Goal: Task Accomplishment & Management: Manage account settings

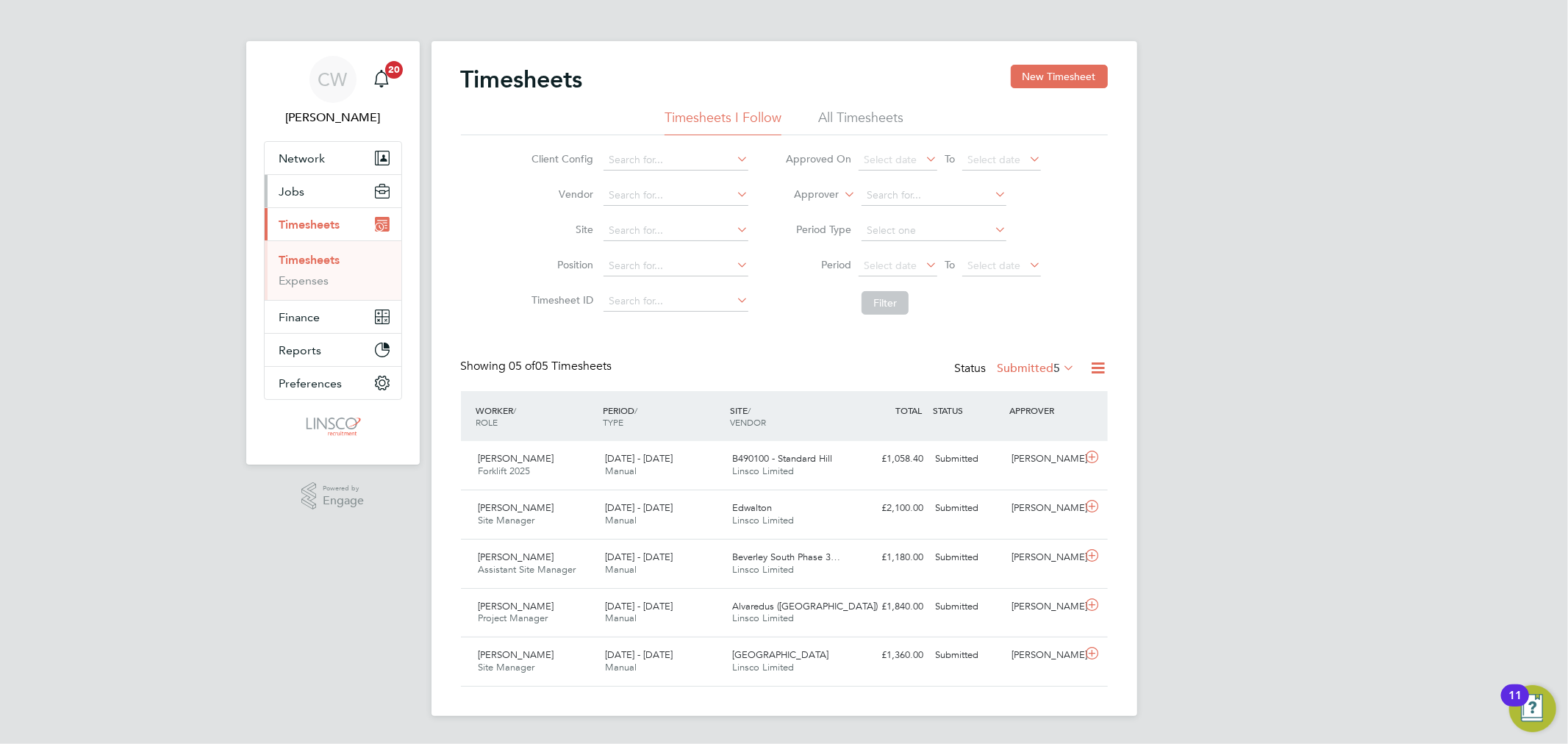
click at [302, 192] on span "Jobs" at bounding box center [292, 191] width 25 height 14
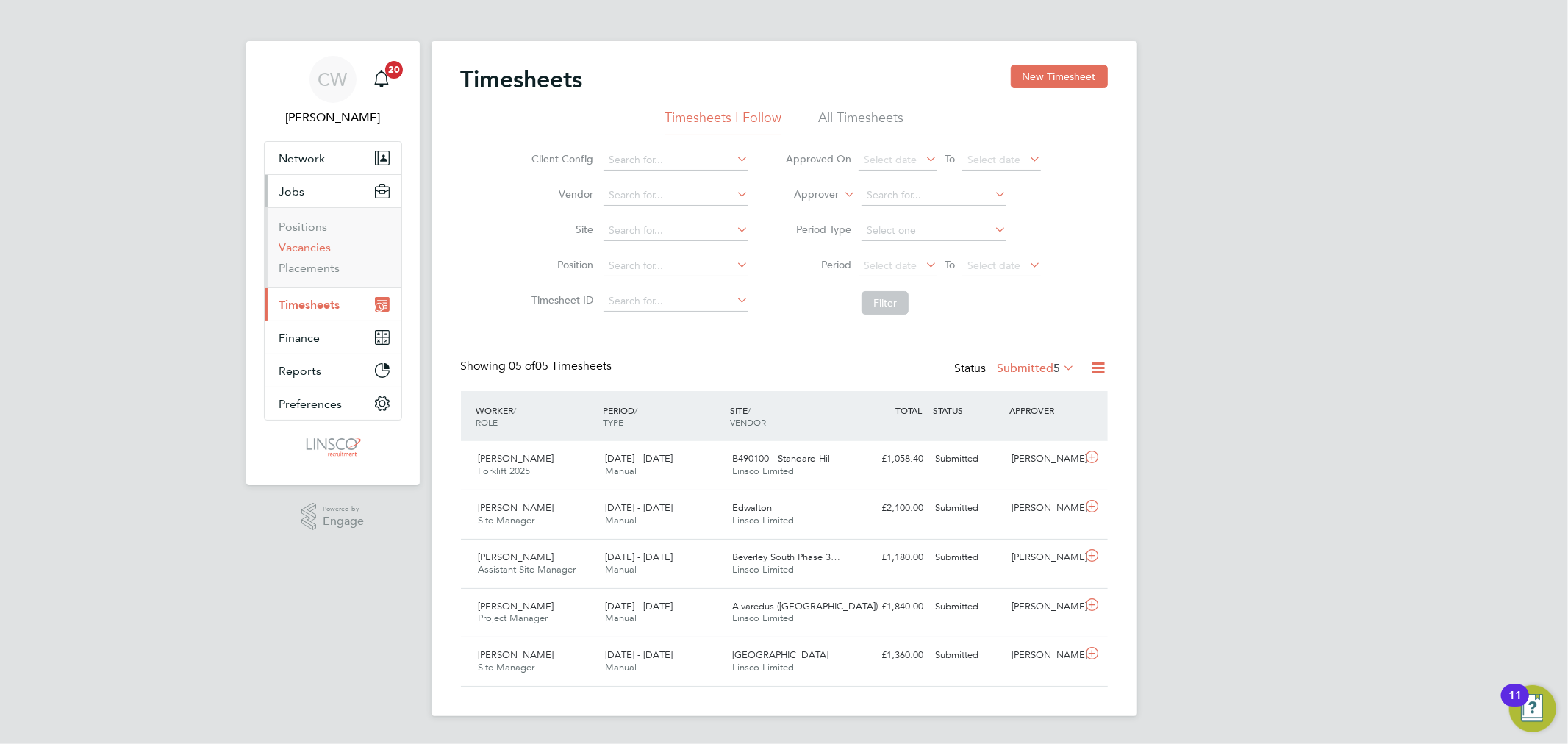
click at [318, 251] on link "Vacancies" at bounding box center [305, 246] width 52 height 14
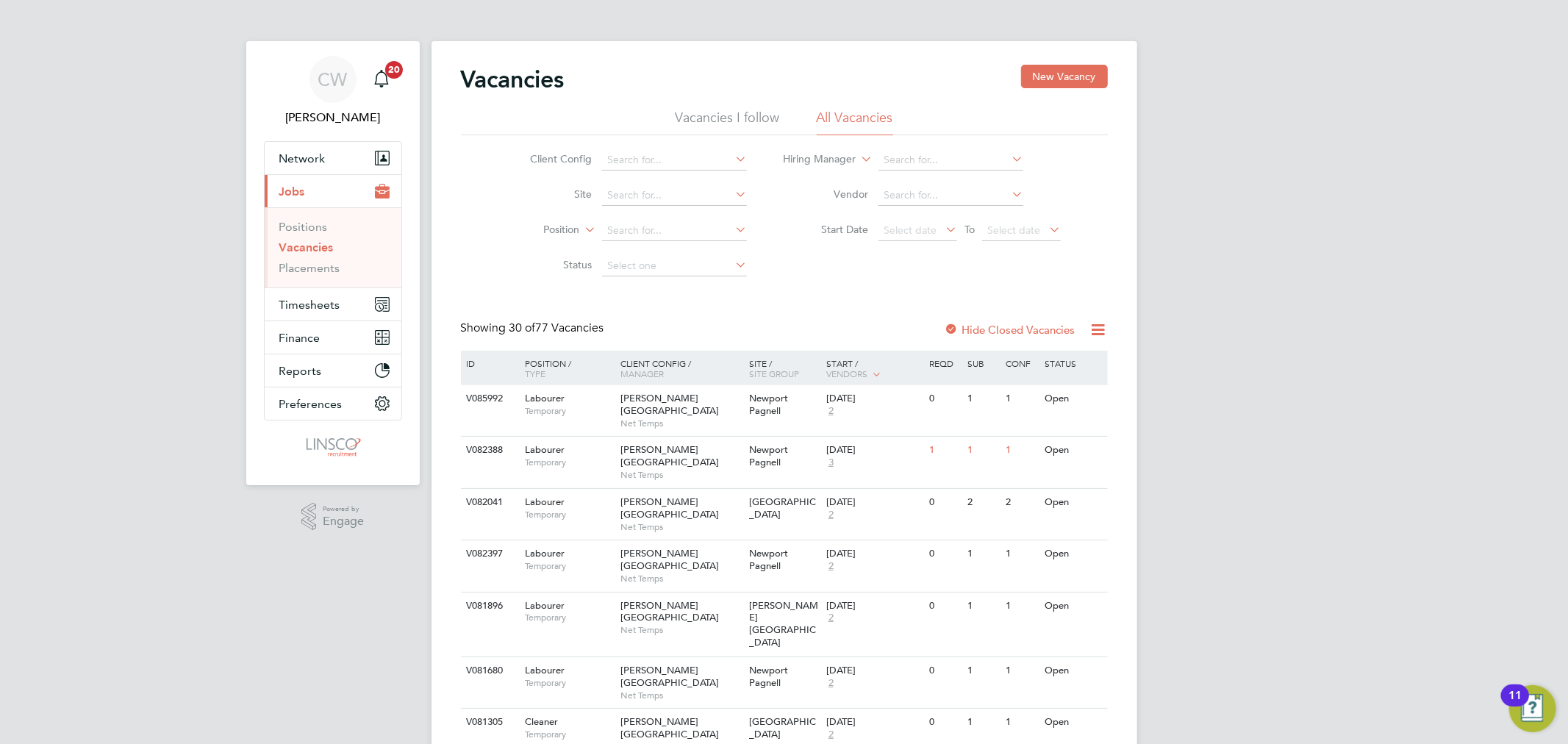
click at [721, 113] on li "Vacancies I follow" at bounding box center [728, 121] width 105 height 26
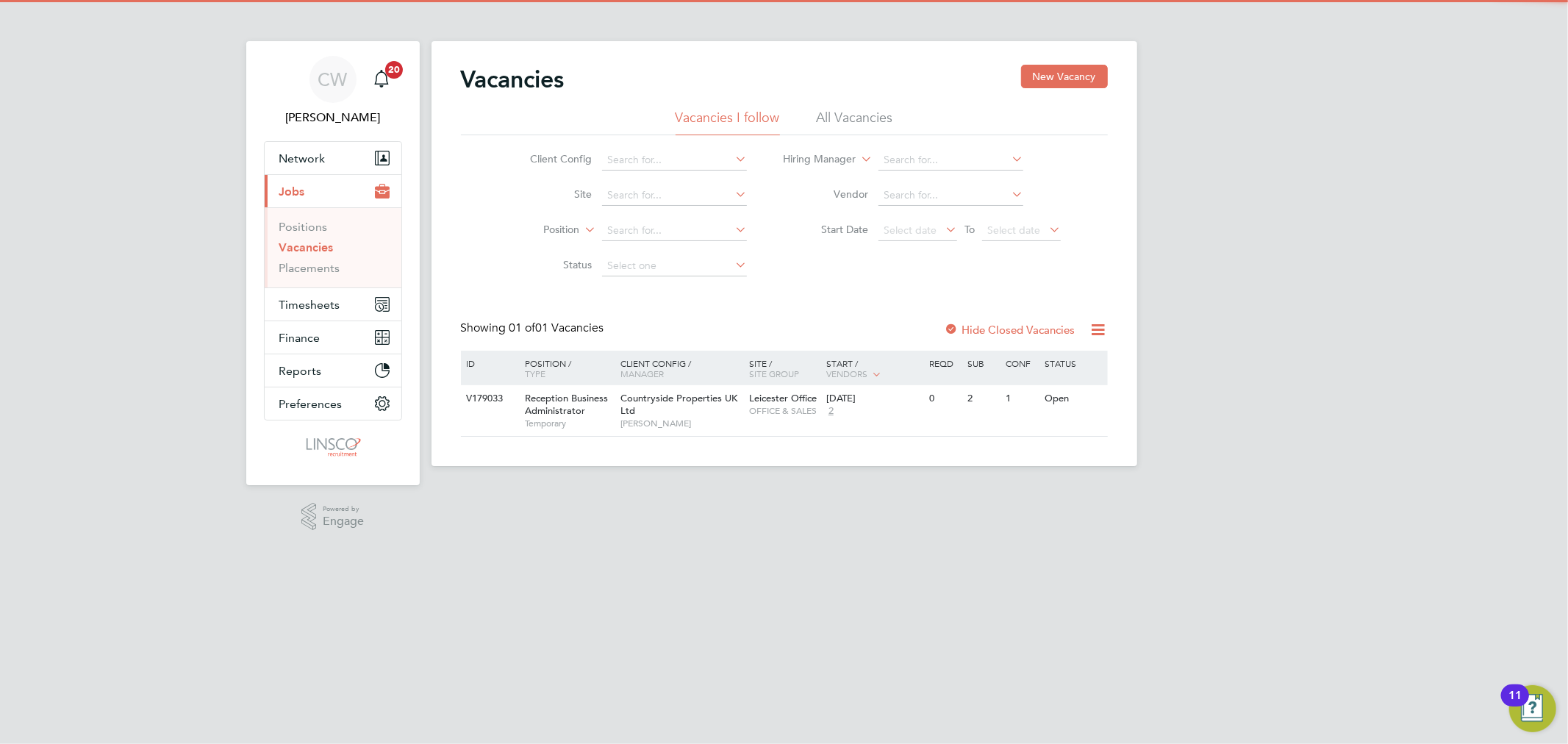
click at [873, 112] on li "All Vacancies" at bounding box center [854, 121] width 77 height 26
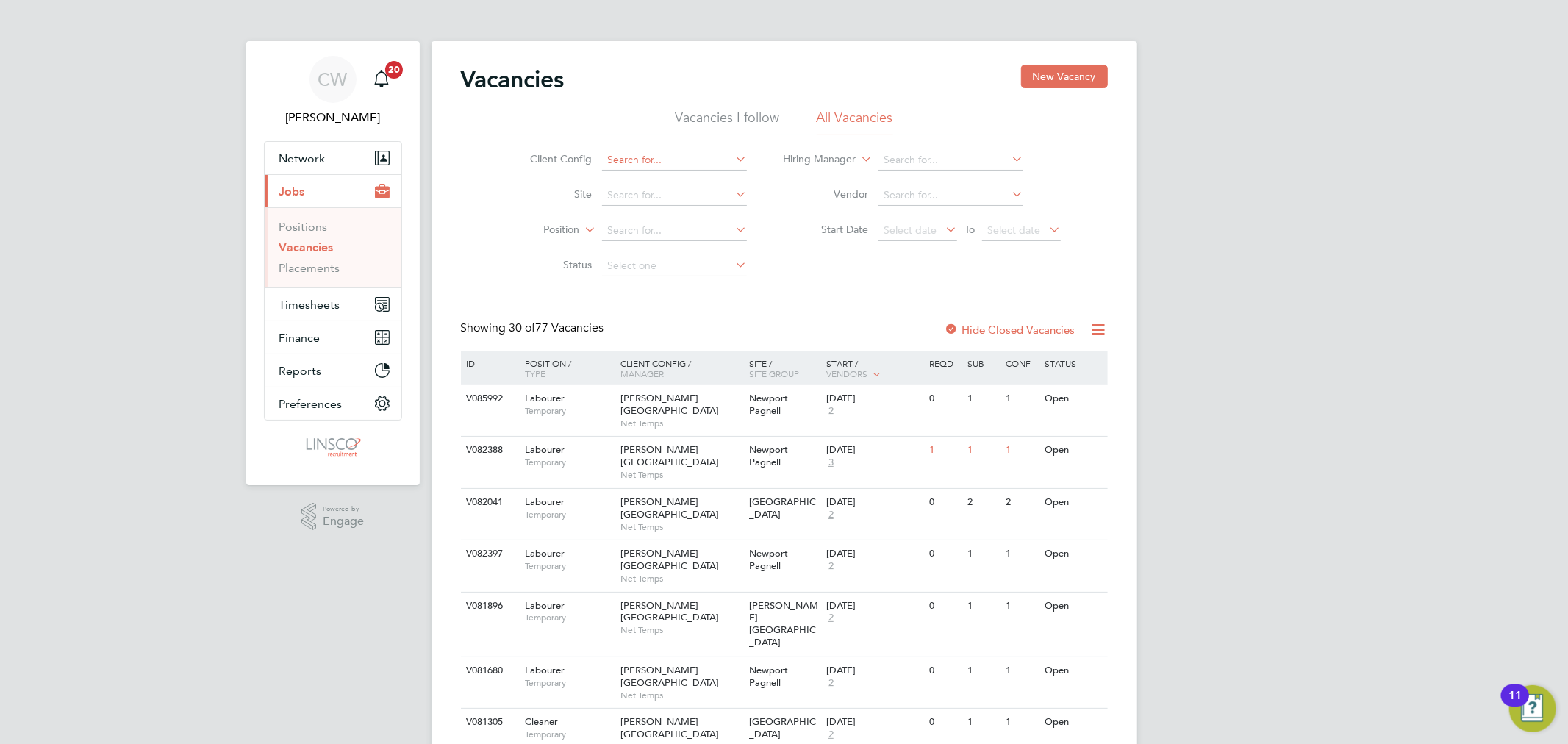
click at [629, 165] on input at bounding box center [675, 160] width 145 height 21
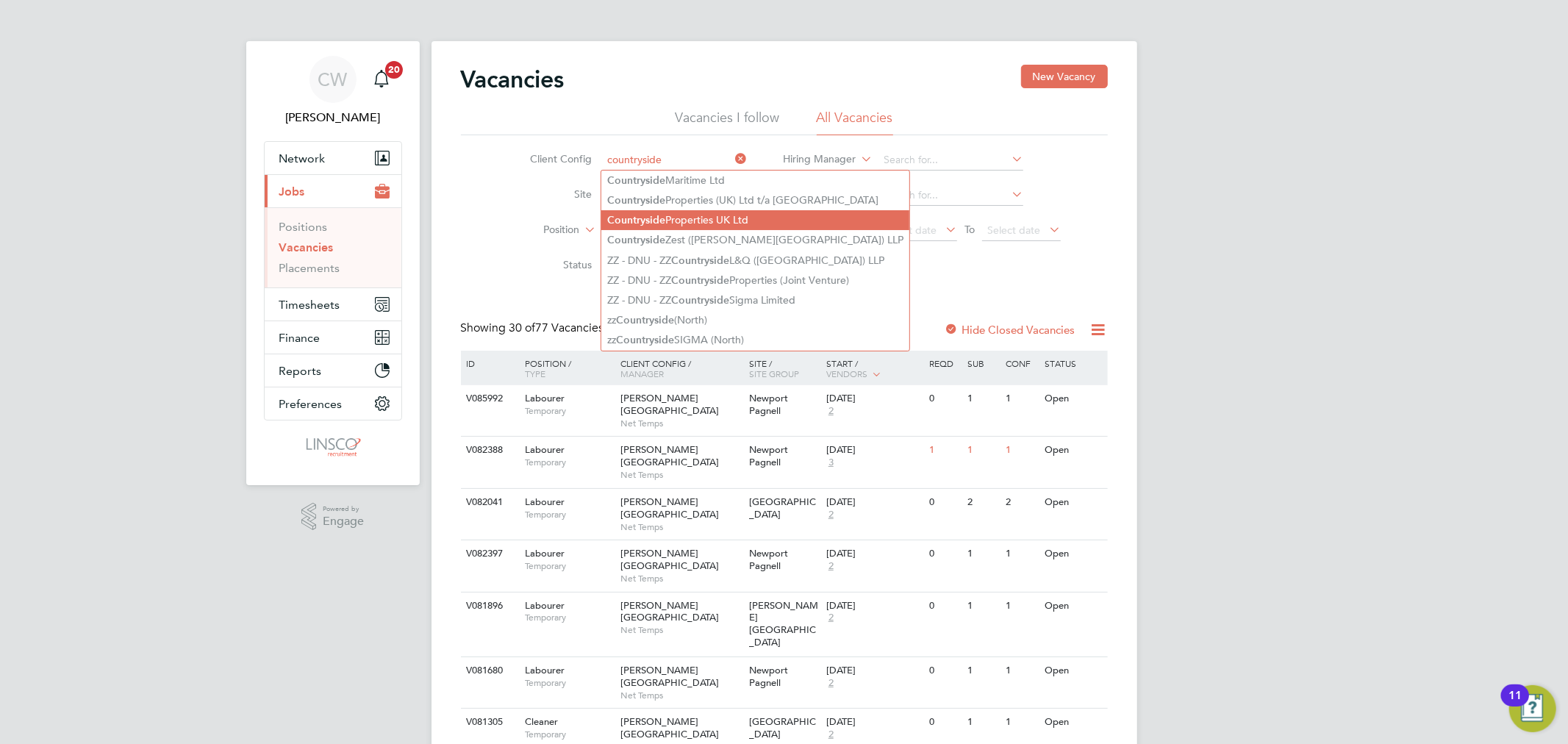
click at [648, 215] on b "Countryside" at bounding box center [636, 220] width 58 height 13
type input "Countryside Properties UK Ltd"
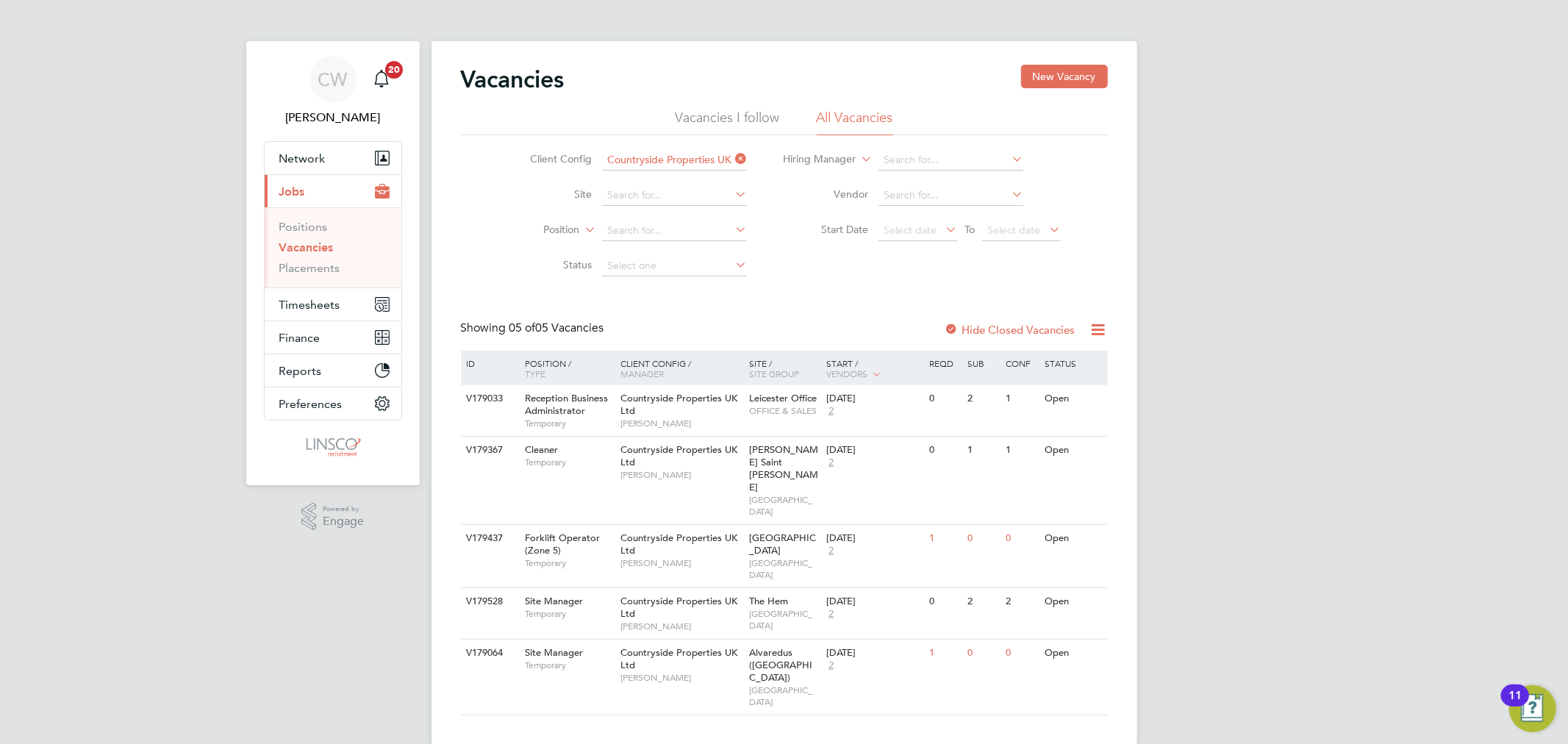
click at [798, 269] on div "Client Config Countryside Properties UK Ltd Site Position Status Hiring Manager…" at bounding box center [784, 209] width 647 height 148
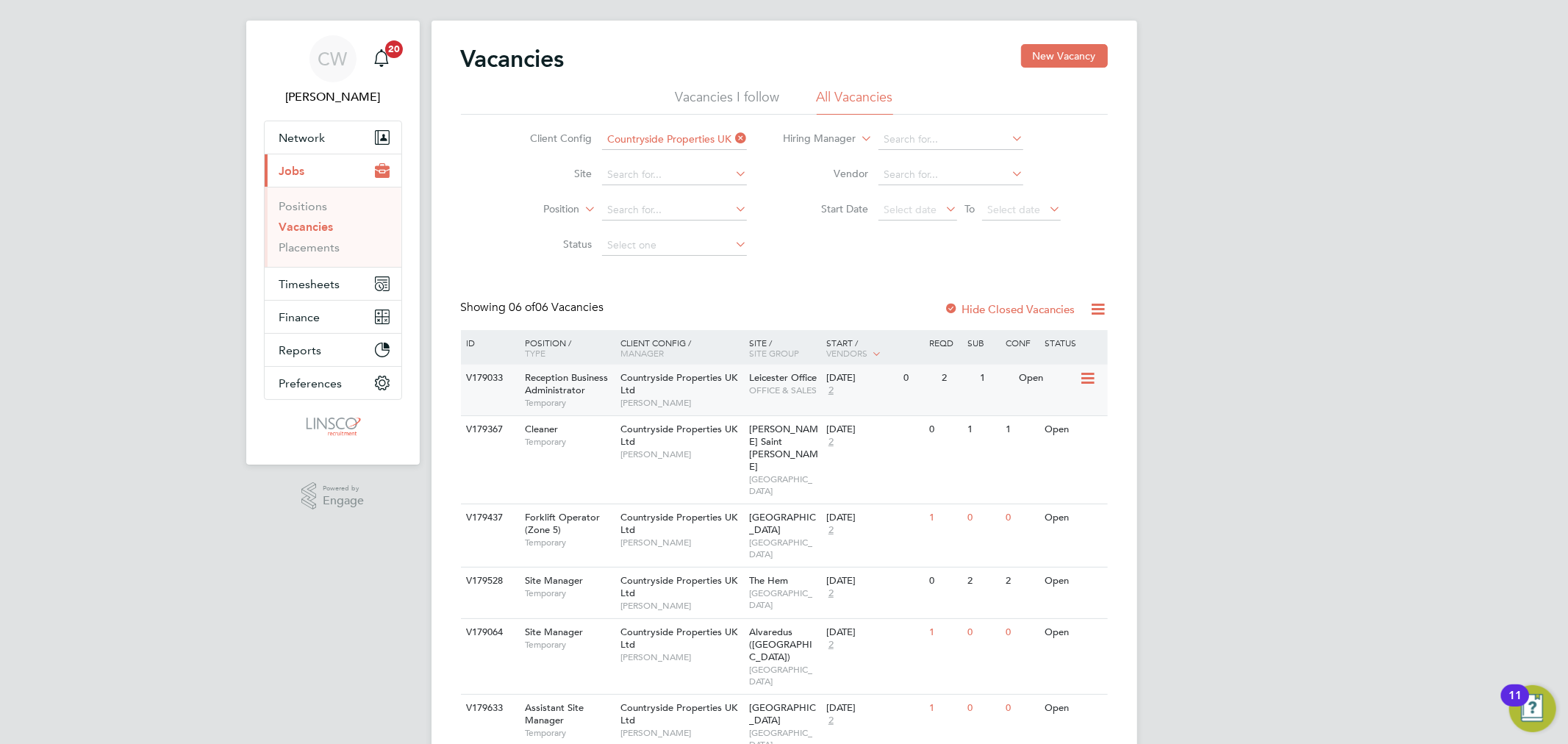
scroll to position [27, 0]
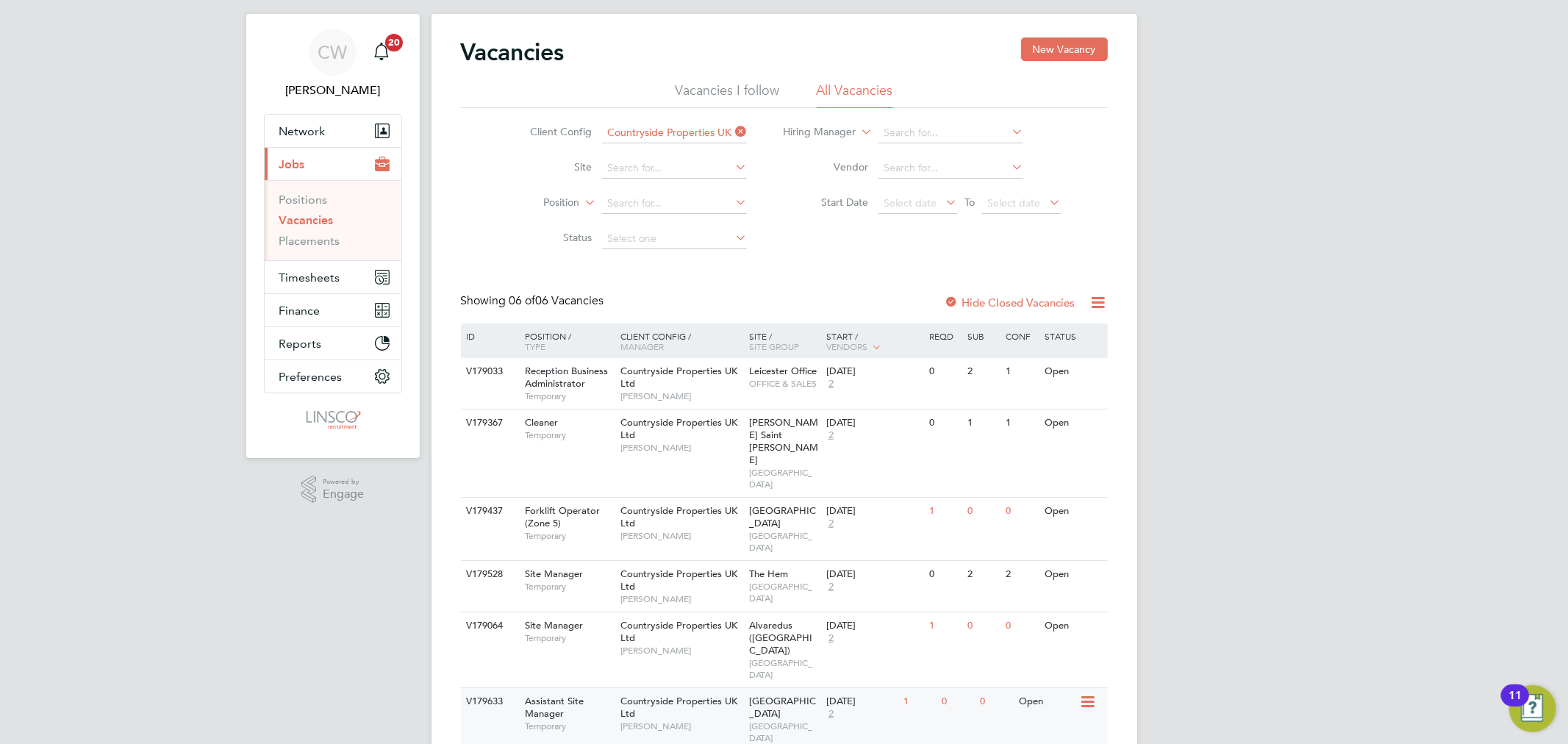
click at [695, 694] on span "Countryside Properties UK Ltd" at bounding box center [678, 707] width 117 height 25
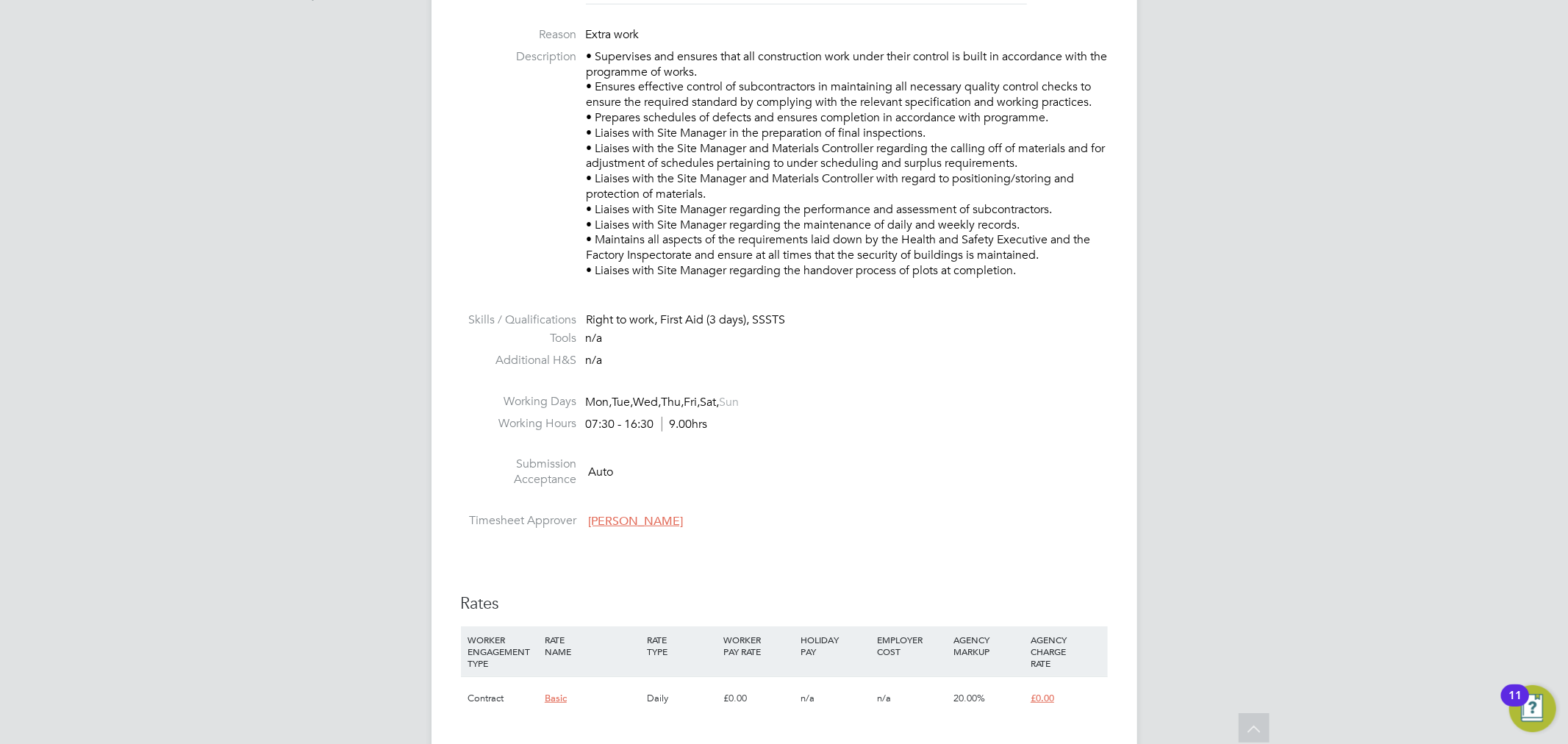
scroll to position [735, 0]
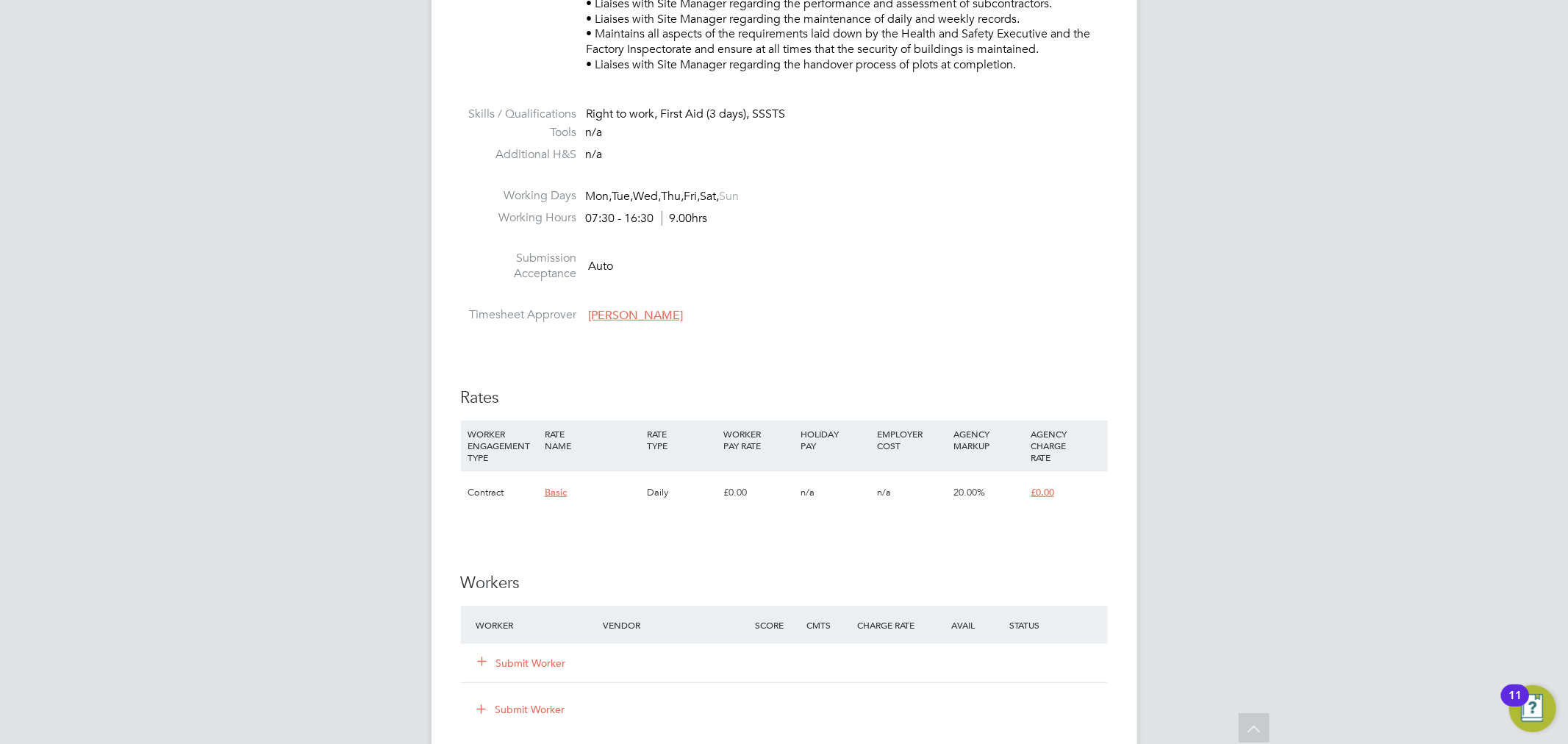
click at [533, 664] on button "Submit Worker" at bounding box center [523, 663] width 89 height 14
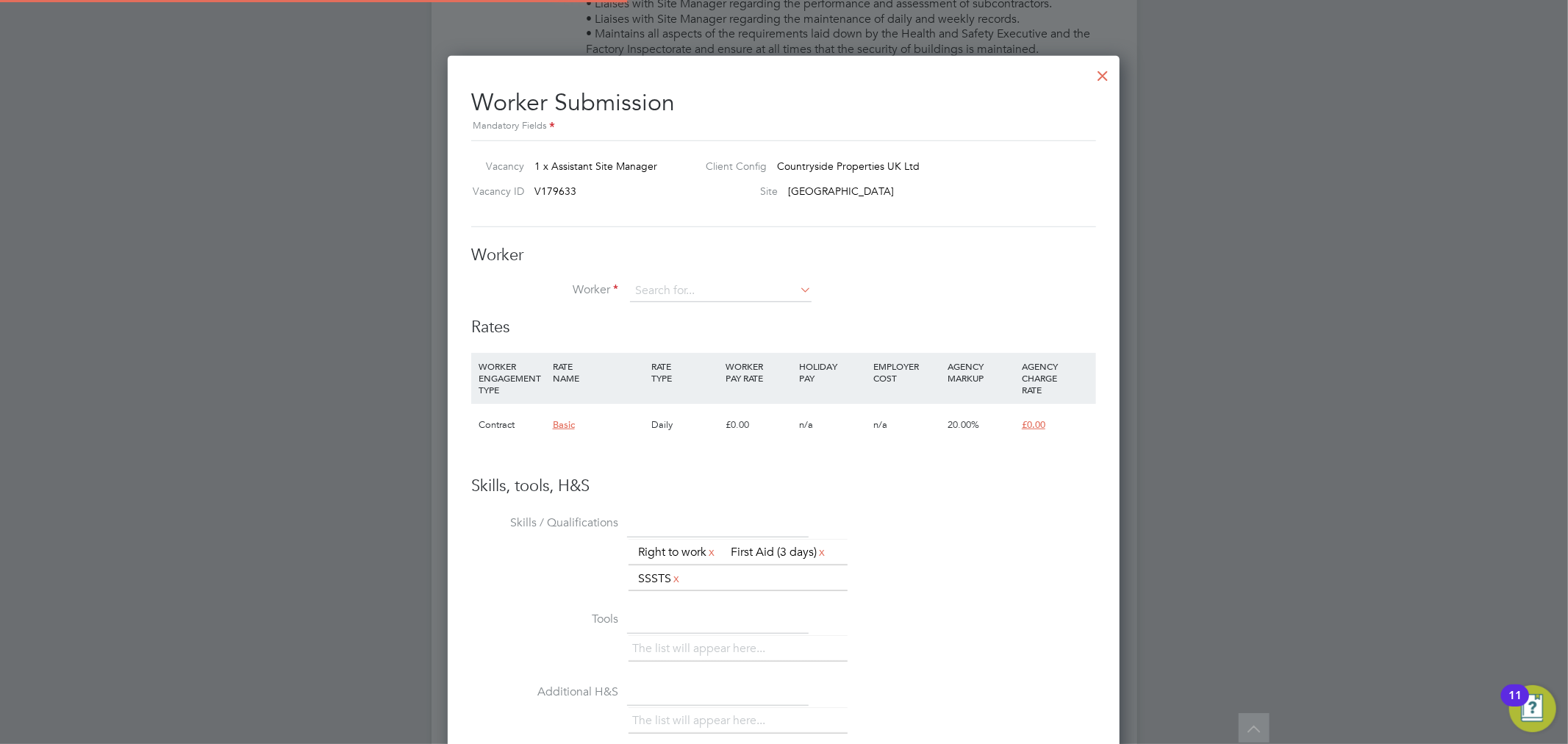
scroll to position [916, 673]
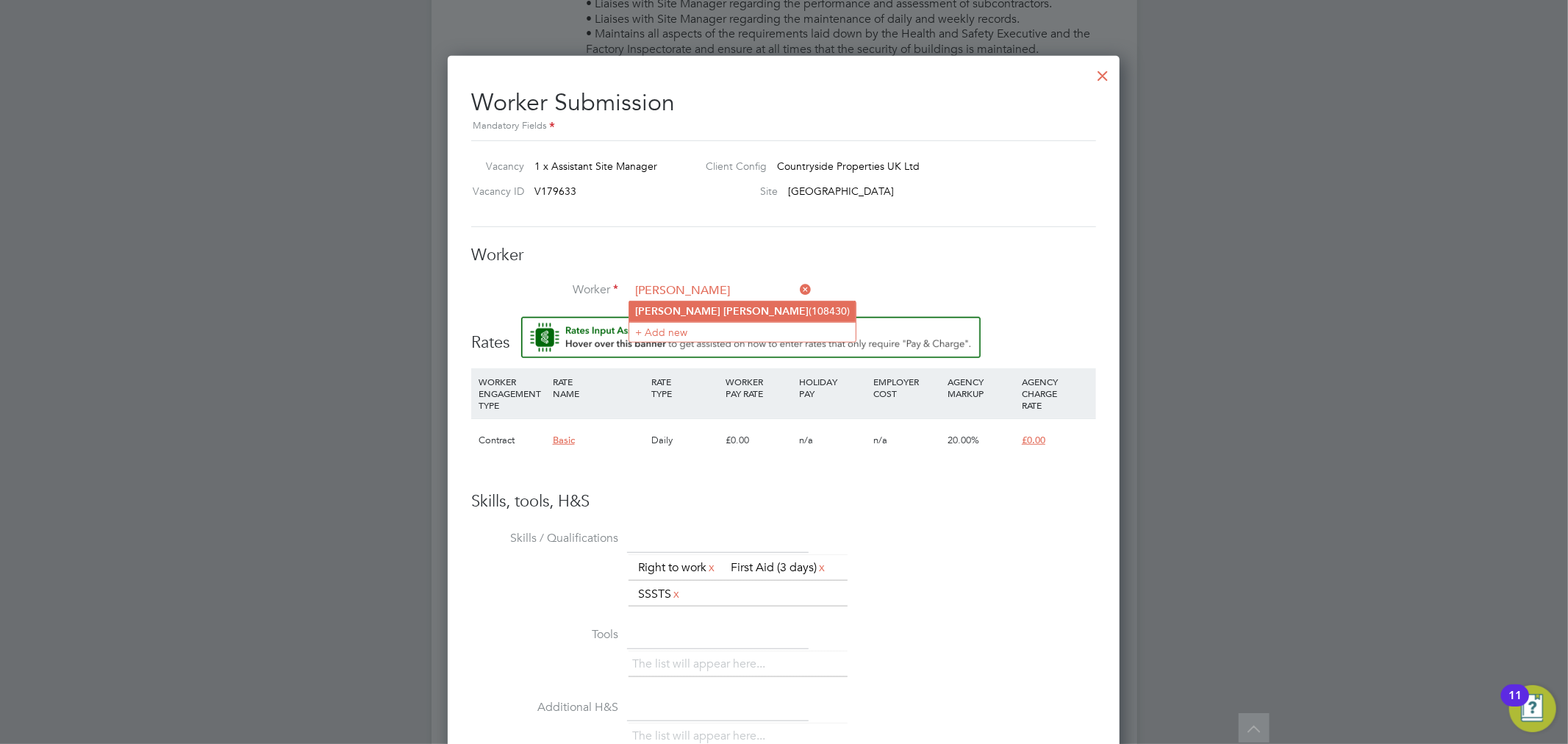
click at [713, 311] on li "Dean Davis (108430)" at bounding box center [742, 312] width 227 height 20
type input "Dean Davis (108430)"
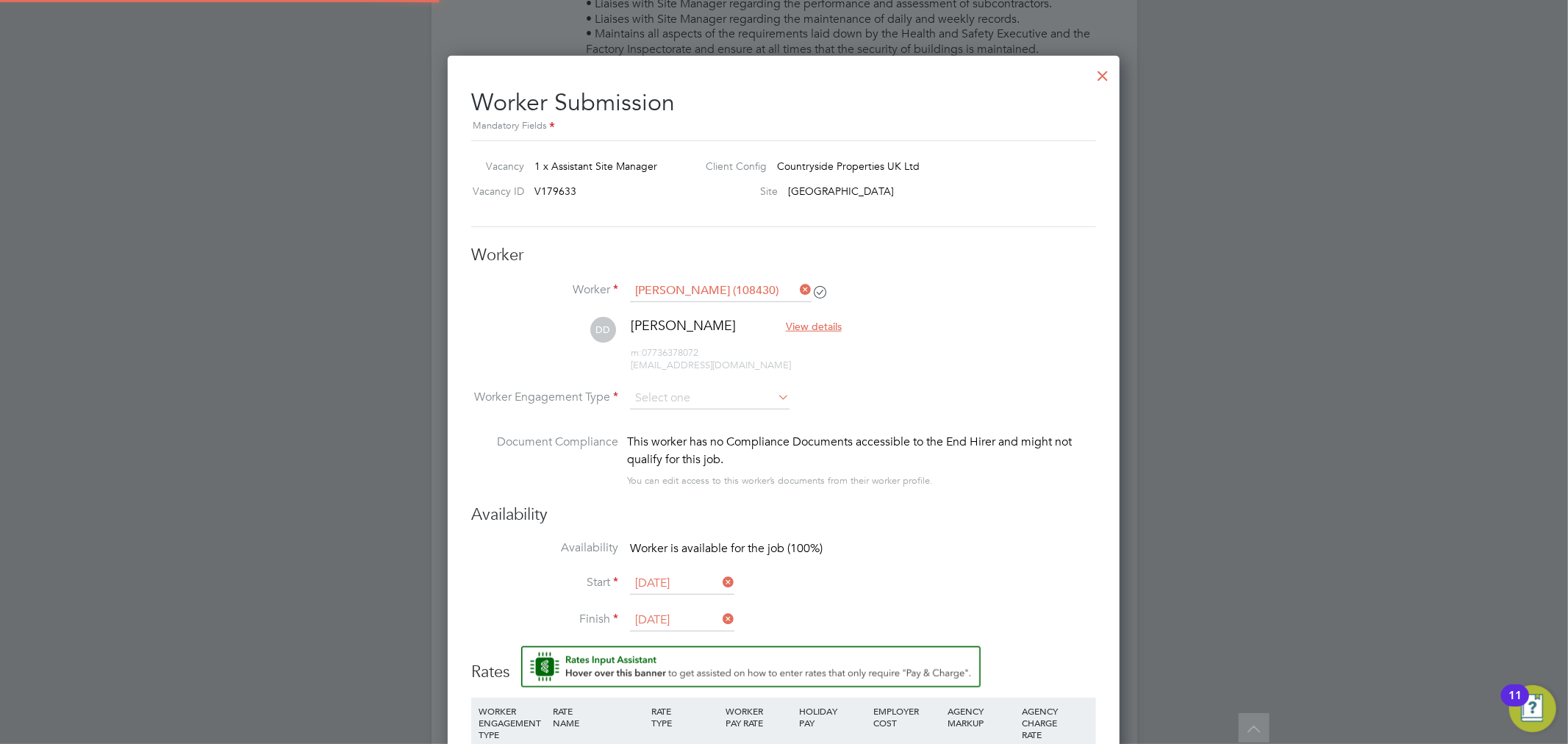
scroll to position [1254, 673]
click at [688, 391] on input at bounding box center [709, 398] width 160 height 22
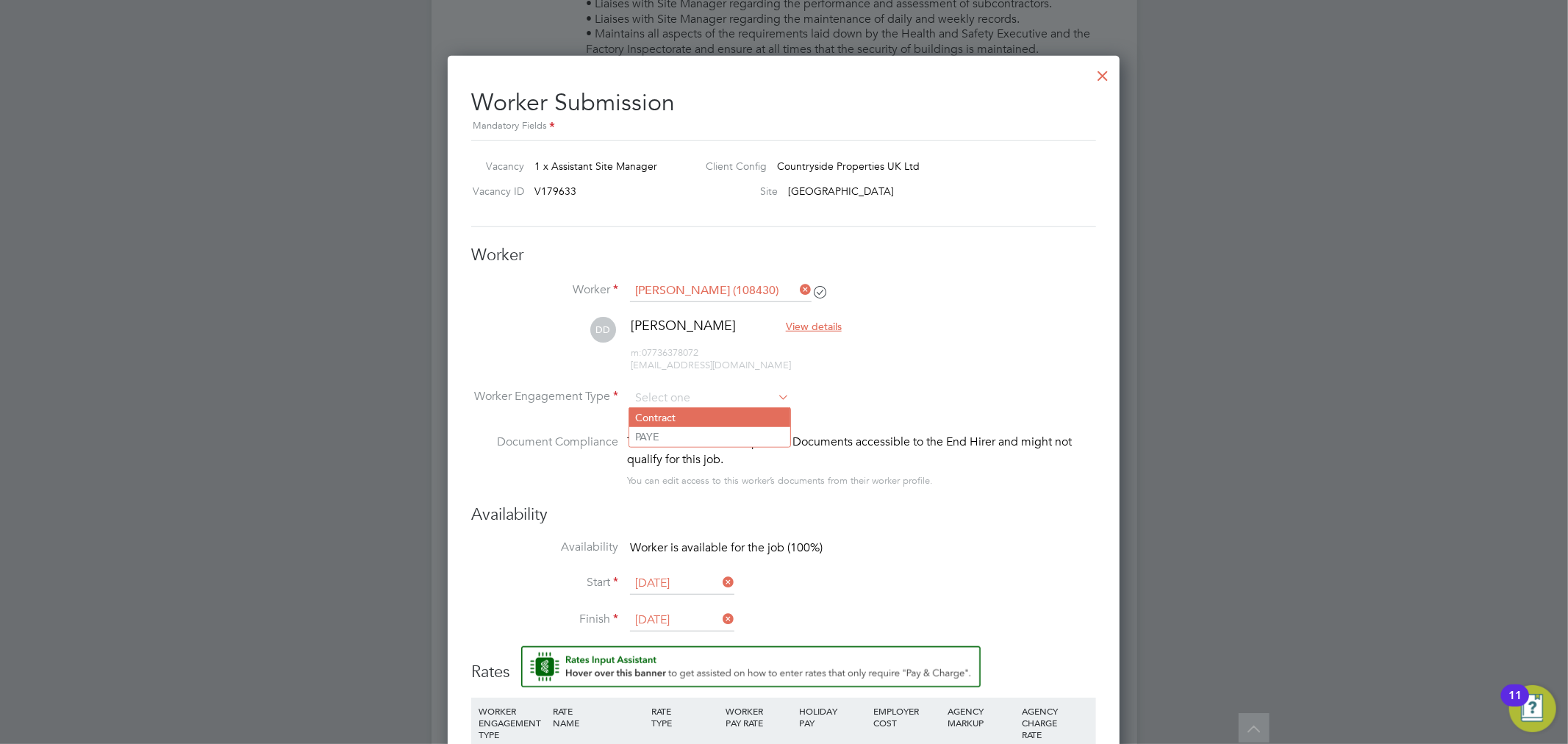
click at [691, 416] on li "Contract" at bounding box center [710, 417] width 161 height 19
type input "Contract"
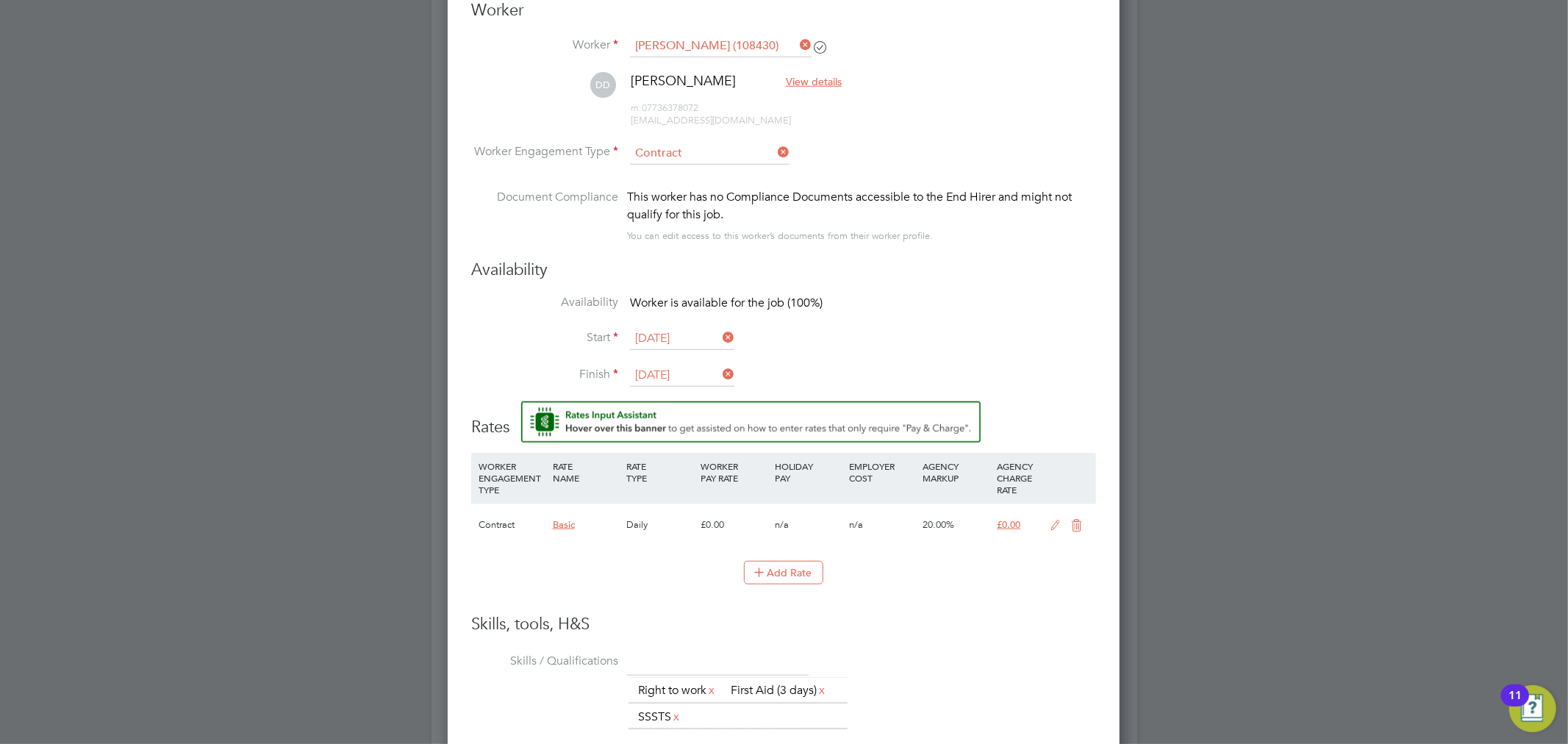
click at [695, 328] on input "25 Aug 2025" at bounding box center [682, 339] width 105 height 22
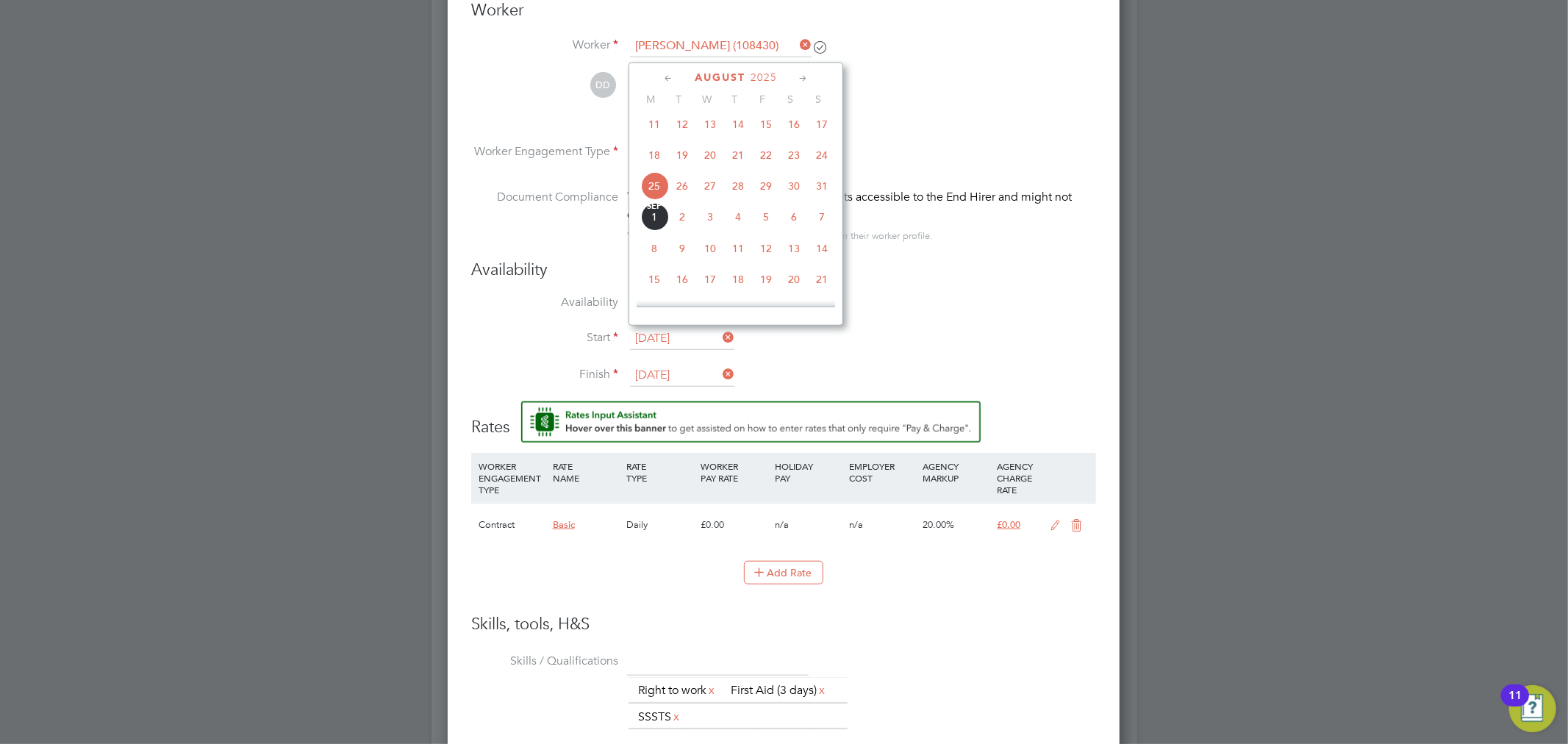
click at [679, 193] on span "26" at bounding box center [682, 185] width 28 height 28
type input "[DATE]"
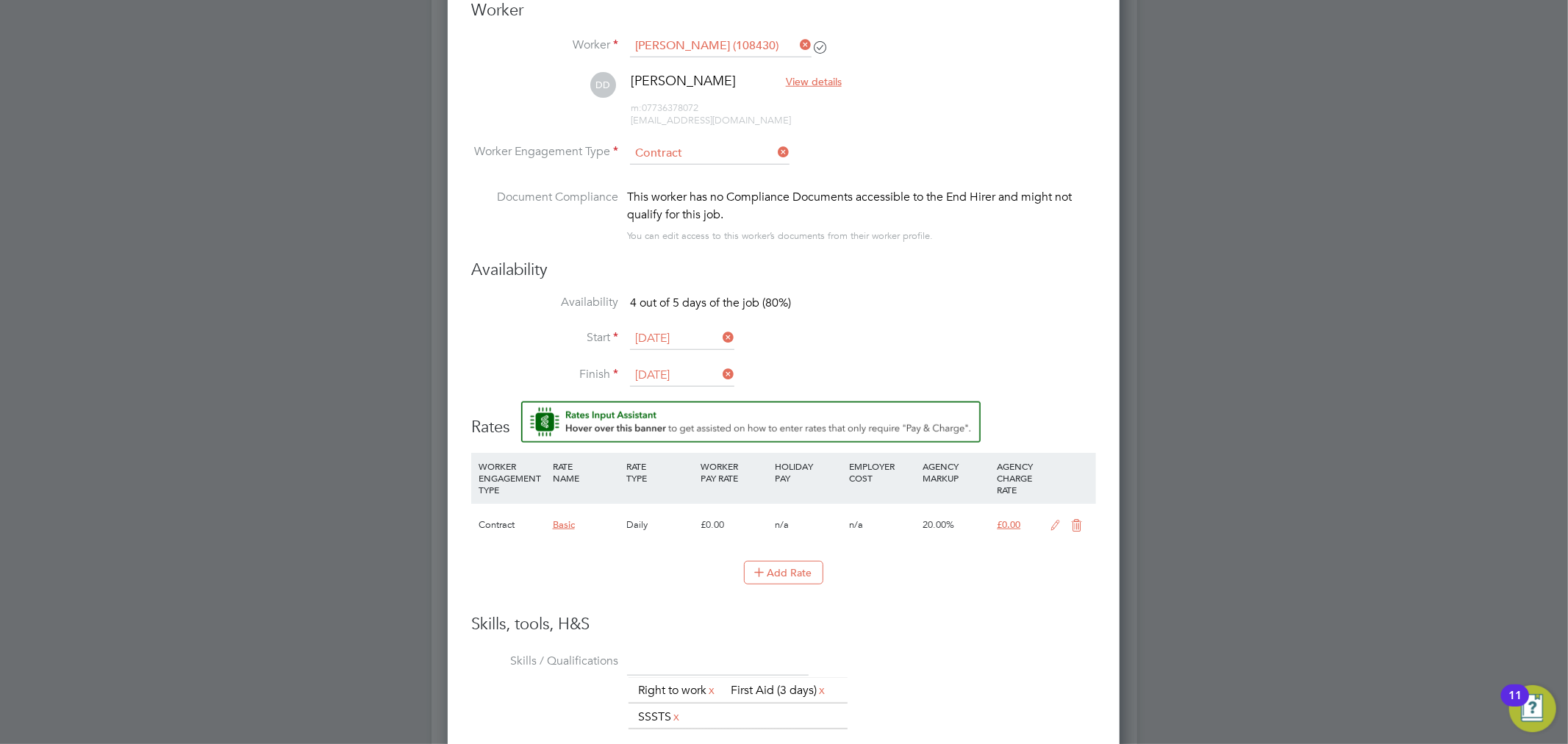
click at [958, 299] on li "Availability 4 out of 5 days of the job (80%)" at bounding box center [784, 311] width 625 height 33
click at [1052, 523] on icon at bounding box center [1056, 525] width 18 height 12
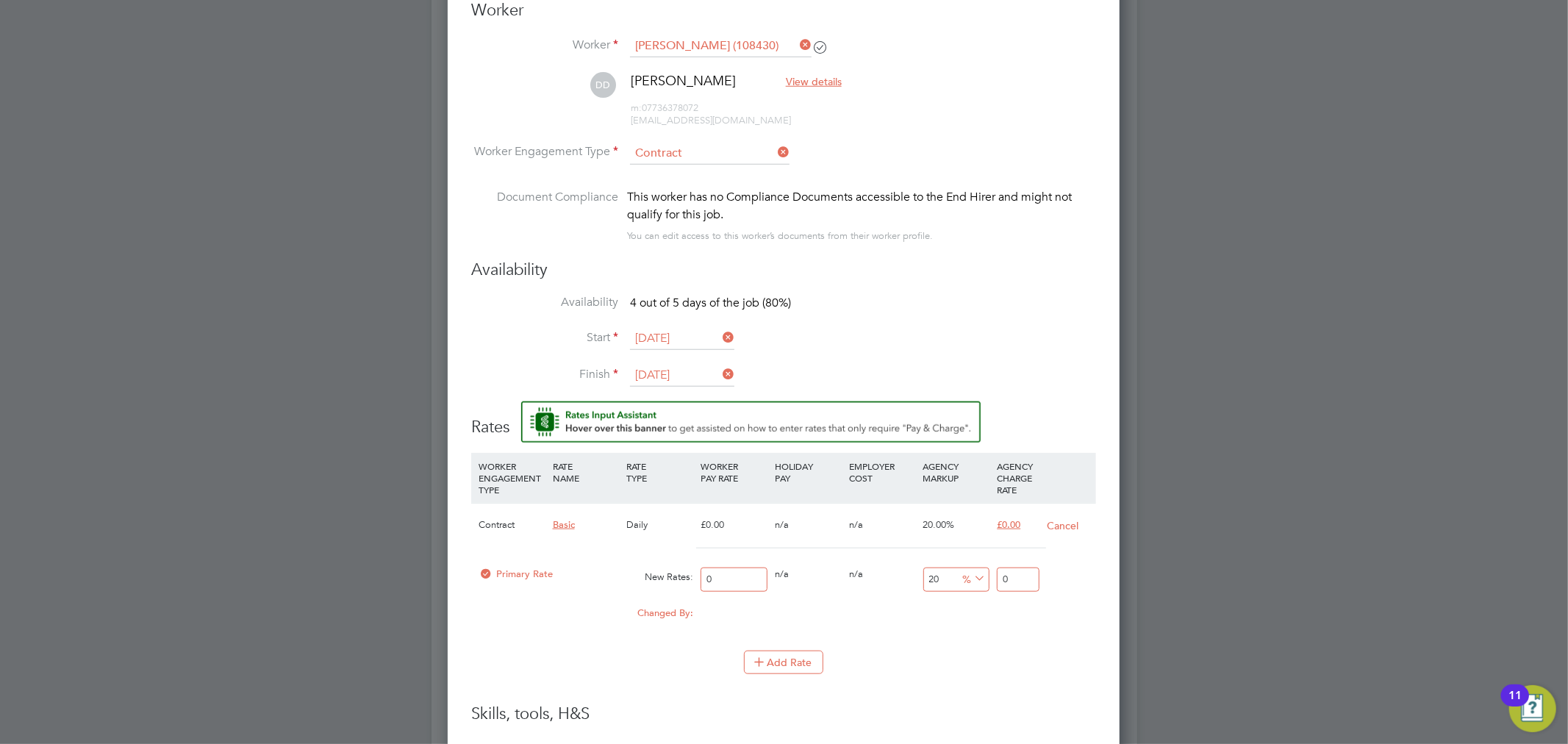
drag, startPoint x: 733, startPoint y: 573, endPoint x: 642, endPoint y: 586, distance: 91.9
click at [642, 586] on div "Primary Rate New Rates: 0 0 n/a 0 n/a 20 0 % 0" at bounding box center [784, 579] width 625 height 39
type input "2"
type input "2.4"
type input "25"
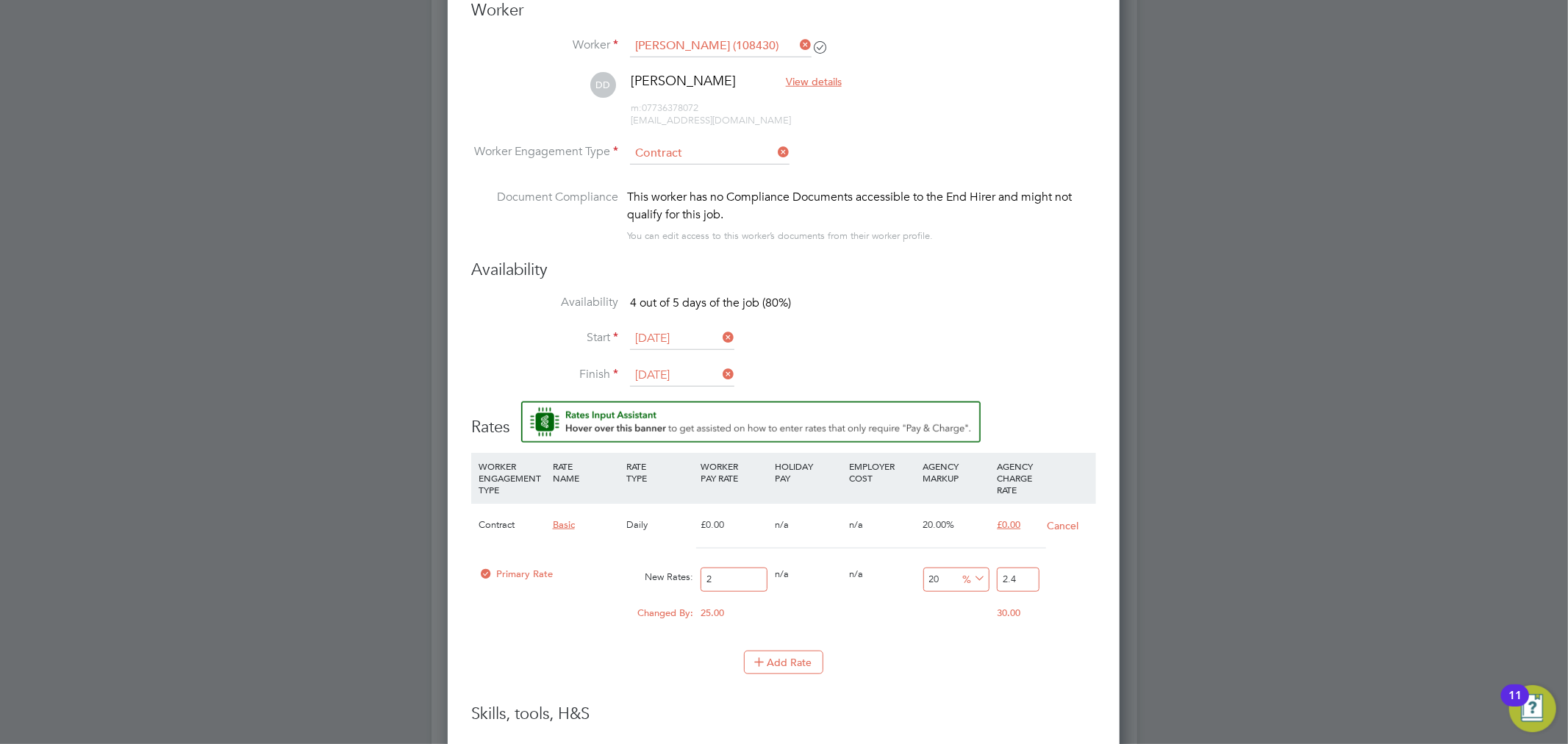
type input "30"
type input "250"
type input "300"
type input "250"
drag, startPoint x: 1025, startPoint y: 574, endPoint x: 978, endPoint y: 582, distance: 47.7
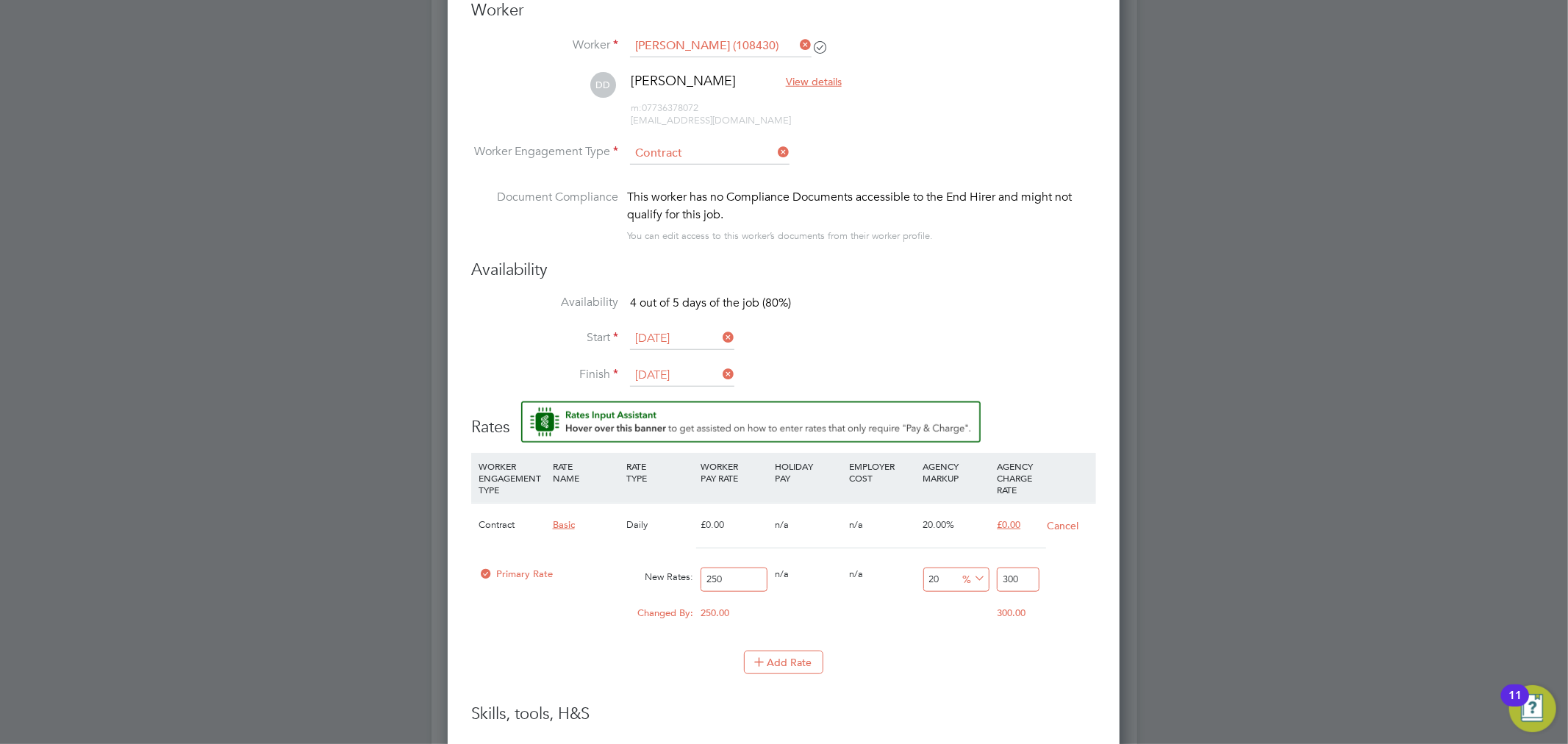
click at [978, 582] on div "Primary Rate New Rates: 250 0 n/a 0 n/a 20 50 % 300" at bounding box center [784, 579] width 625 height 39
type input "-99.2"
type input "2"
type input "-88.4"
type input "29"
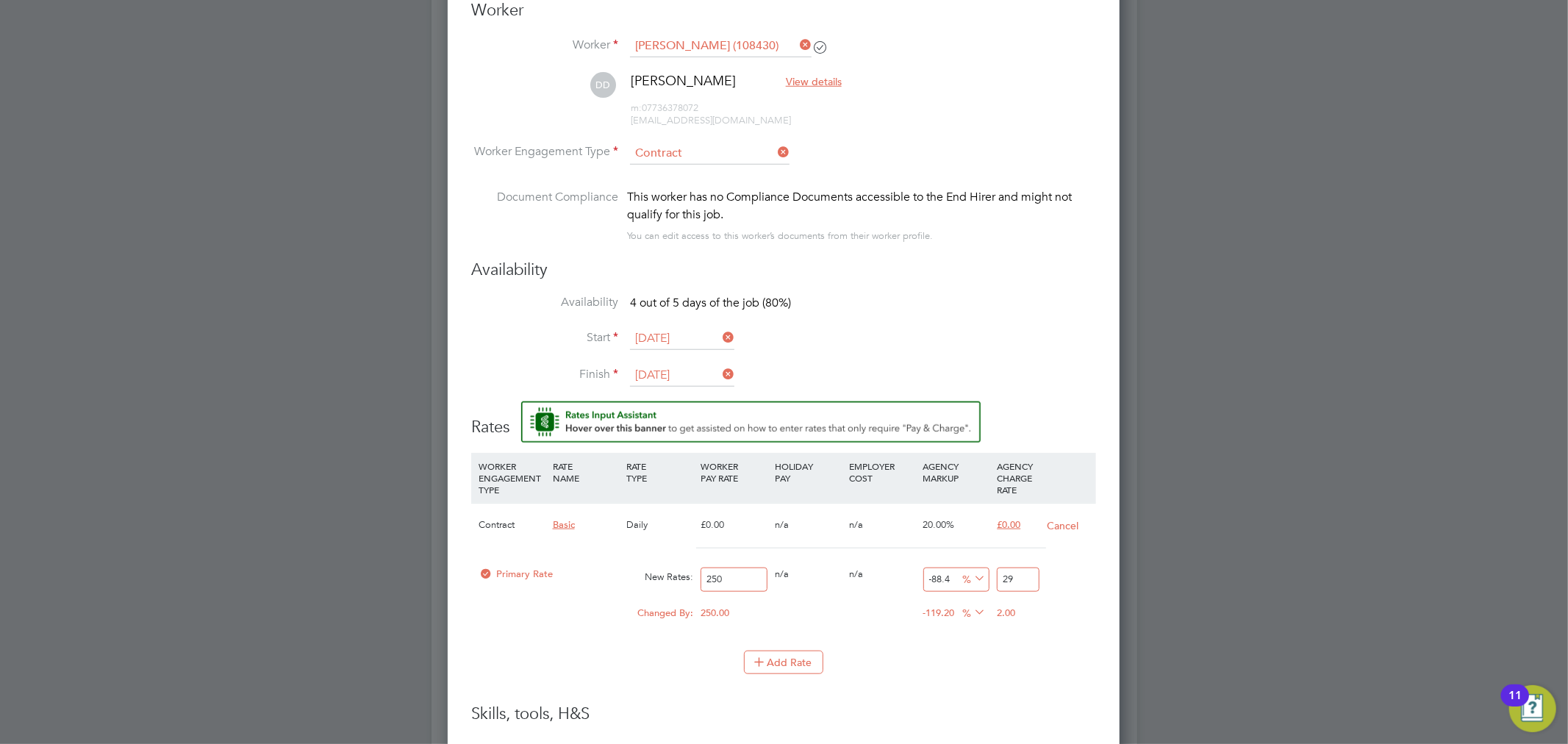
type input "18"
type input "295"
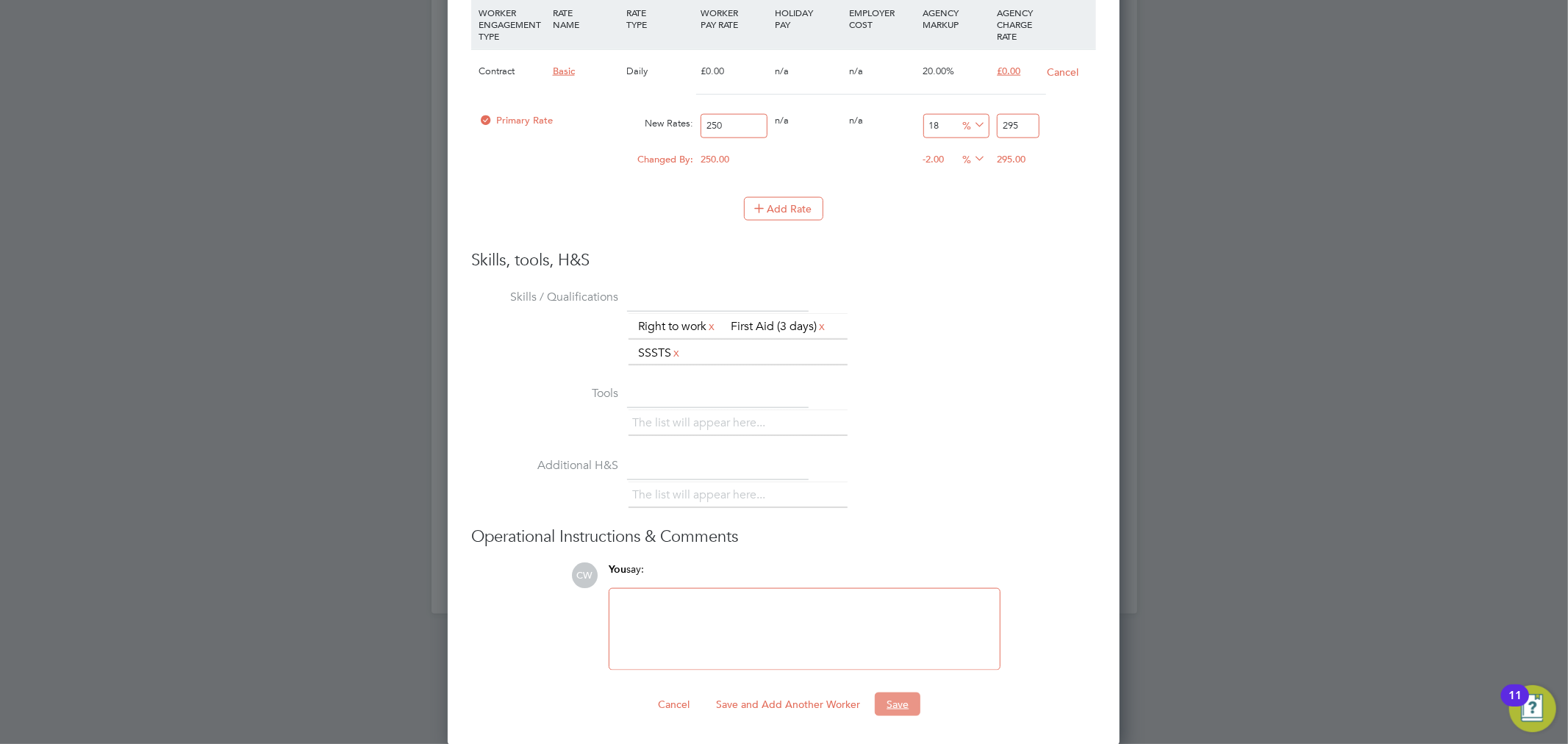
click at [894, 711] on button "Save" at bounding box center [897, 704] width 45 height 23
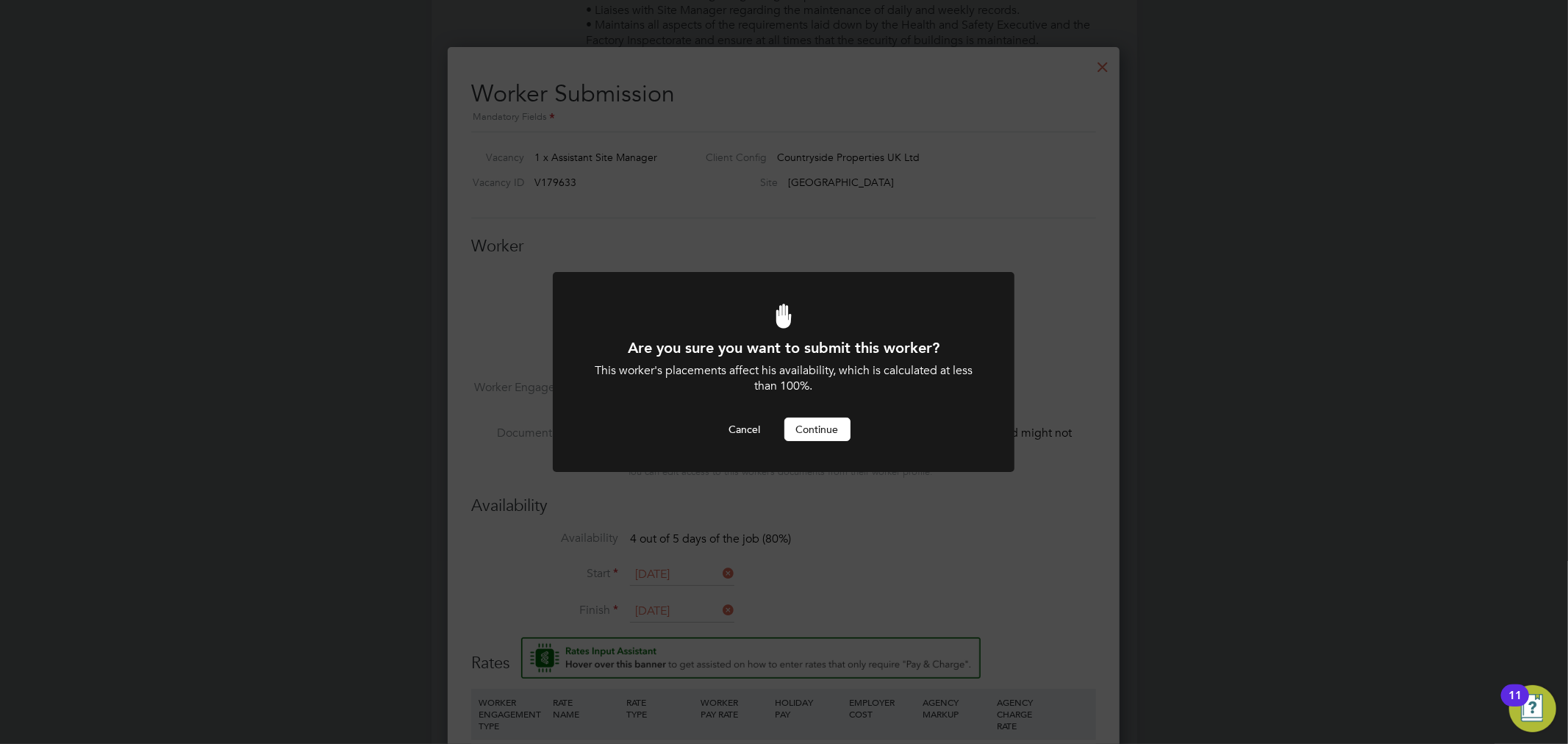
click at [822, 432] on button "Continue" at bounding box center [817, 429] width 66 height 23
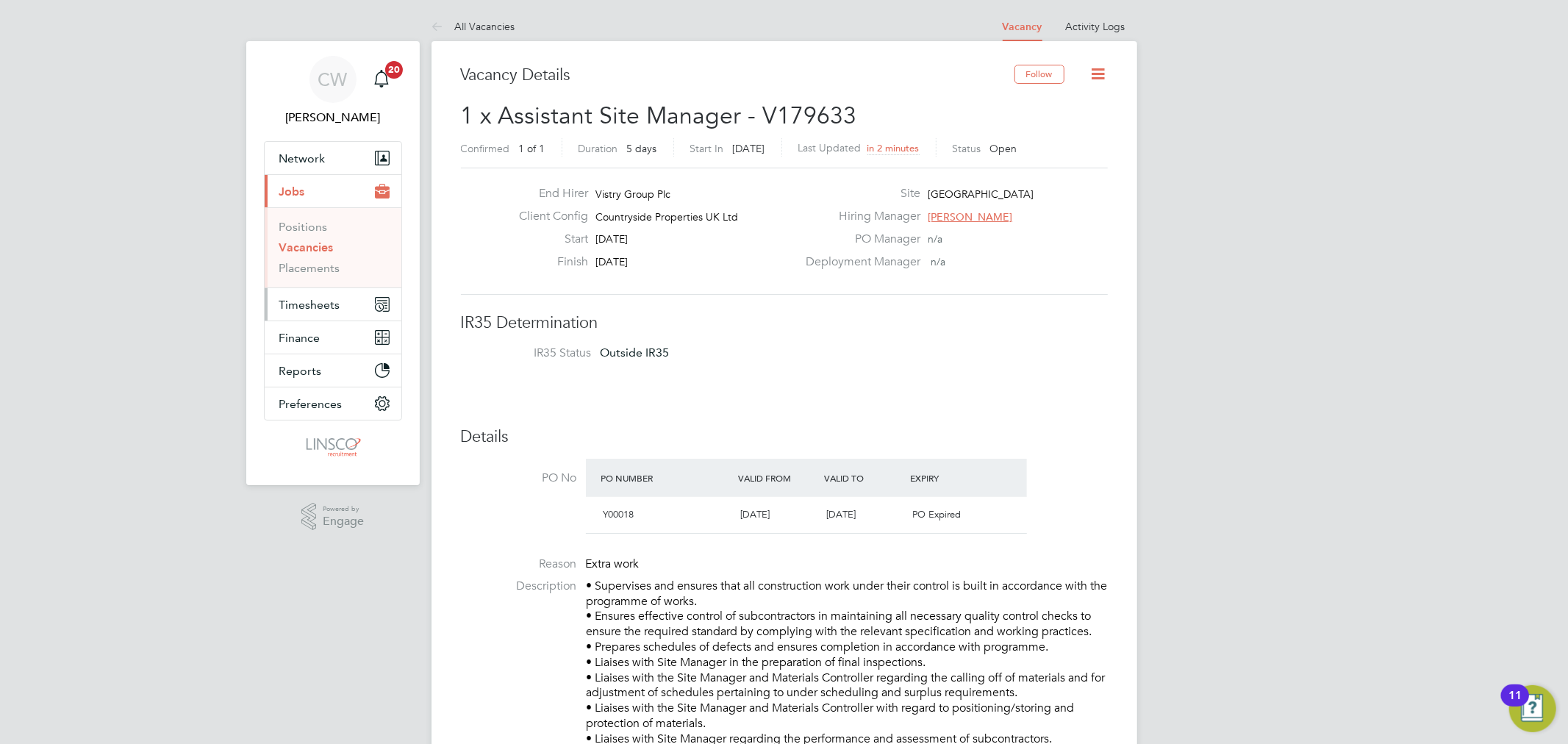
click at [306, 298] on span "Timesheets" at bounding box center [310, 304] width 61 height 14
click at [298, 190] on span "Jobs" at bounding box center [292, 191] width 25 height 14
click at [310, 273] on link "Placements" at bounding box center [310, 267] width 61 height 14
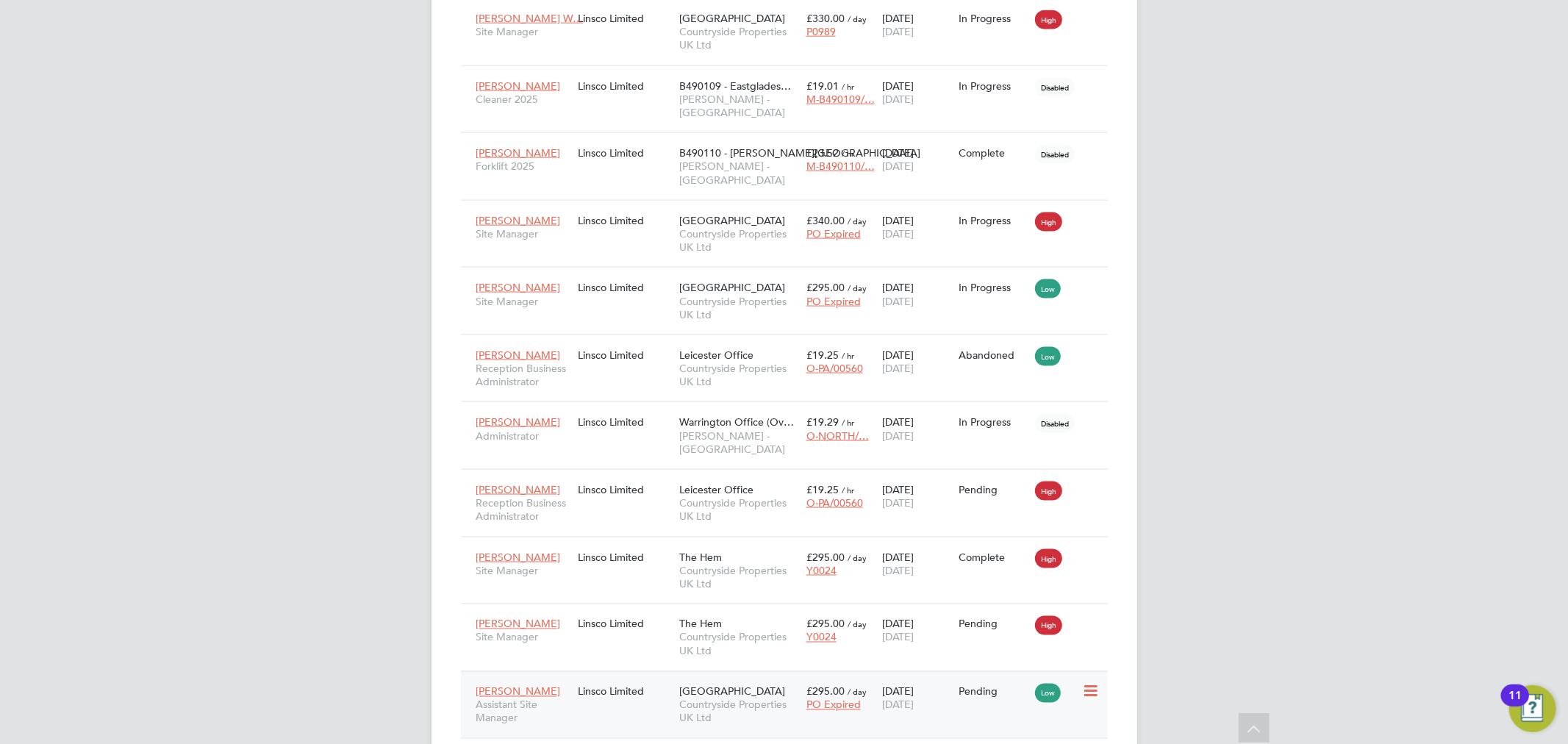
click at [941, 677] on div "26 Aug 2025 29 Aug 2025" at bounding box center [916, 698] width 77 height 42
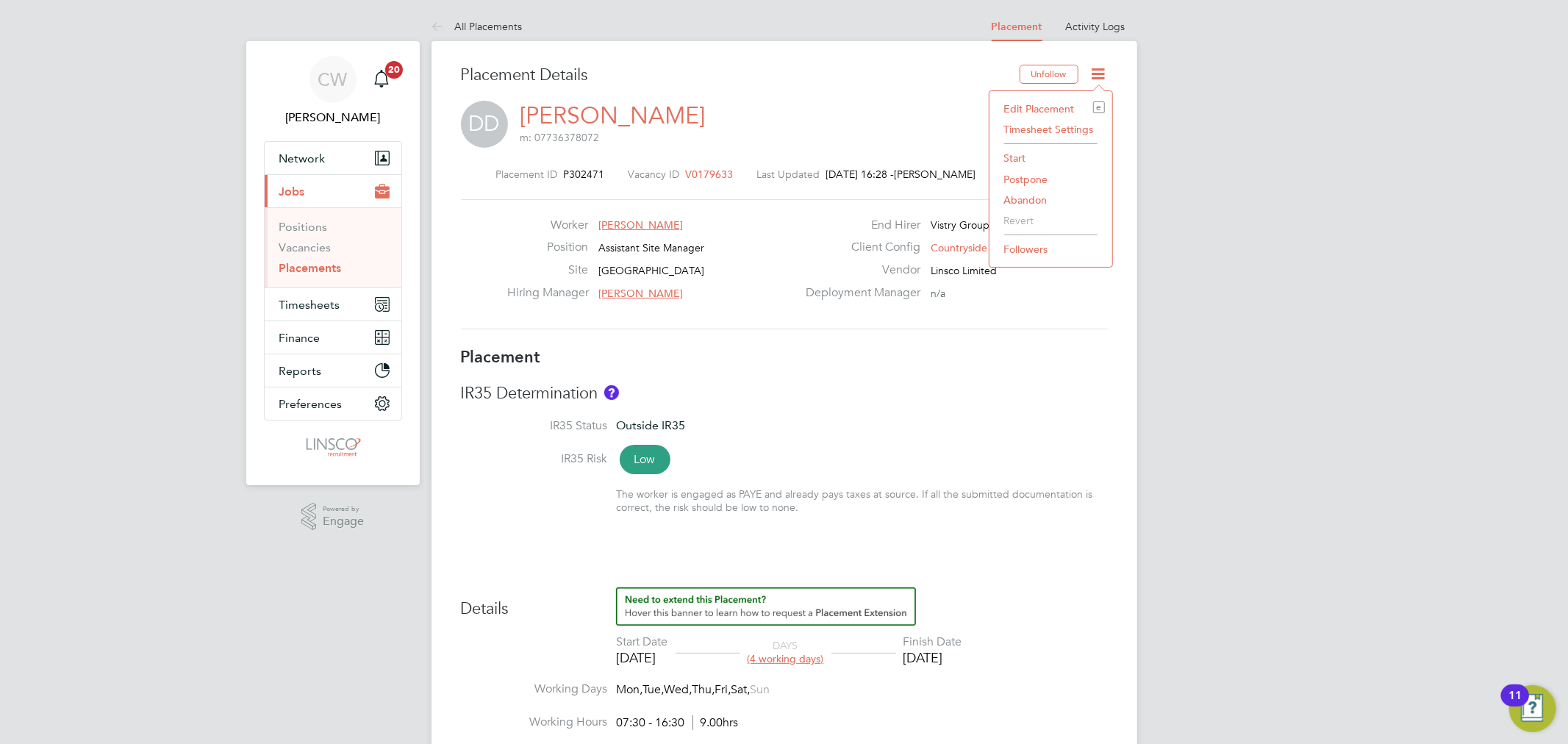
click at [1025, 157] on li "Start" at bounding box center [1051, 158] width 108 height 21
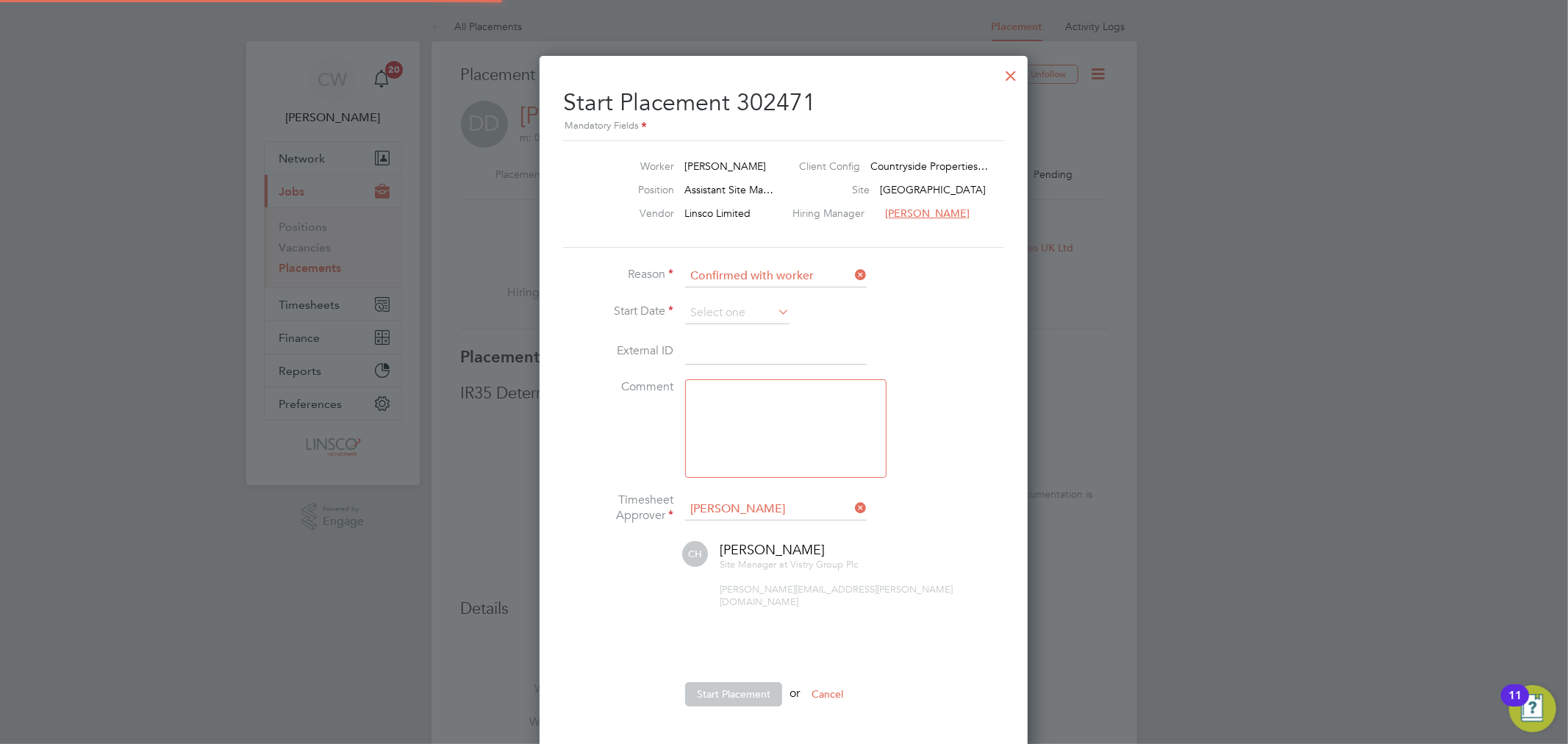
scroll to position [7, 6]
click at [740, 312] on input at bounding box center [737, 312] width 105 height 22
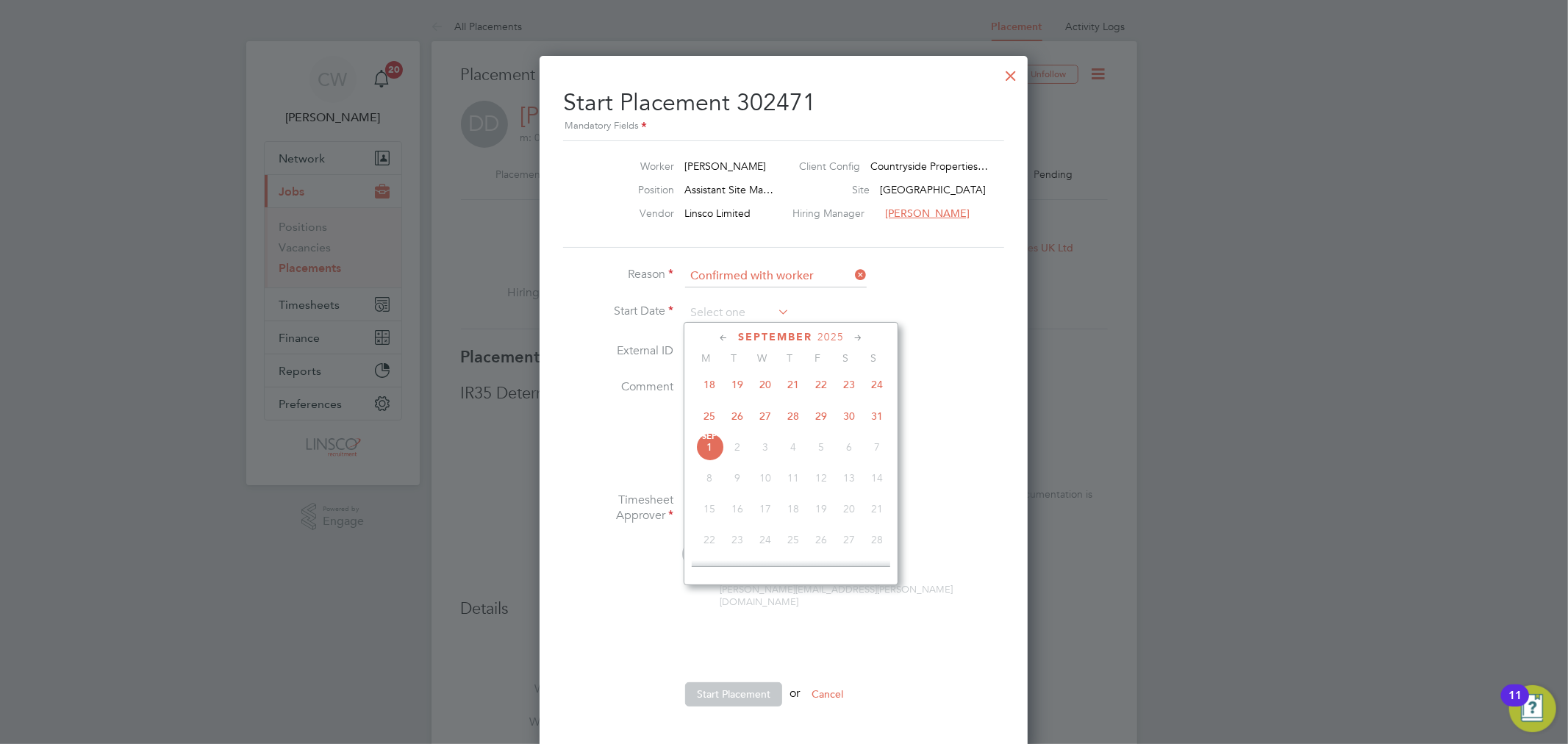
click at [739, 417] on span "26" at bounding box center [737, 415] width 28 height 28
type input "26 Aug 2025"
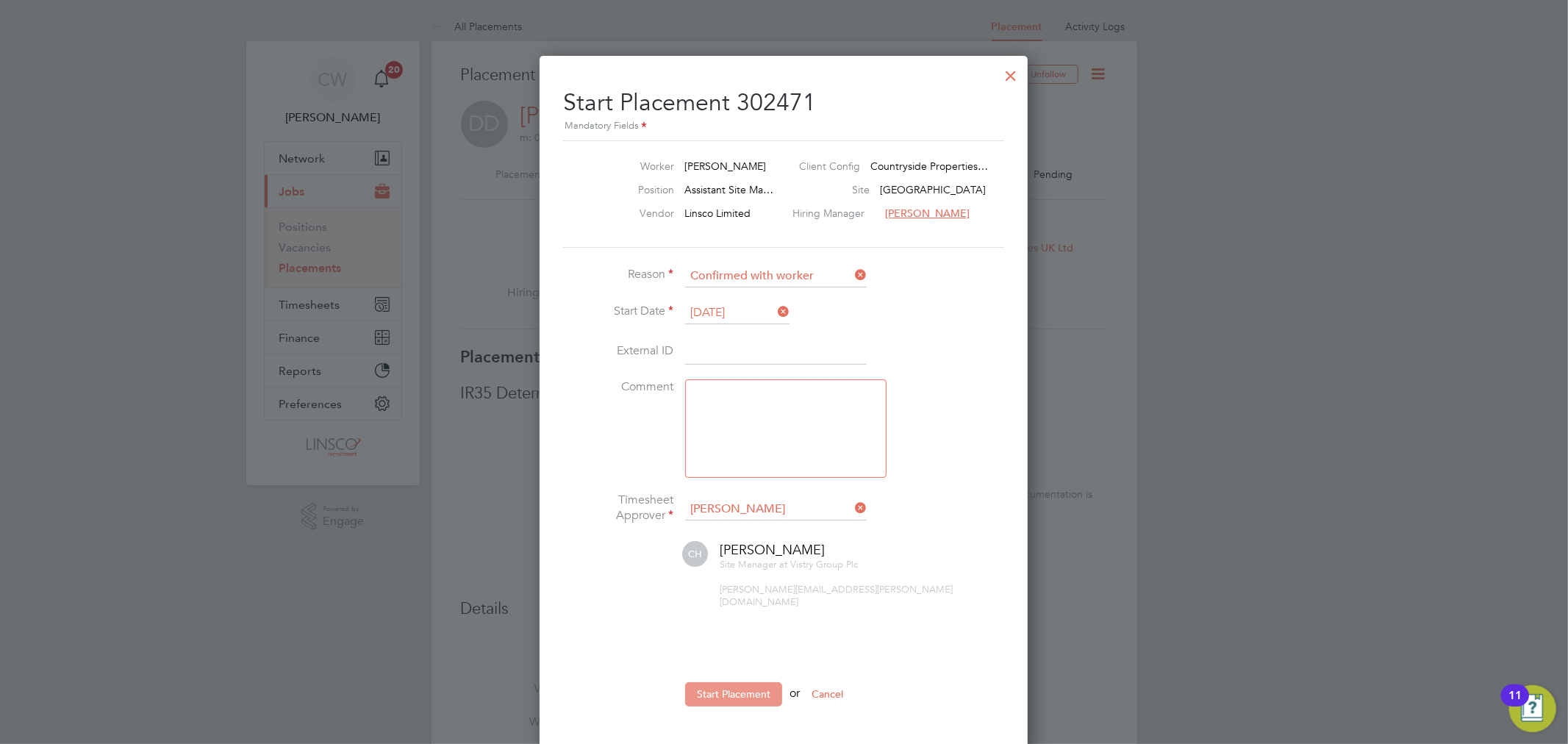
click at [740, 682] on button "Start Placement" at bounding box center [733, 693] width 97 height 23
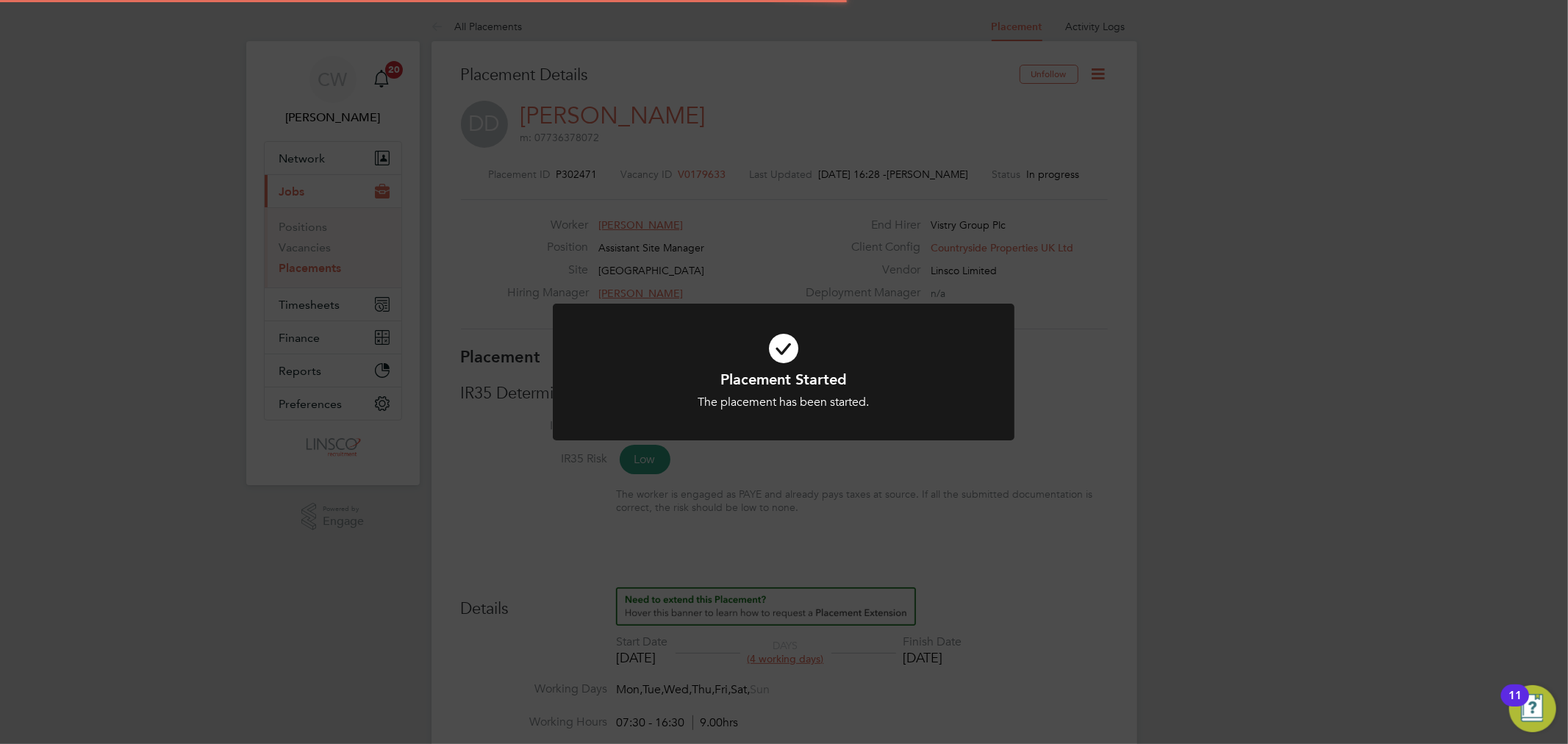
click at [798, 365] on icon at bounding box center [783, 348] width 382 height 57
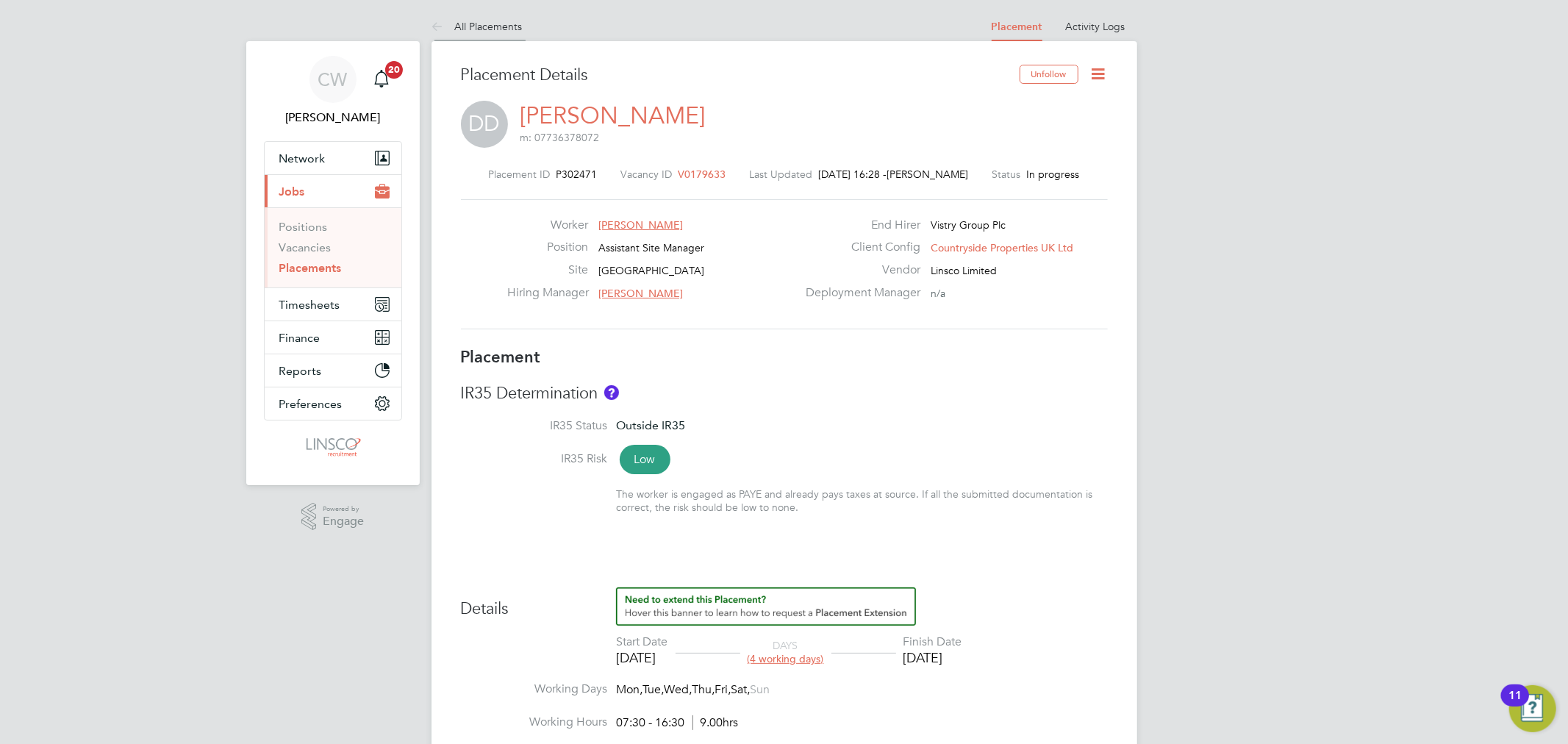
click at [476, 30] on link "All Placements" at bounding box center [477, 26] width 91 height 14
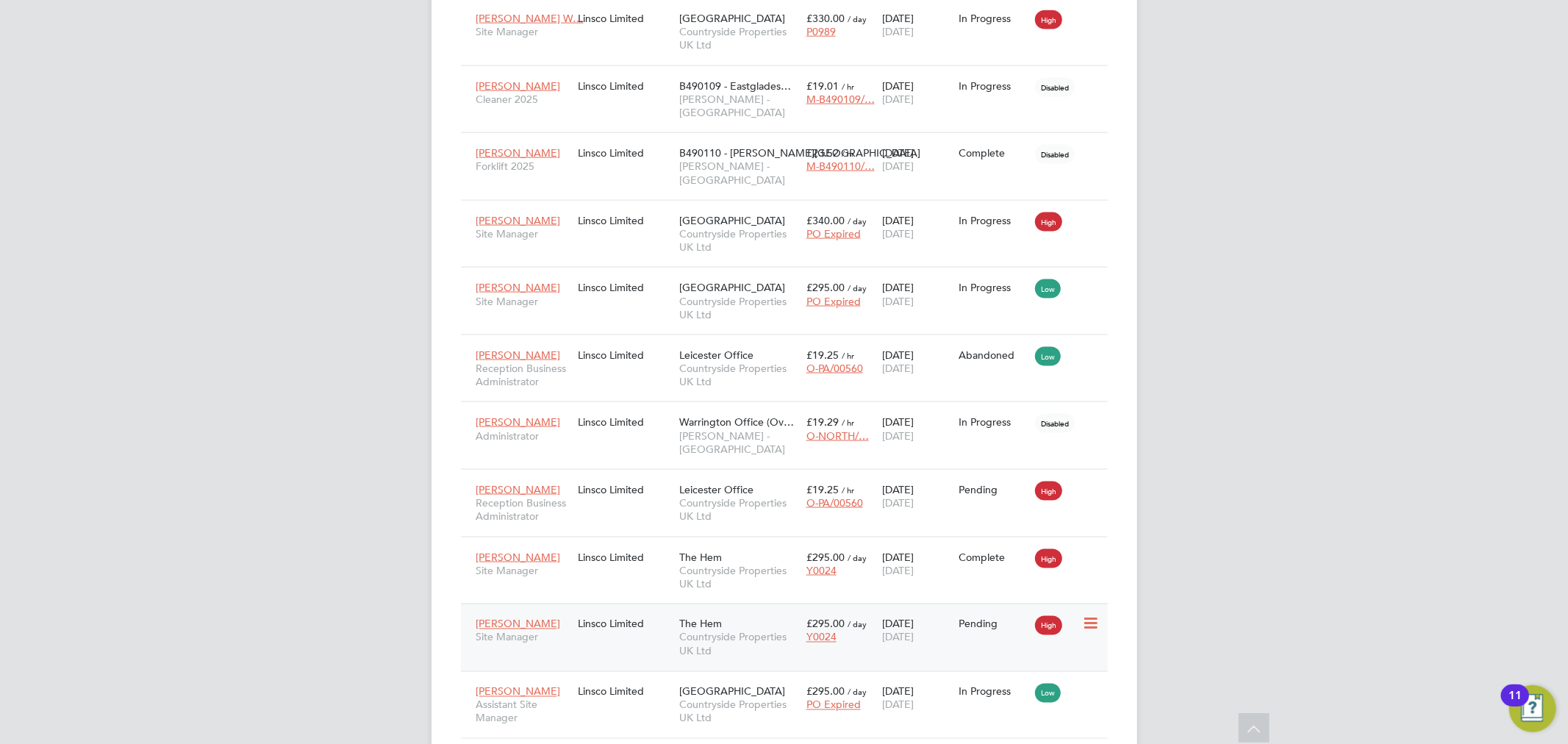
click at [990, 609] on div "Pending" at bounding box center [993, 623] width 77 height 28
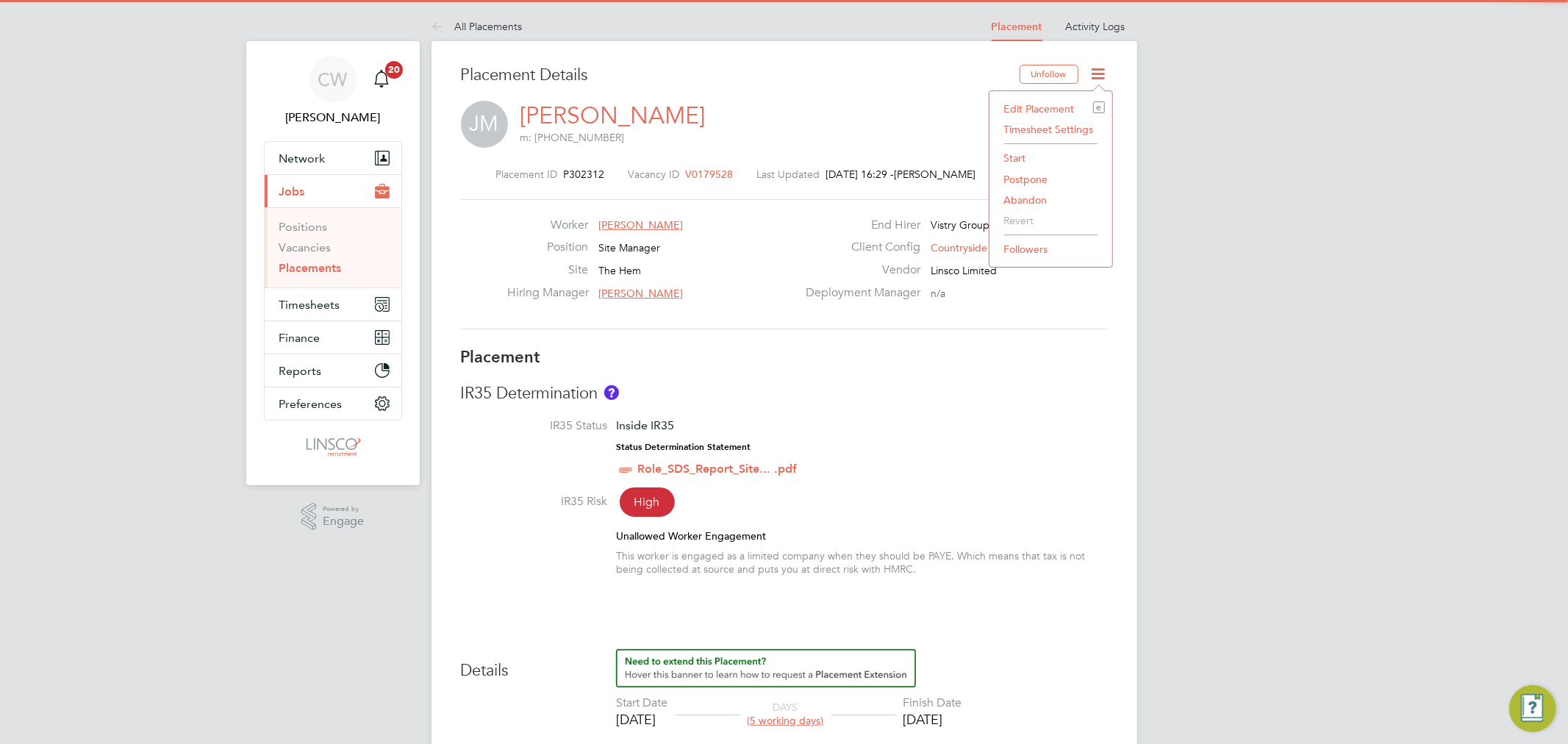
click at [1022, 156] on li "Start" at bounding box center [1051, 158] width 108 height 21
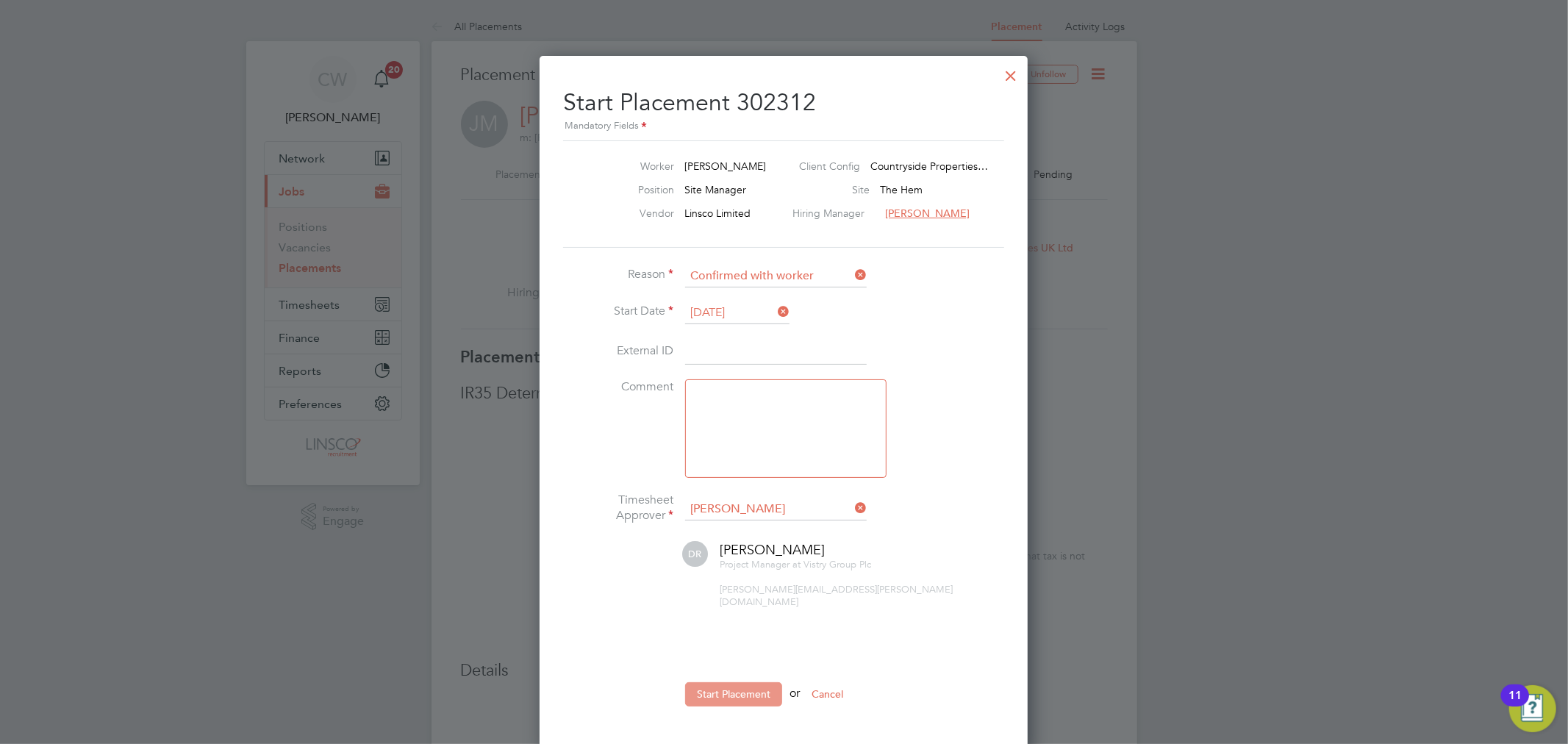
click at [728, 682] on button "Start Placement" at bounding box center [733, 693] width 97 height 23
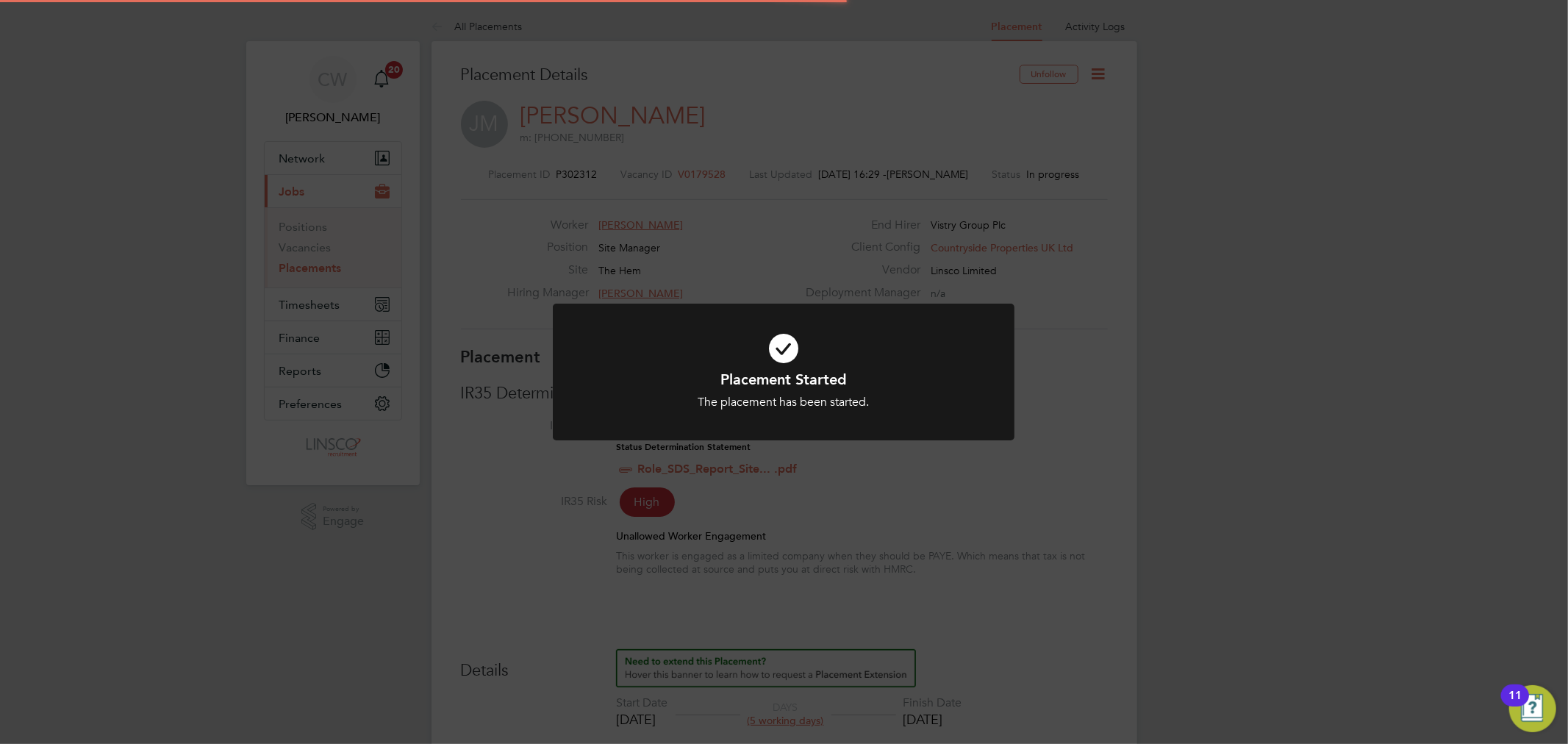
click at [323, 274] on div "Placement Started The placement has been started. Cancel Okay" at bounding box center [784, 372] width 1568 height 744
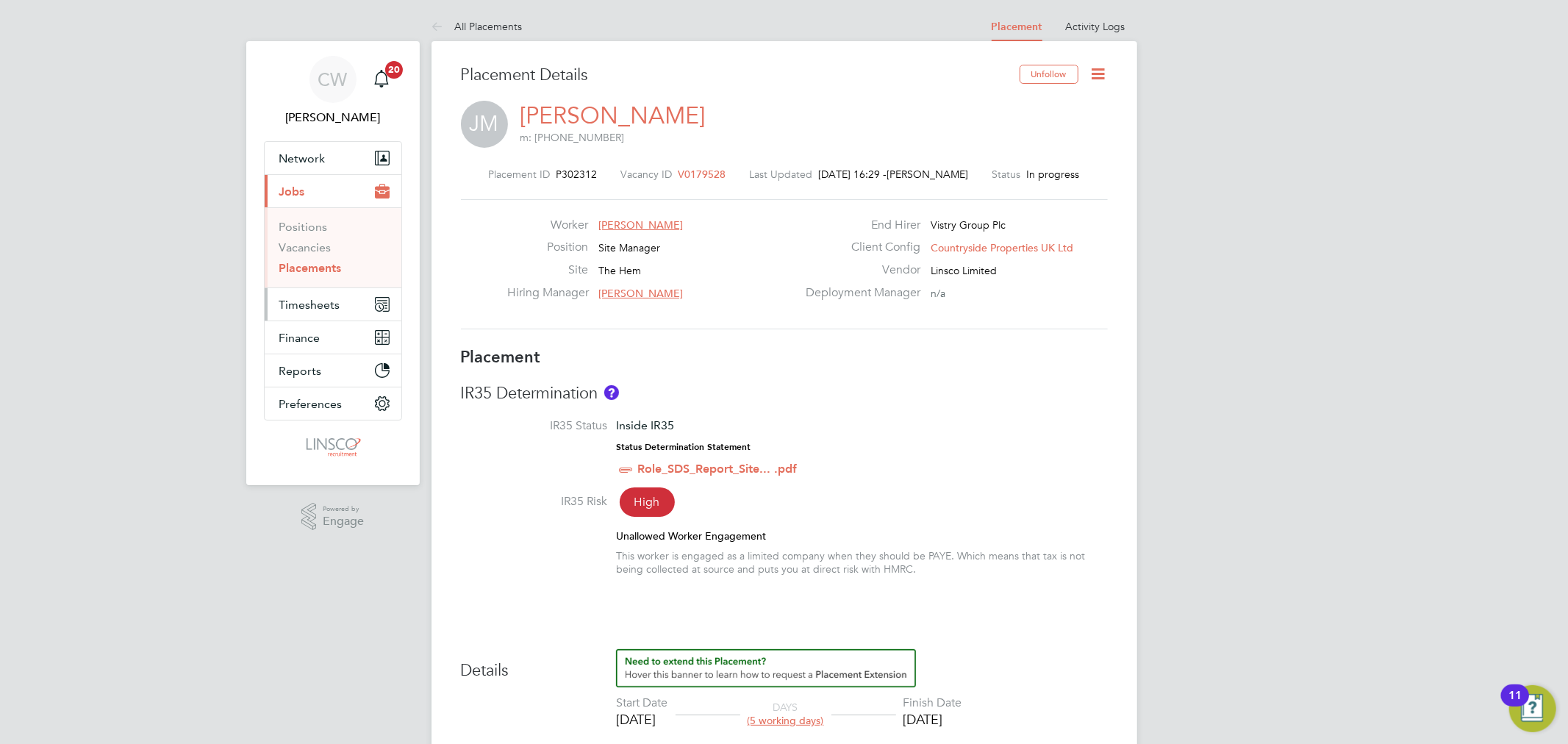
click at [312, 309] on span "Timesheets" at bounding box center [310, 304] width 61 height 14
click at [313, 260] on link "Timesheets" at bounding box center [310, 259] width 61 height 14
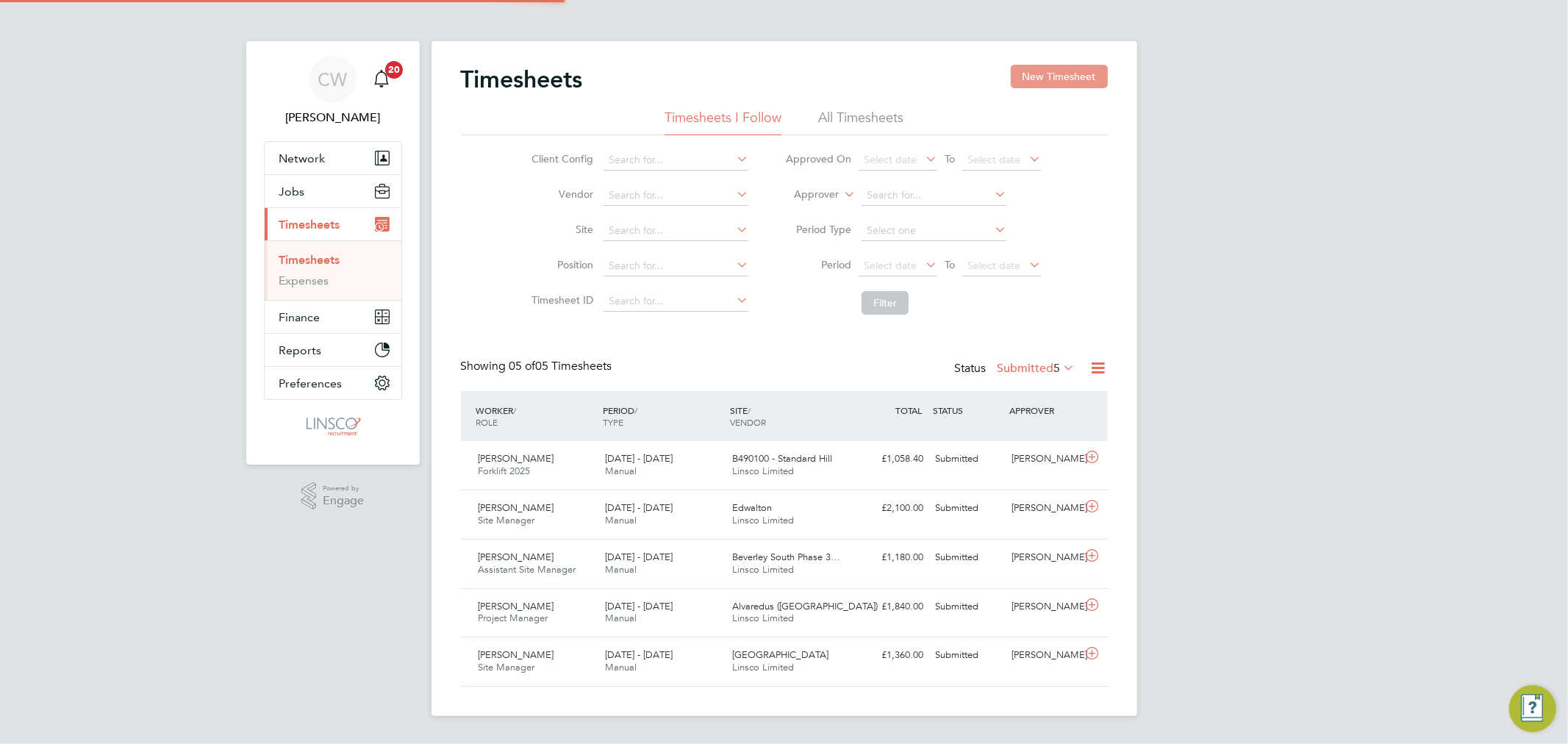
click at [1046, 66] on button "New Timesheet" at bounding box center [1059, 77] width 97 height 23
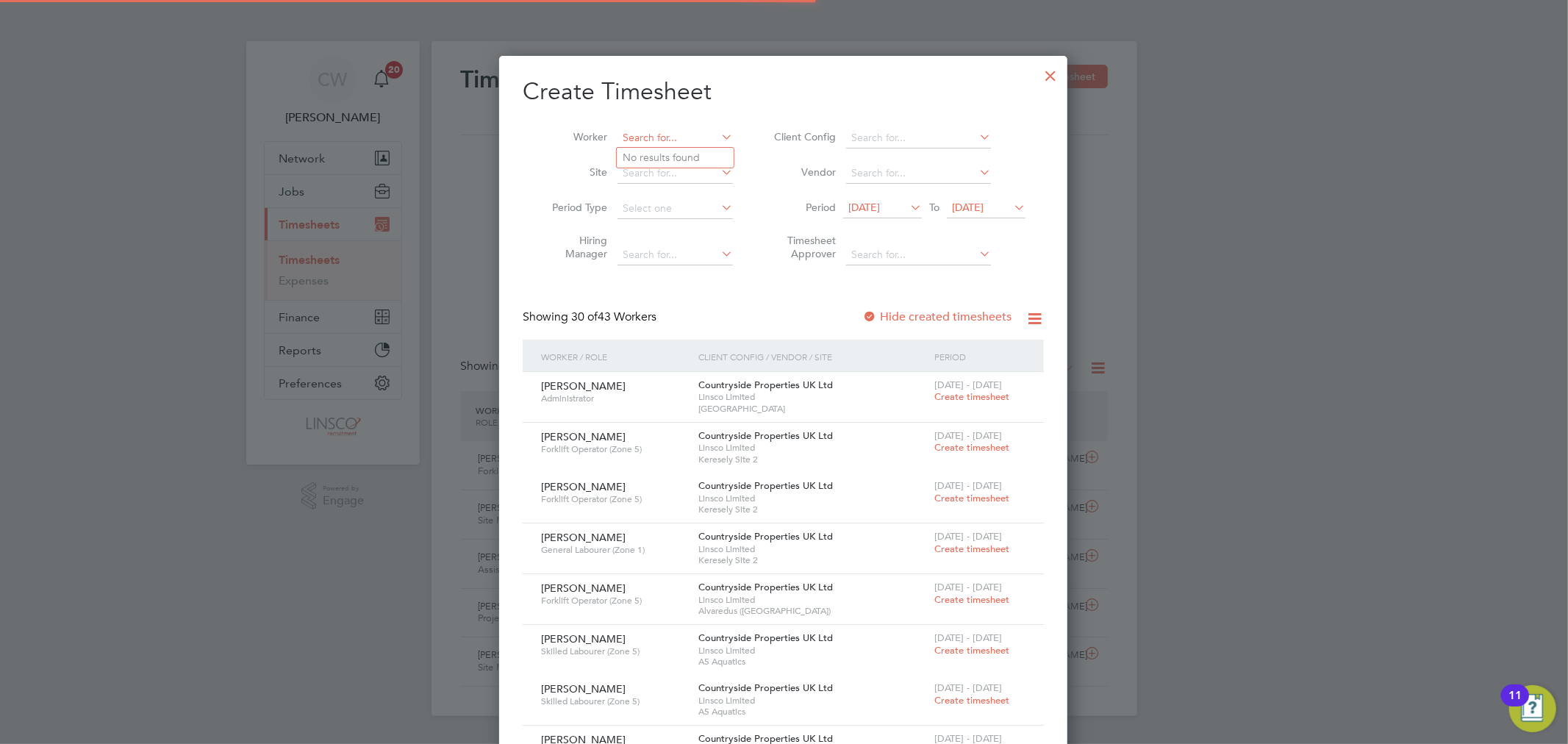
click at [673, 143] on input at bounding box center [676, 138] width 116 height 21
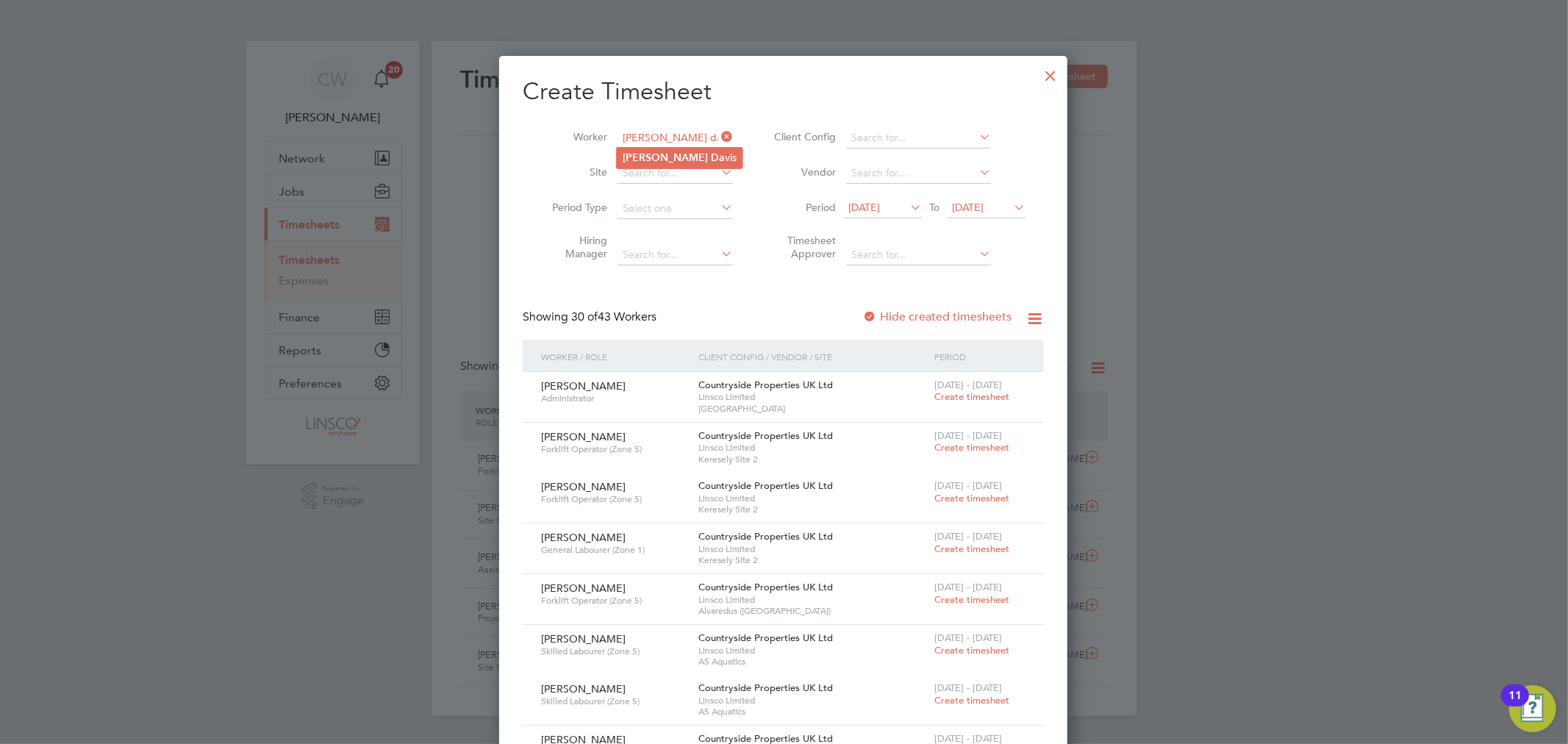
click at [673, 150] on li "Dean Da vis" at bounding box center [679, 158] width 126 height 20
type input "[PERSON_NAME]"
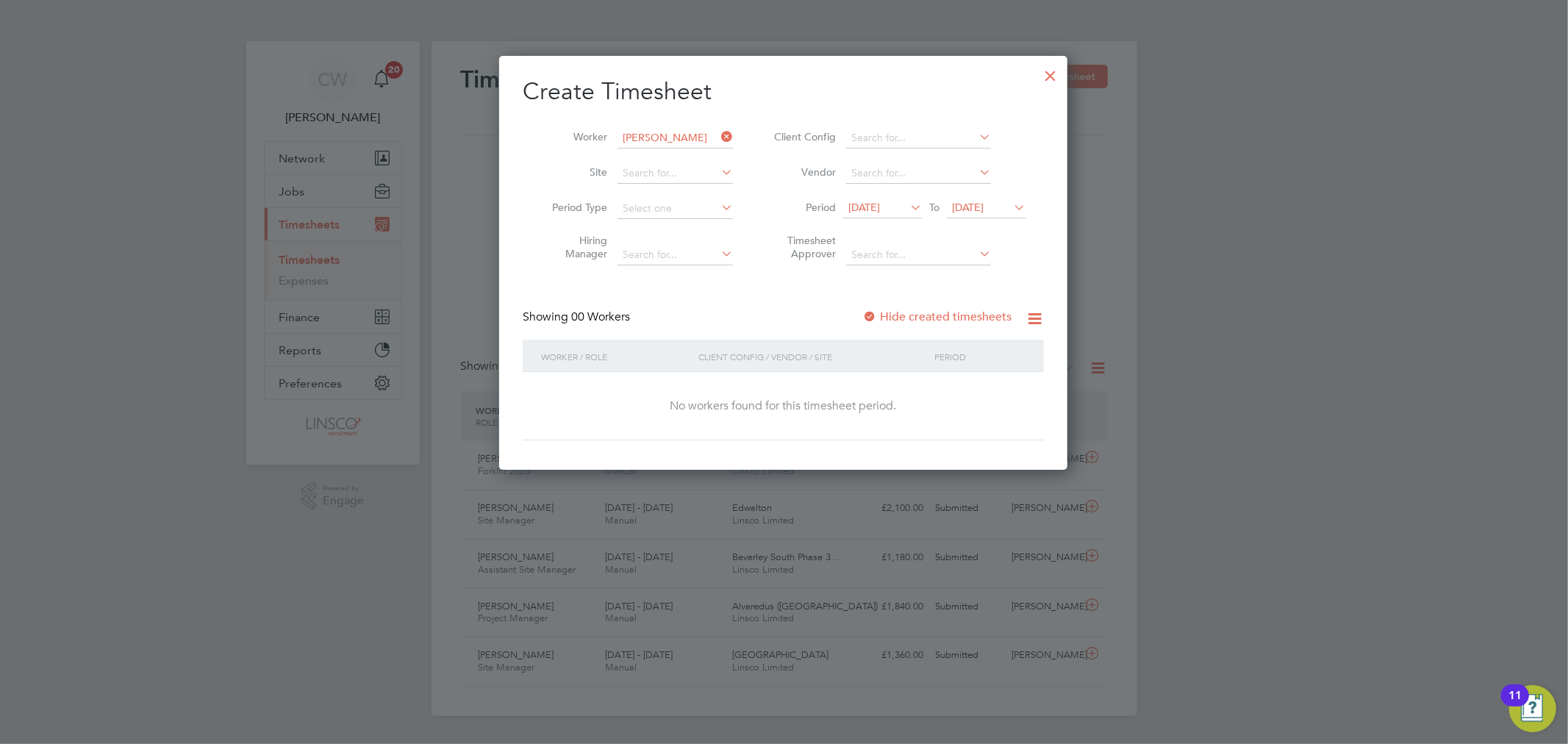
click at [1004, 200] on span "25 Aug 2025" at bounding box center [985, 209] width 79 height 20
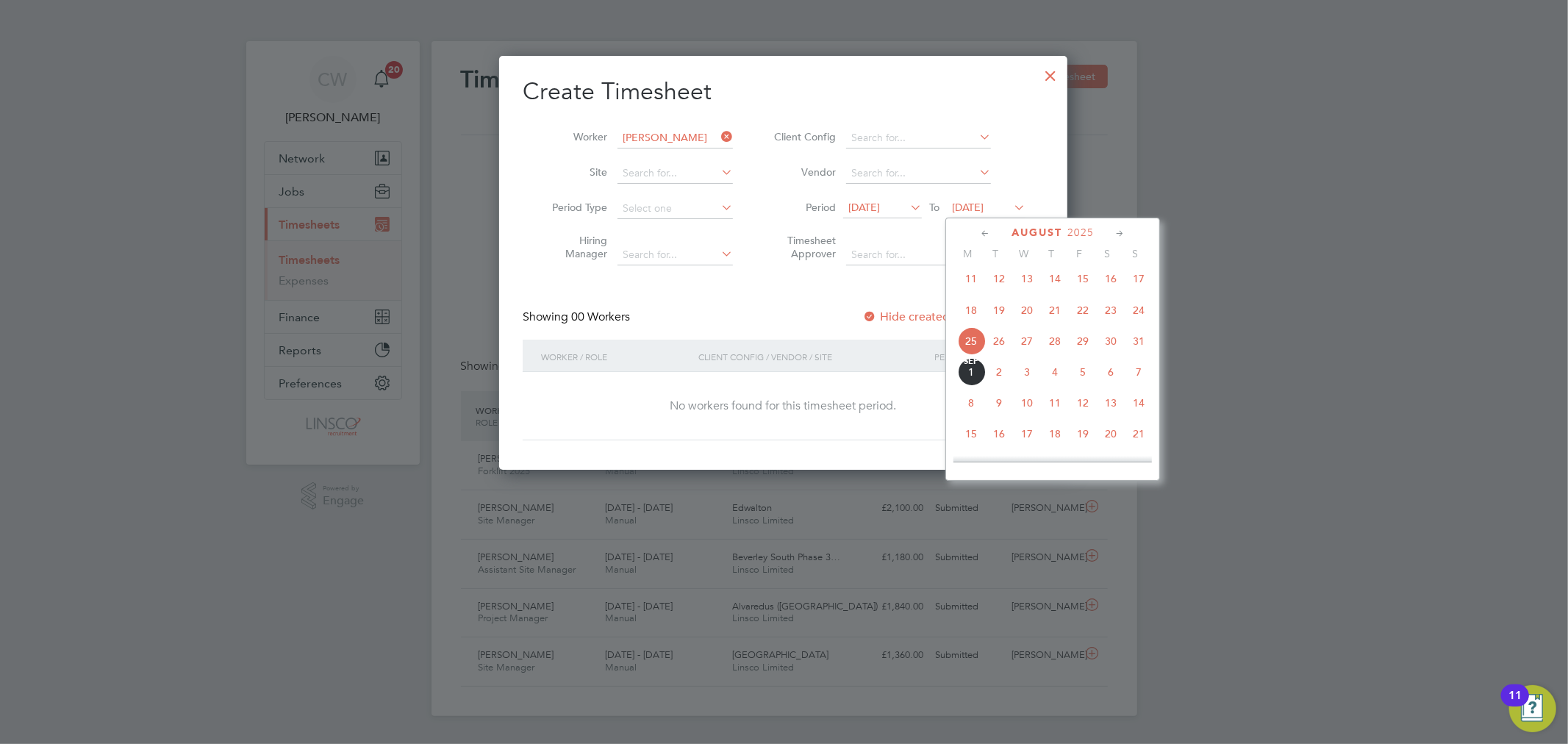
click at [1030, 380] on span "3" at bounding box center [1026, 371] width 28 height 28
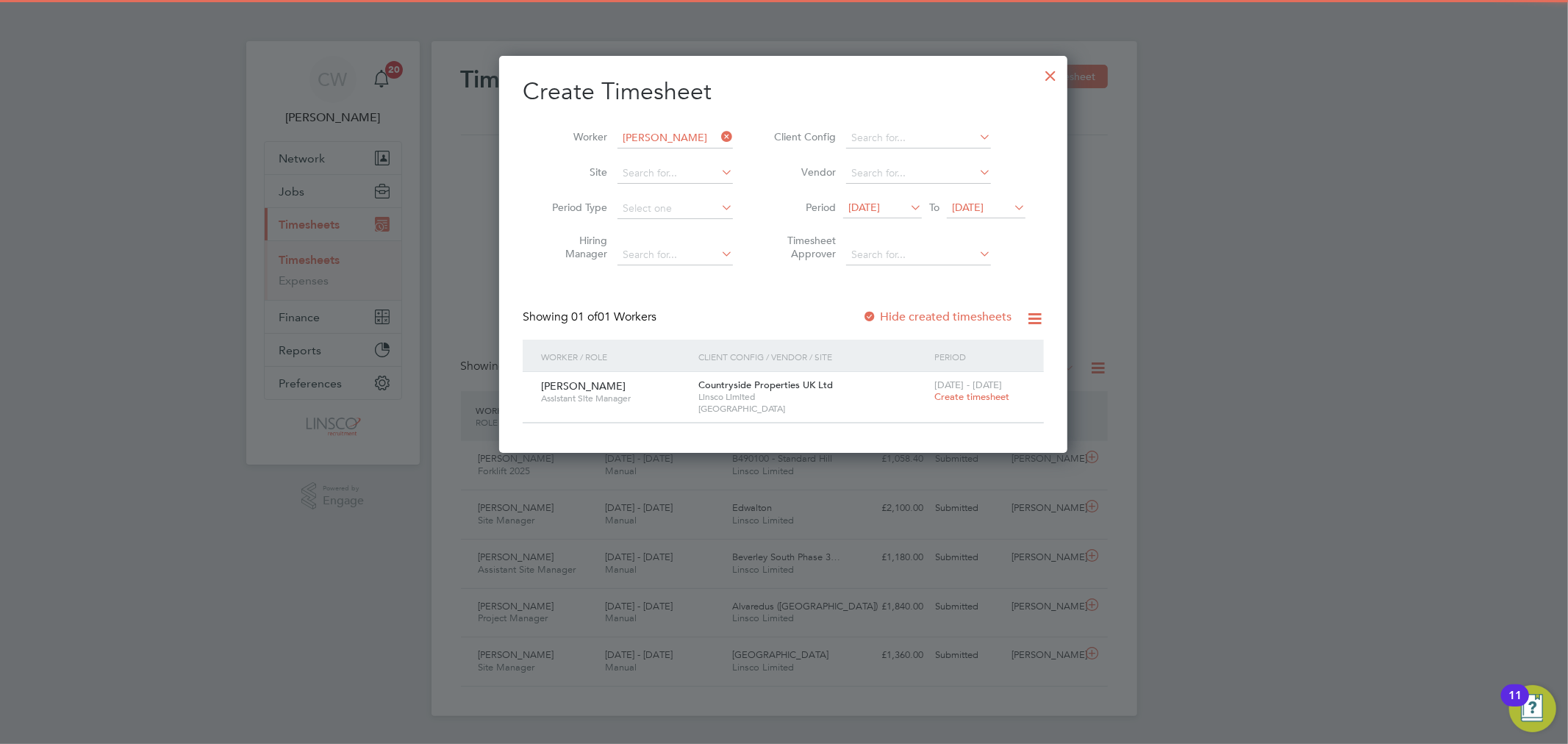
click at [959, 393] on span "Create timesheet" at bounding box center [971, 396] width 75 height 13
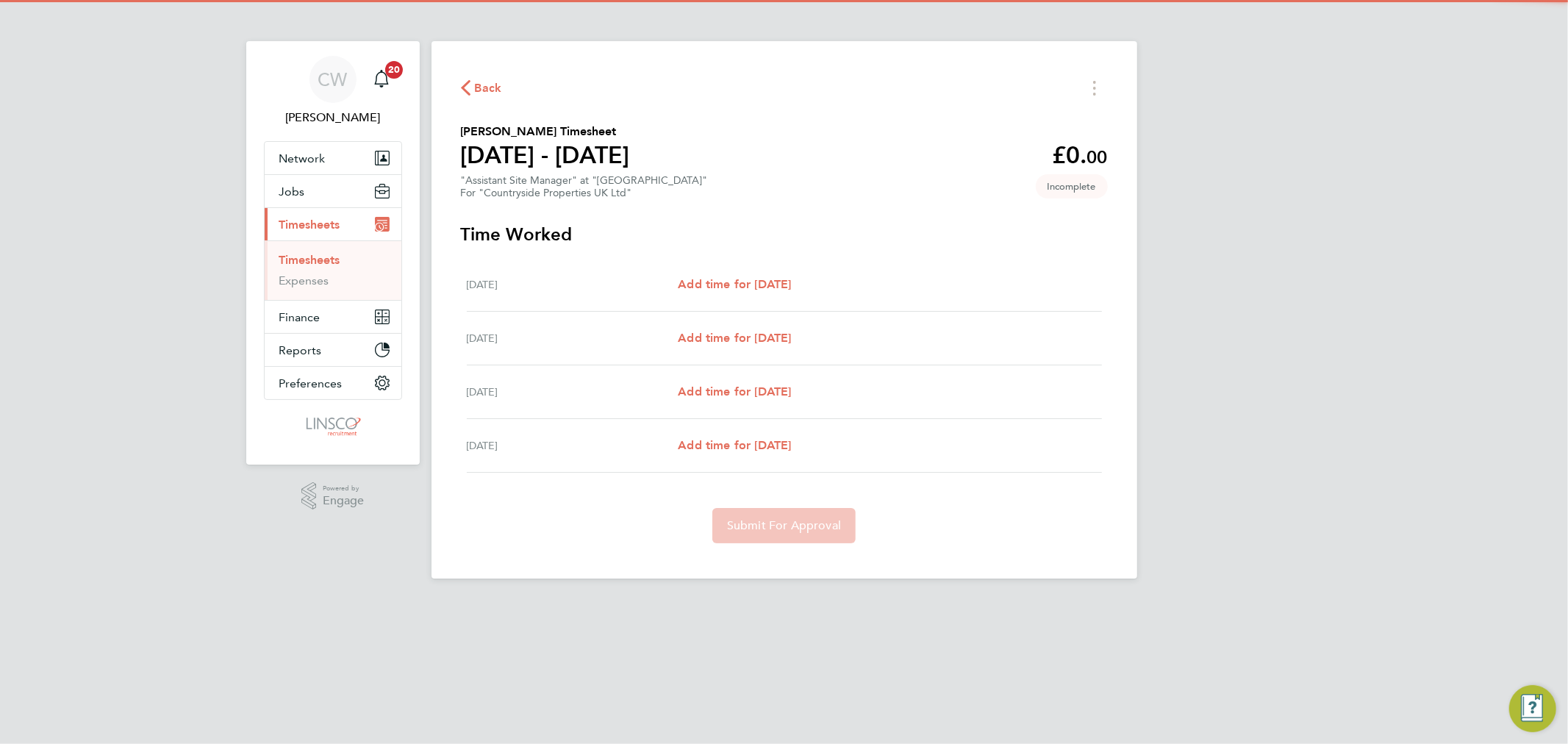
click at [723, 294] on div "Tue 26 Aug Add time for Tue 26 Aug Add time for Tue 26 Aug" at bounding box center [784, 284] width 635 height 53
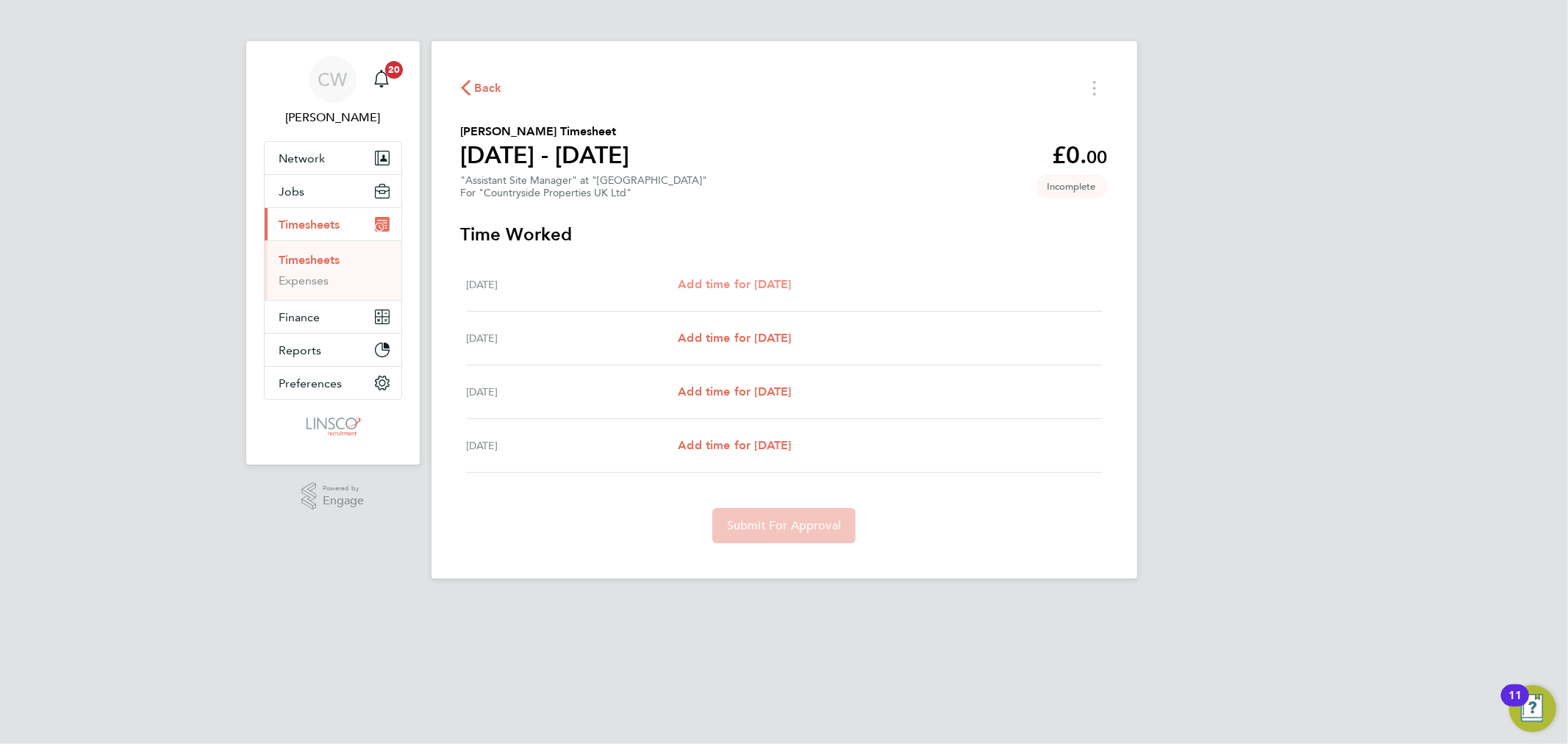
click at [746, 281] on span "Add time for Tue 26 Aug" at bounding box center [733, 284] width 113 height 14
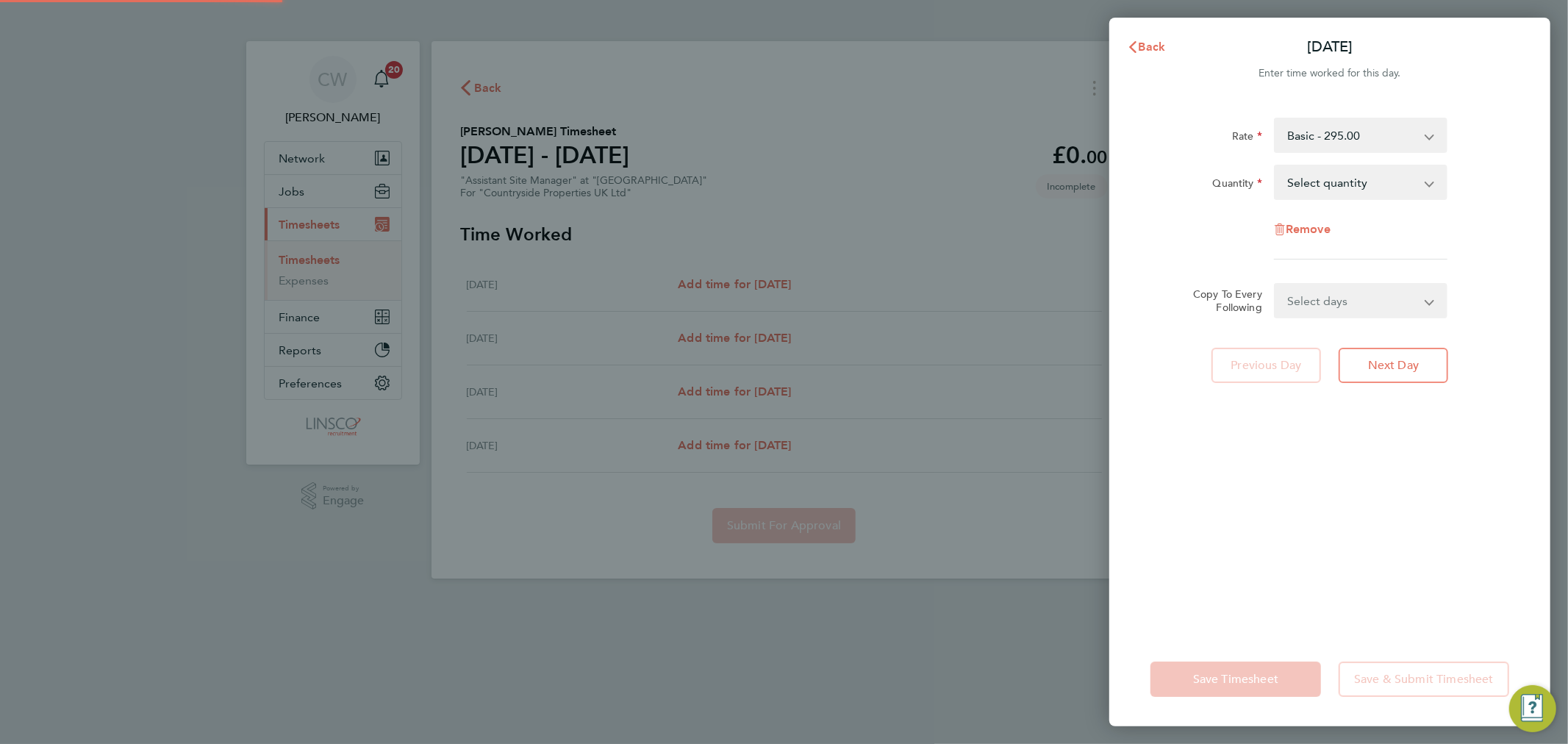
click at [1309, 181] on select "Select quantity 0.5 1" at bounding box center [1351, 182] width 153 height 33
select select "1"
click at [1275, 166] on select "Select quantity 0.5 1" at bounding box center [1351, 182] width 153 height 33
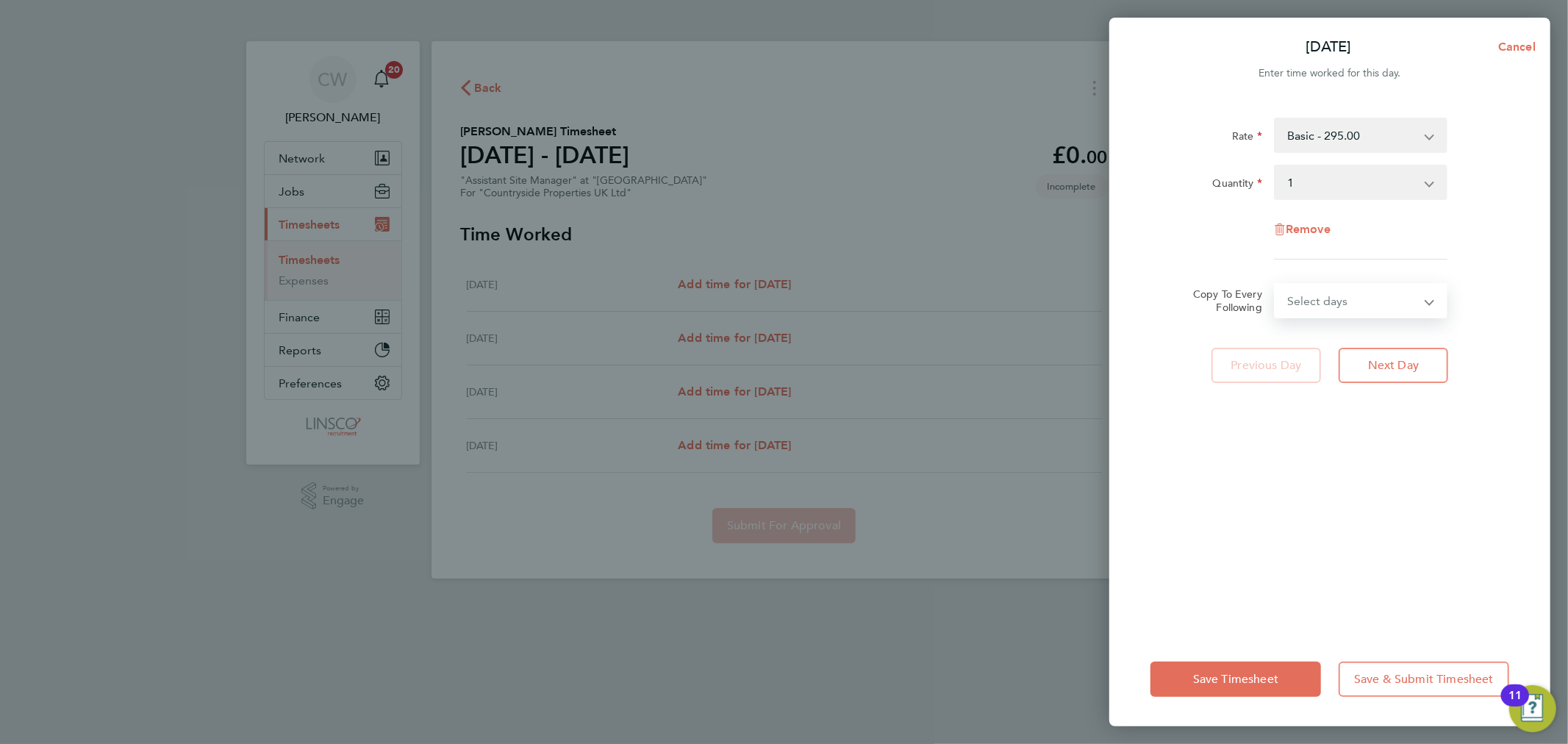
drag, startPoint x: 1298, startPoint y: 305, endPoint x: 1300, endPoint y: 317, distance: 12.2
click at [1298, 305] on select "Select days Day Wednesday Thursday Friday" at bounding box center [1352, 301] width 154 height 33
select select "DAY"
click at [1275, 284] on select "Select days Day Wednesday Thursday Friday" at bounding box center [1352, 301] width 154 height 33
select select "2025-08-29"
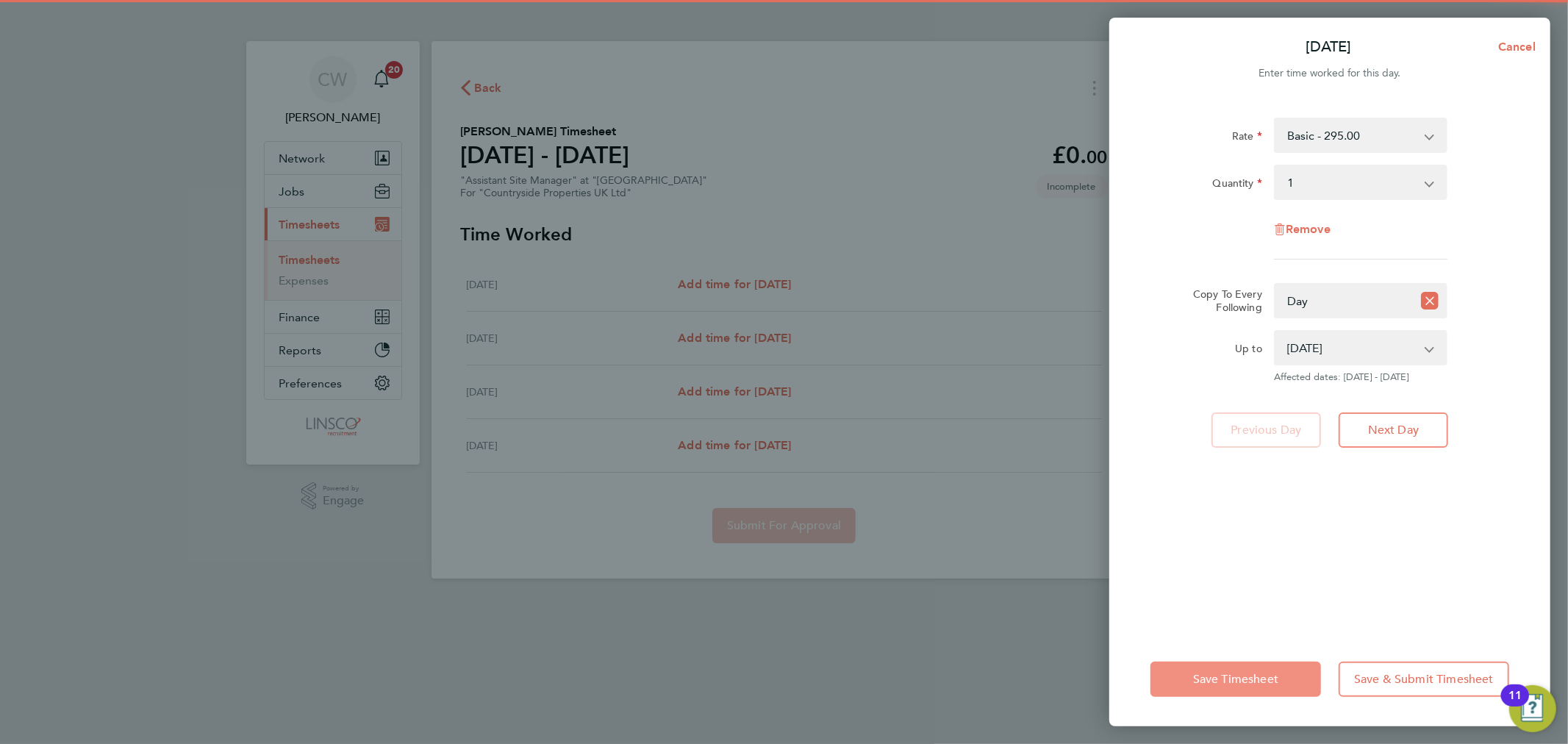
click at [1235, 688] on button "Save Timesheet" at bounding box center [1236, 678] width 171 height 35
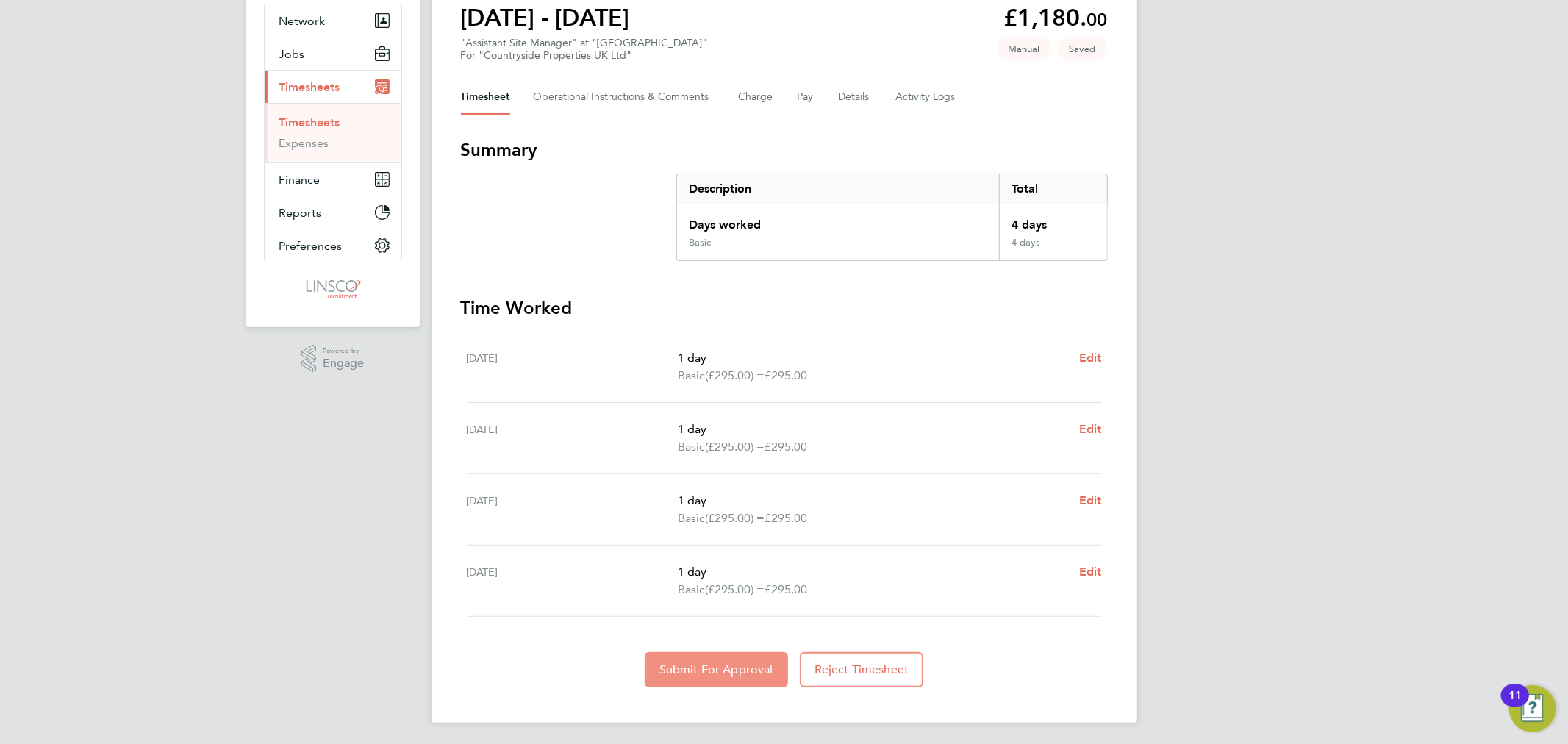
click at [693, 671] on span "Submit For Approval" at bounding box center [716, 669] width 114 height 14
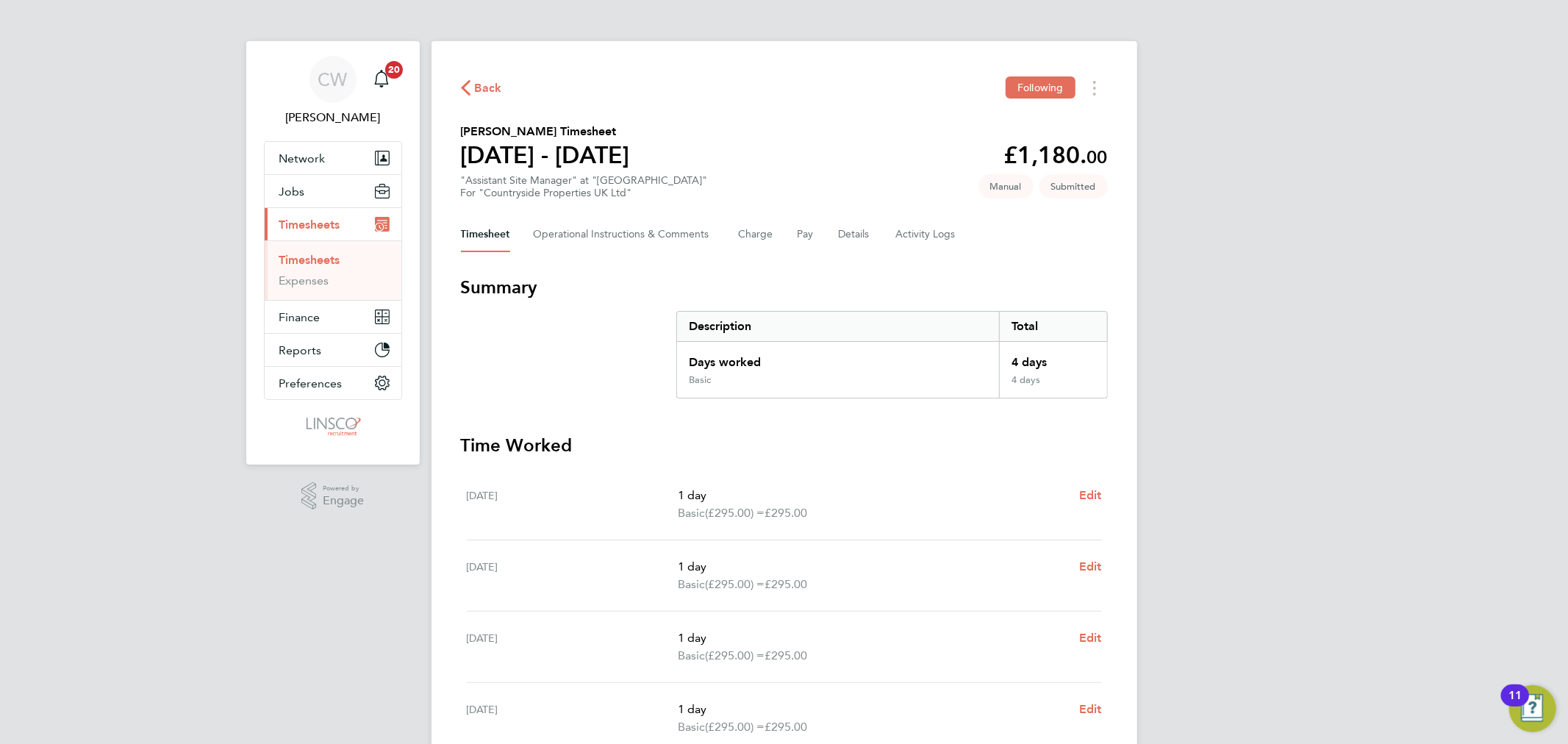
click at [302, 258] on link "Timesheets" at bounding box center [310, 259] width 61 height 14
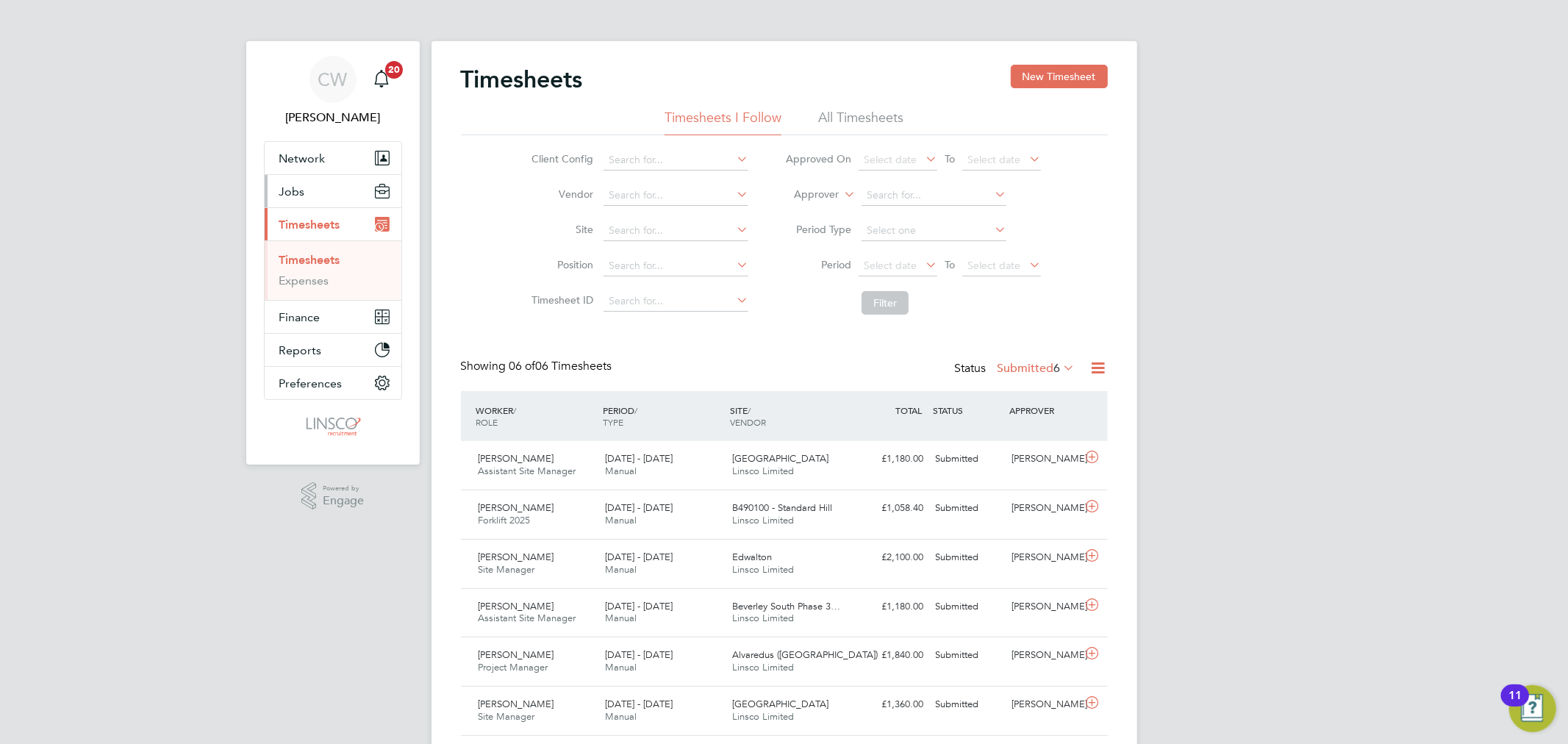
click at [298, 188] on span "Jobs" at bounding box center [292, 191] width 25 height 14
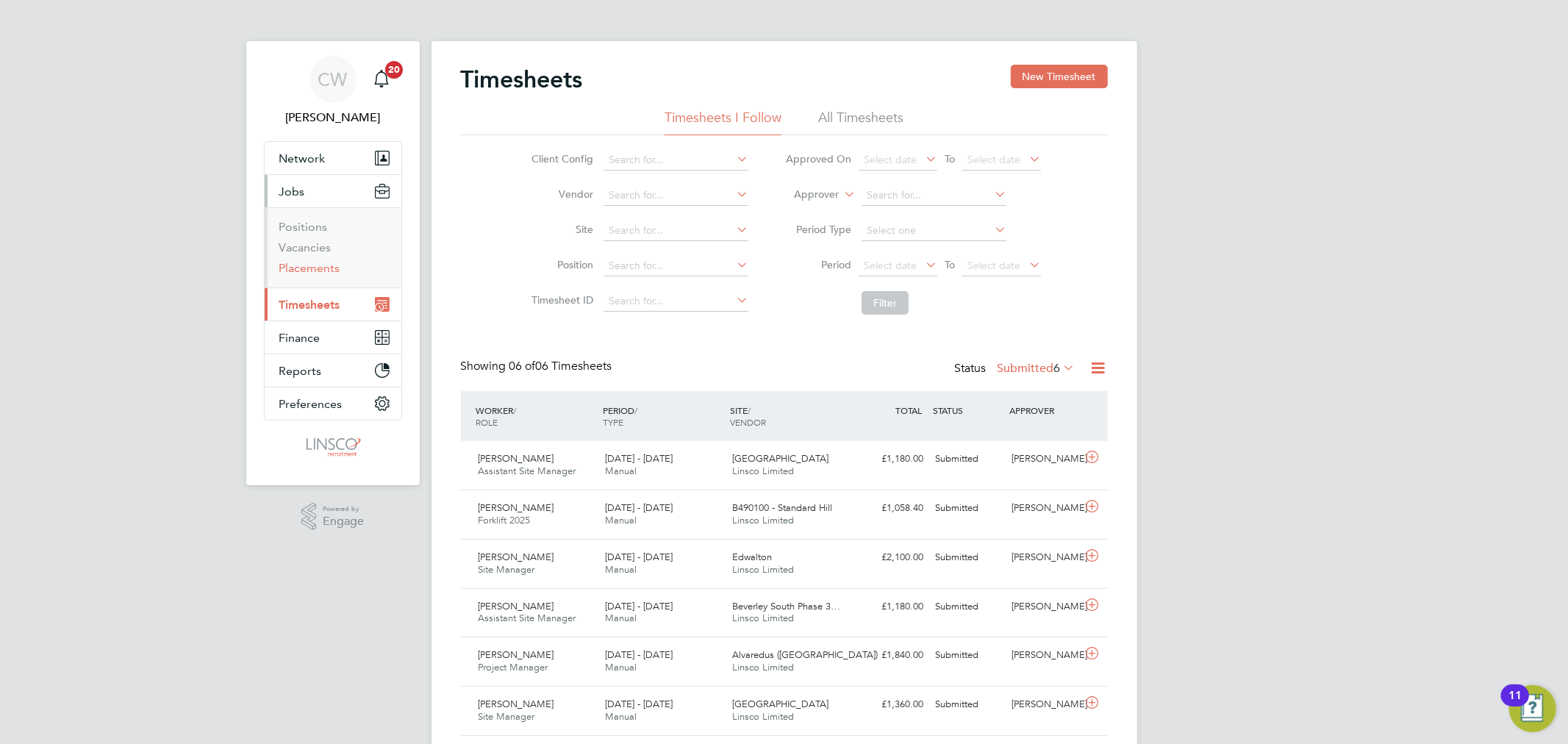
click at [311, 268] on link "Placements" at bounding box center [310, 267] width 61 height 14
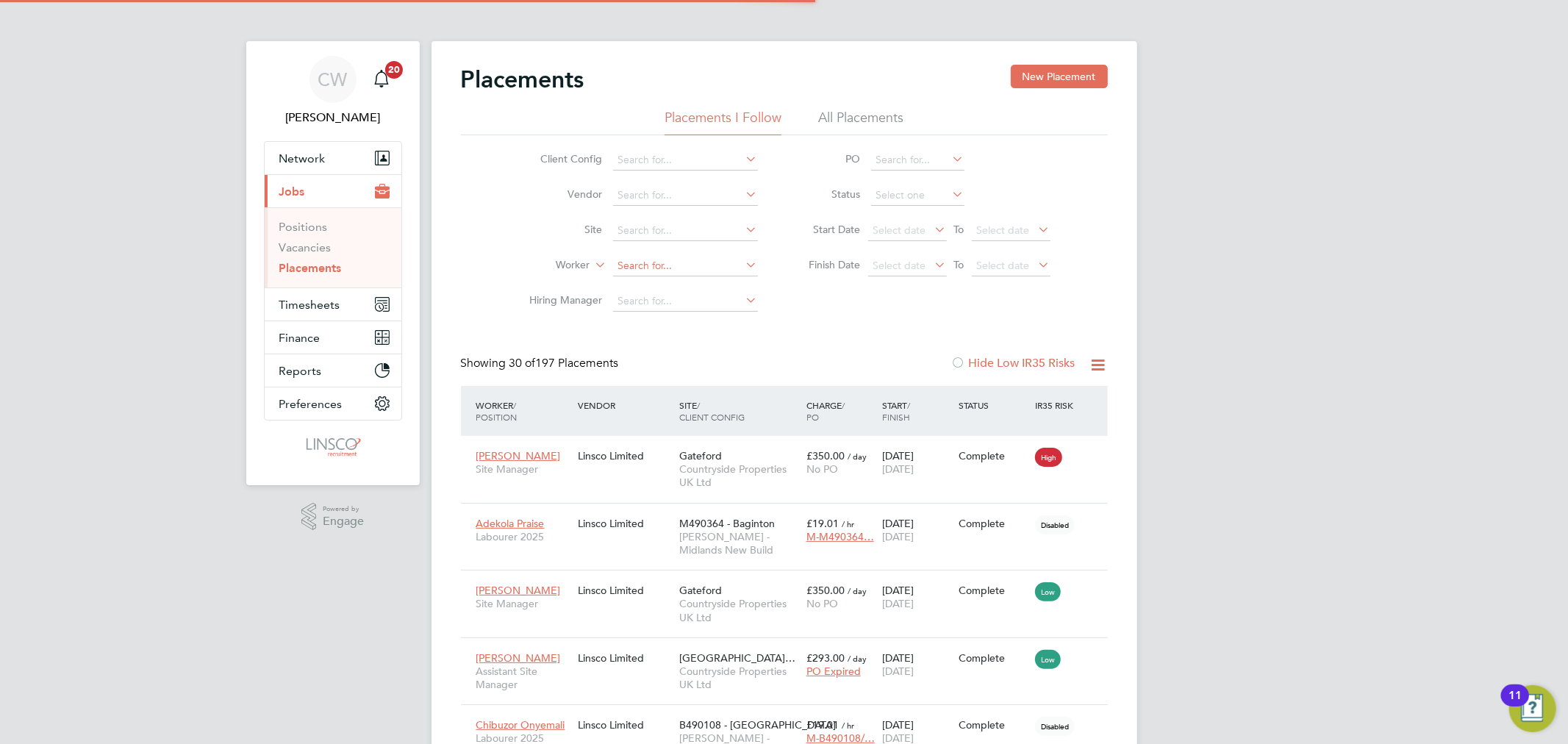
scroll to position [14, 69]
click at [641, 263] on input at bounding box center [686, 265] width 145 height 21
click at [705, 284] on b "Ro" at bounding box center [712, 286] width 14 height 13
type input "[PERSON_NAME]"
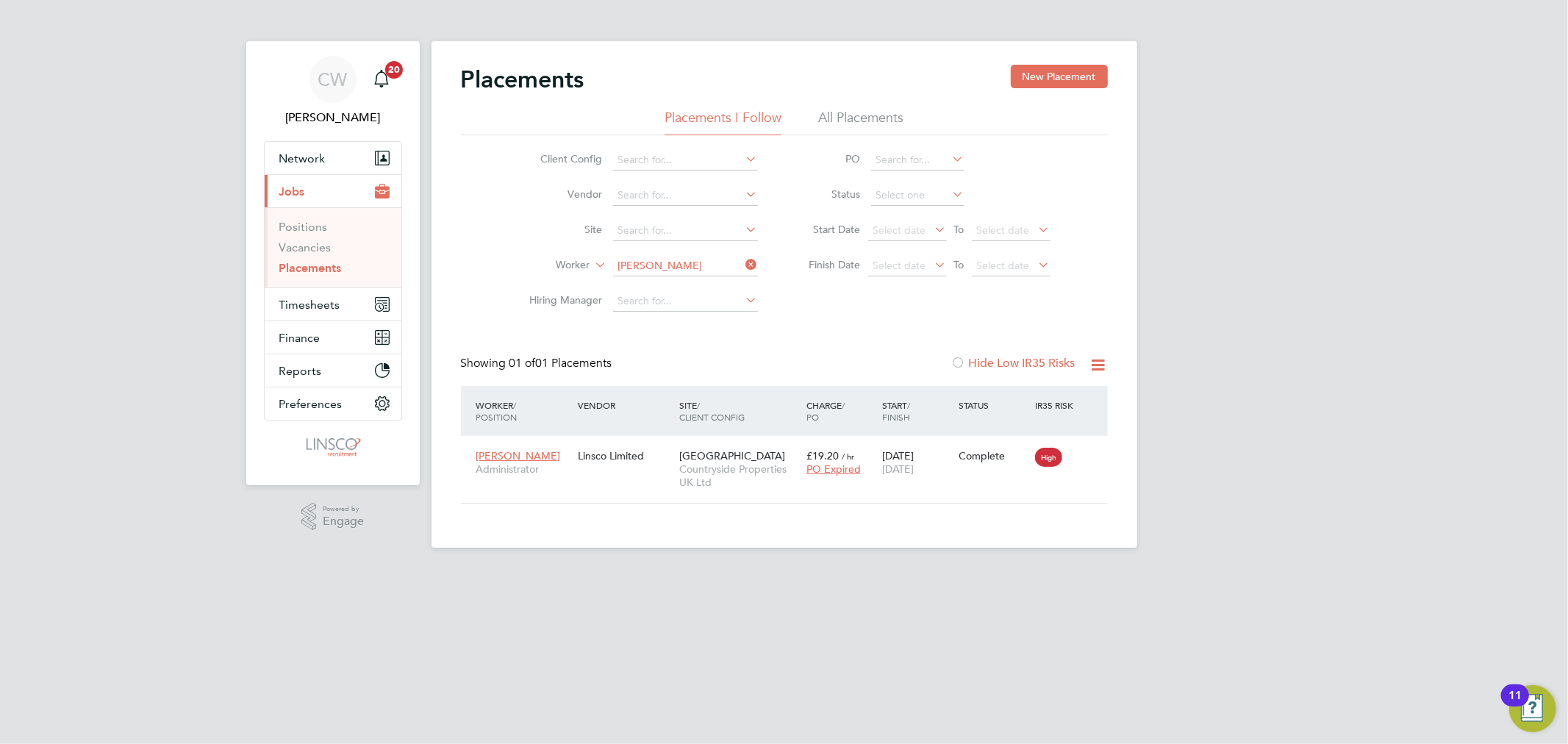
click at [743, 260] on icon at bounding box center [743, 265] width 0 height 21
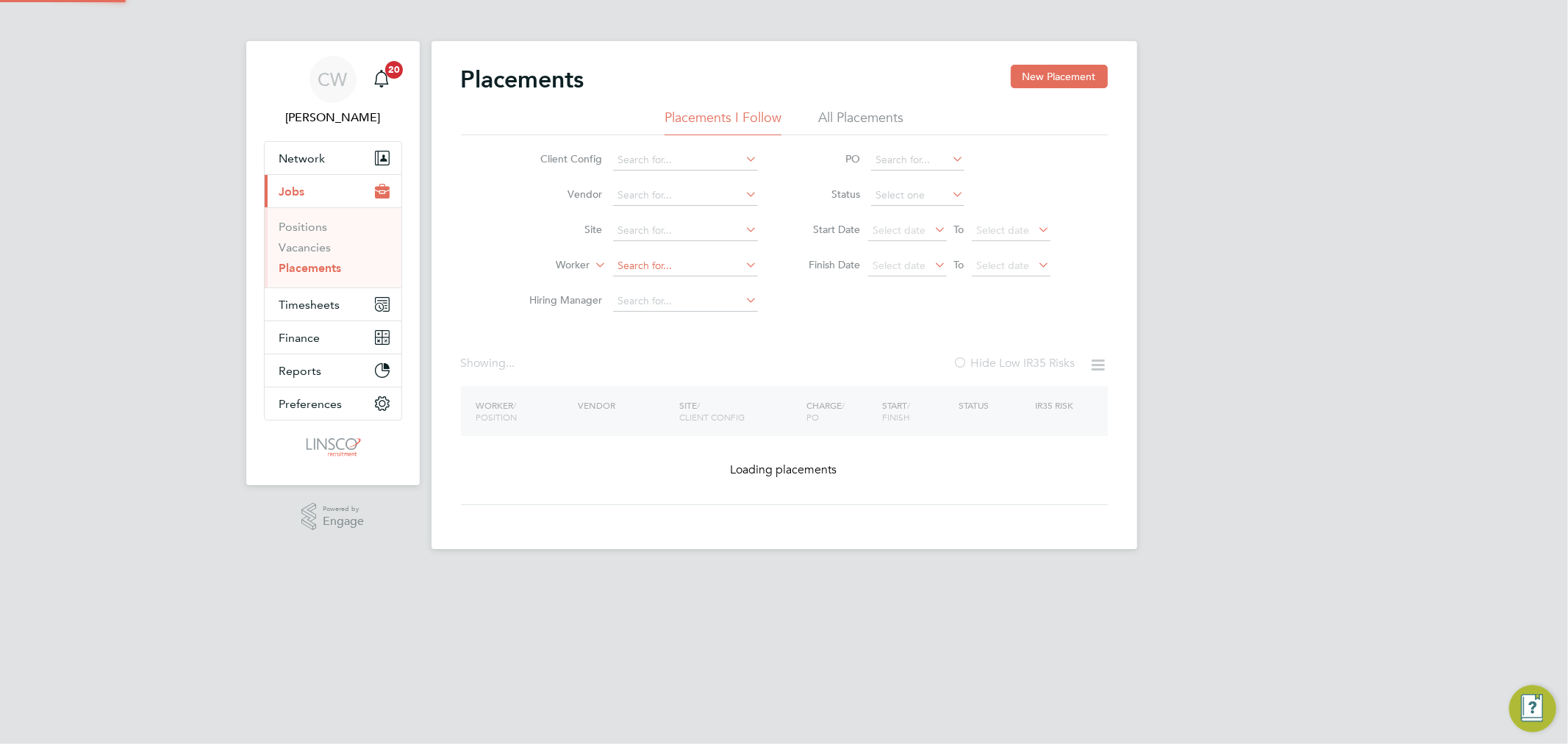
click at [707, 263] on input at bounding box center [686, 265] width 145 height 21
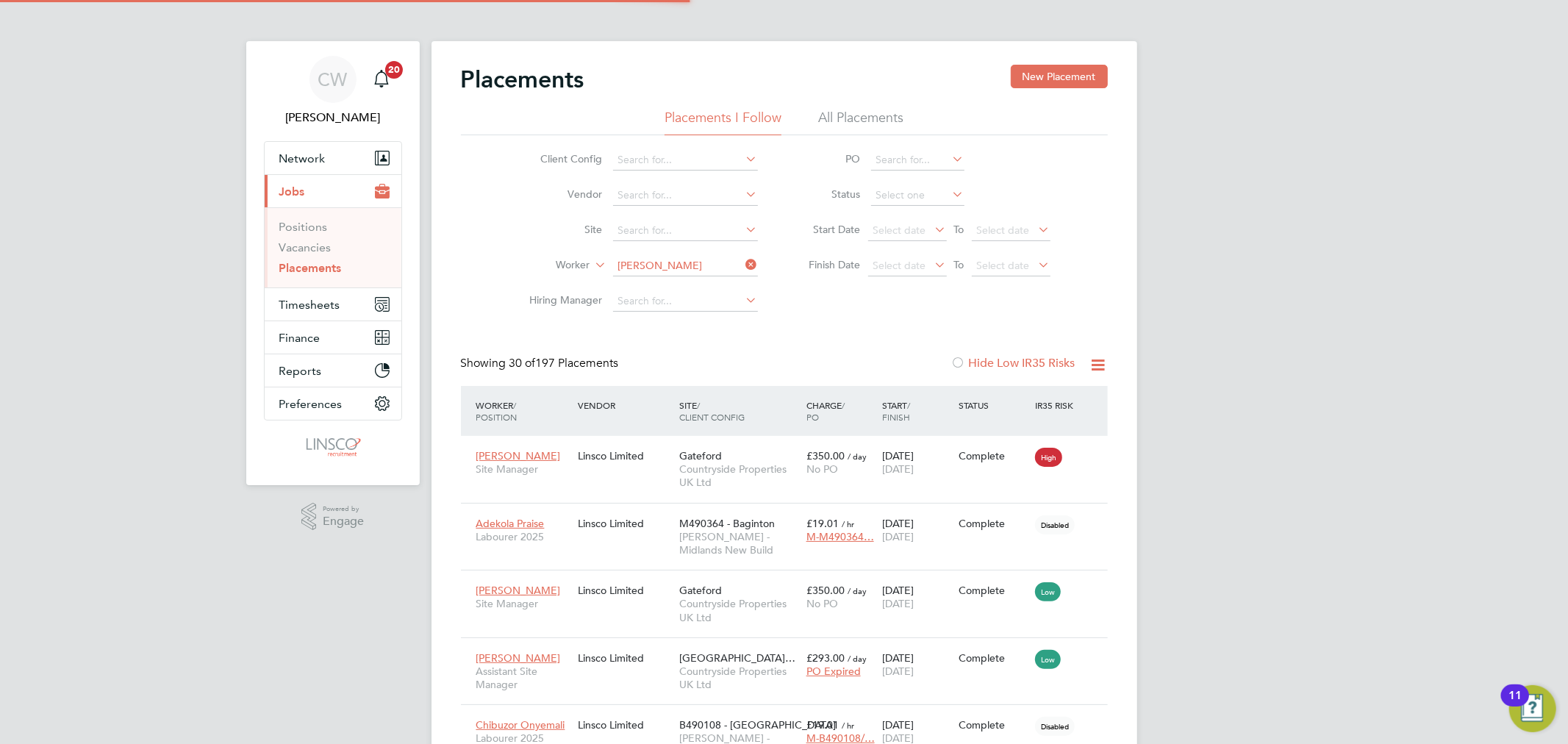
click at [689, 282] on li "Steven Reyno lds" at bounding box center [685, 286] width 146 height 20
type input "[PERSON_NAME]"
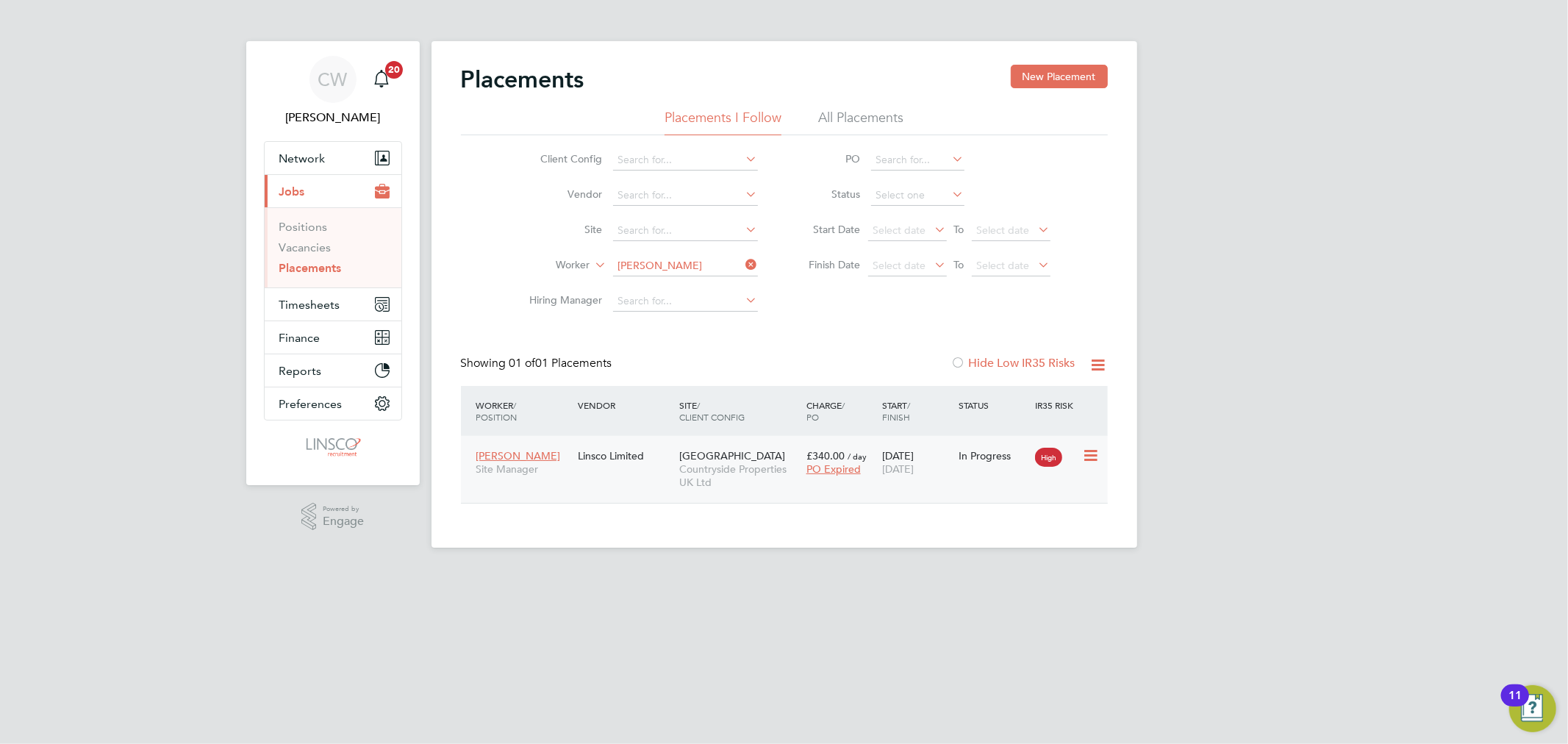
click at [621, 482] on div "[PERSON_NAME] Site Manager Linsco Limited [GEOGRAPHIC_DATA] Countryside Propert…" at bounding box center [784, 470] width 647 height 67
click at [744, 476] on span "Countryside Properties UK Ltd" at bounding box center [739, 475] width 120 height 26
click at [316, 272] on link "Placements" at bounding box center [310, 267] width 62 height 14
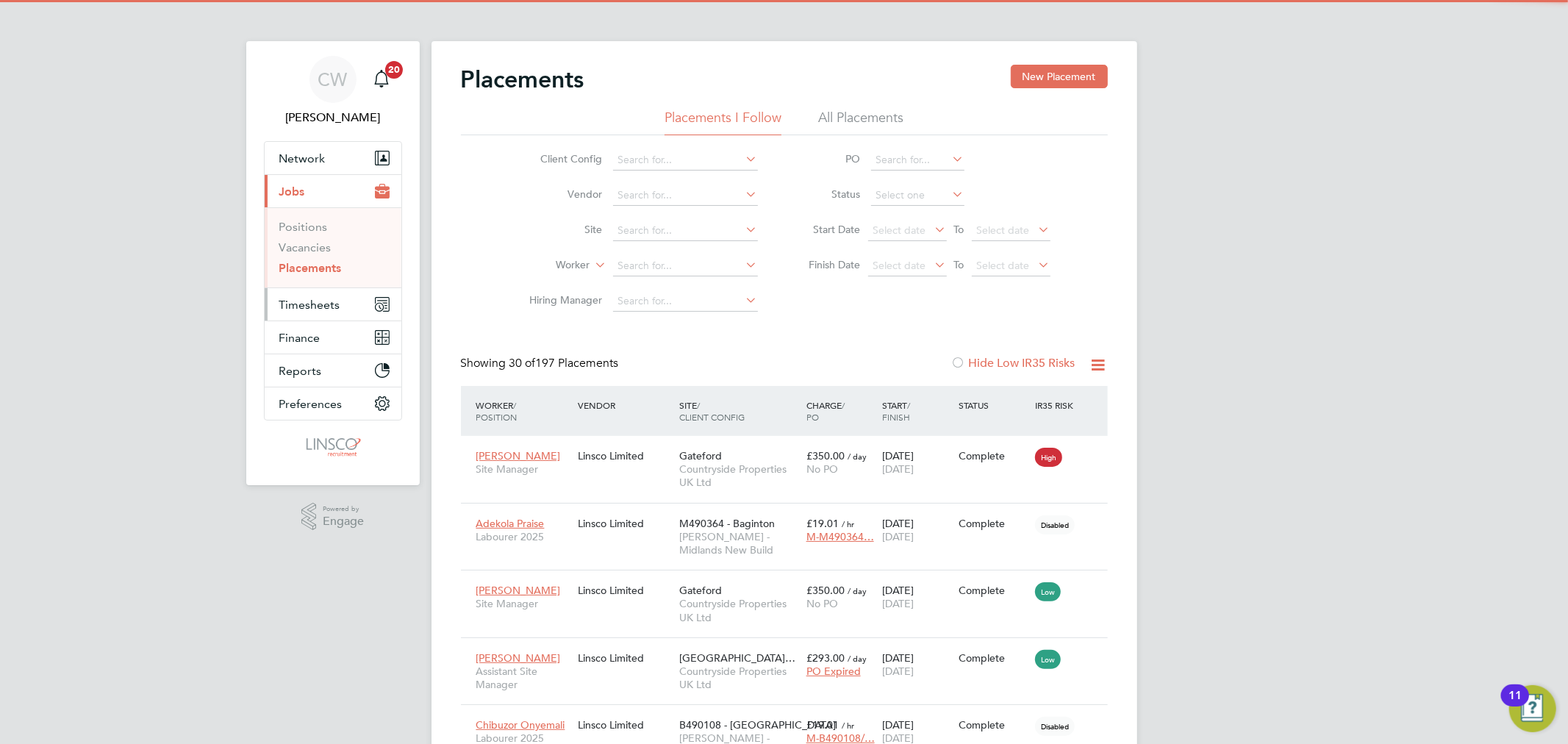
click at [330, 303] on span "Timesheets" at bounding box center [310, 304] width 61 height 14
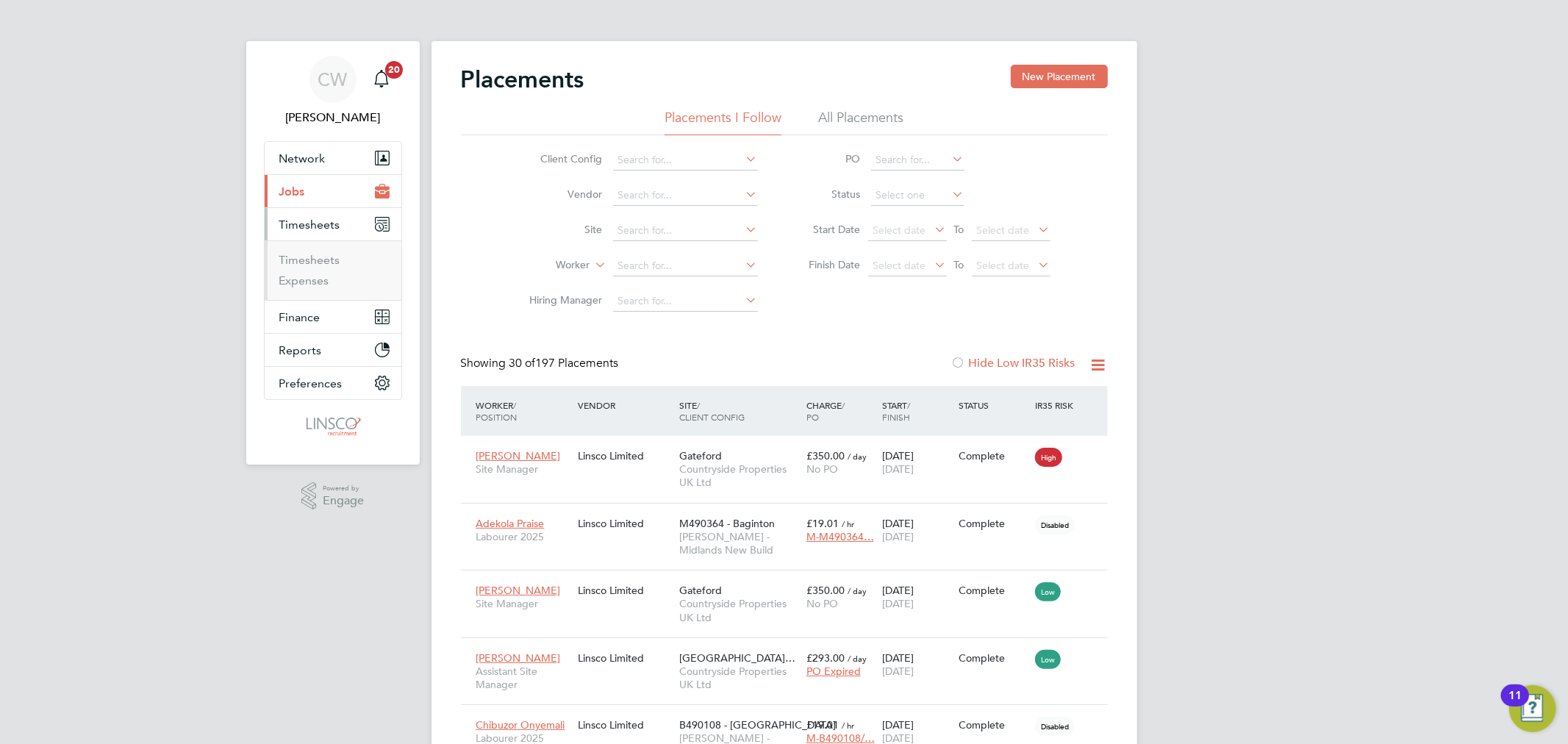
click at [331, 251] on ul "Timesheets Expenses" at bounding box center [332, 270] width 136 height 60
click at [331, 255] on link "Timesheets" at bounding box center [310, 259] width 61 height 14
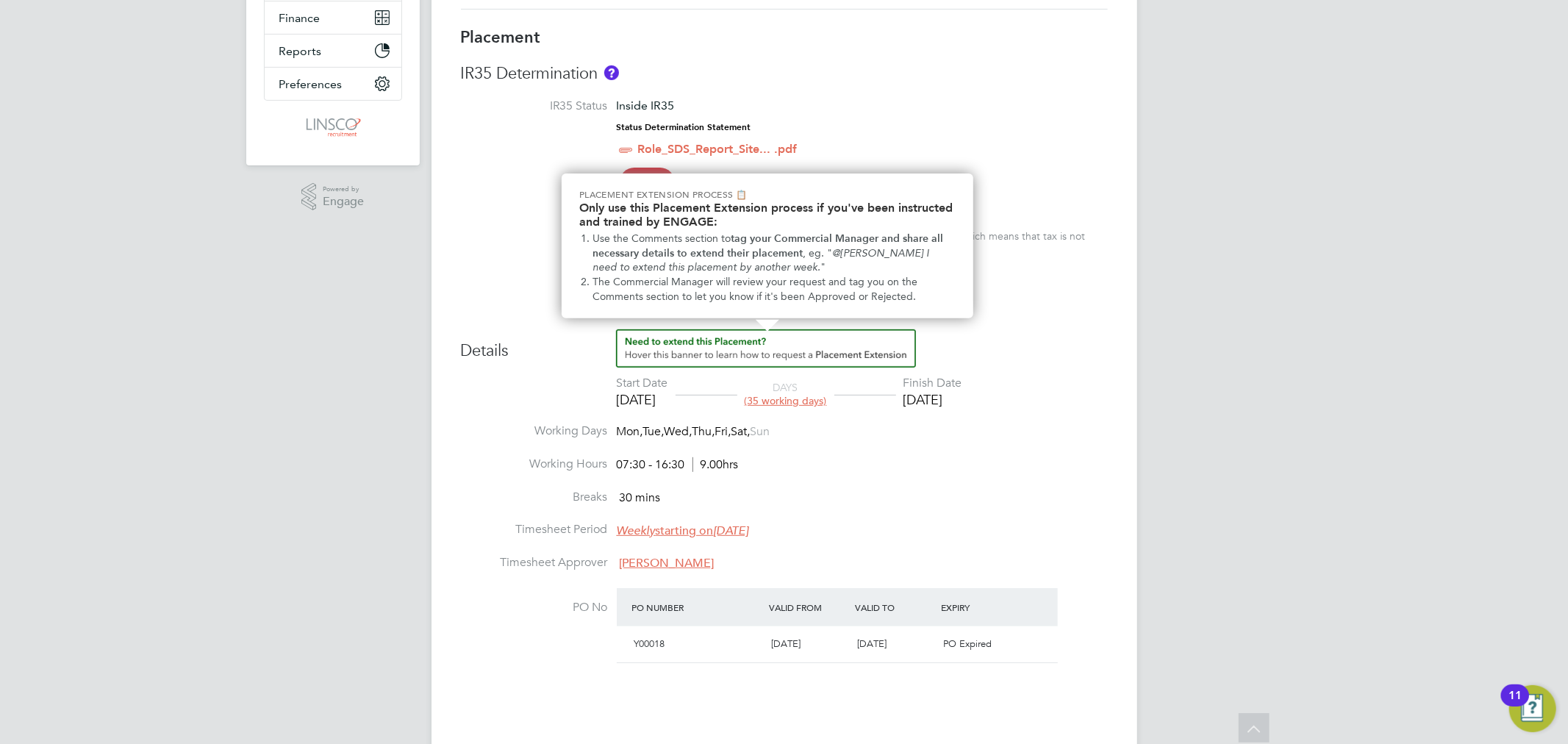
scroll to position [408, 0]
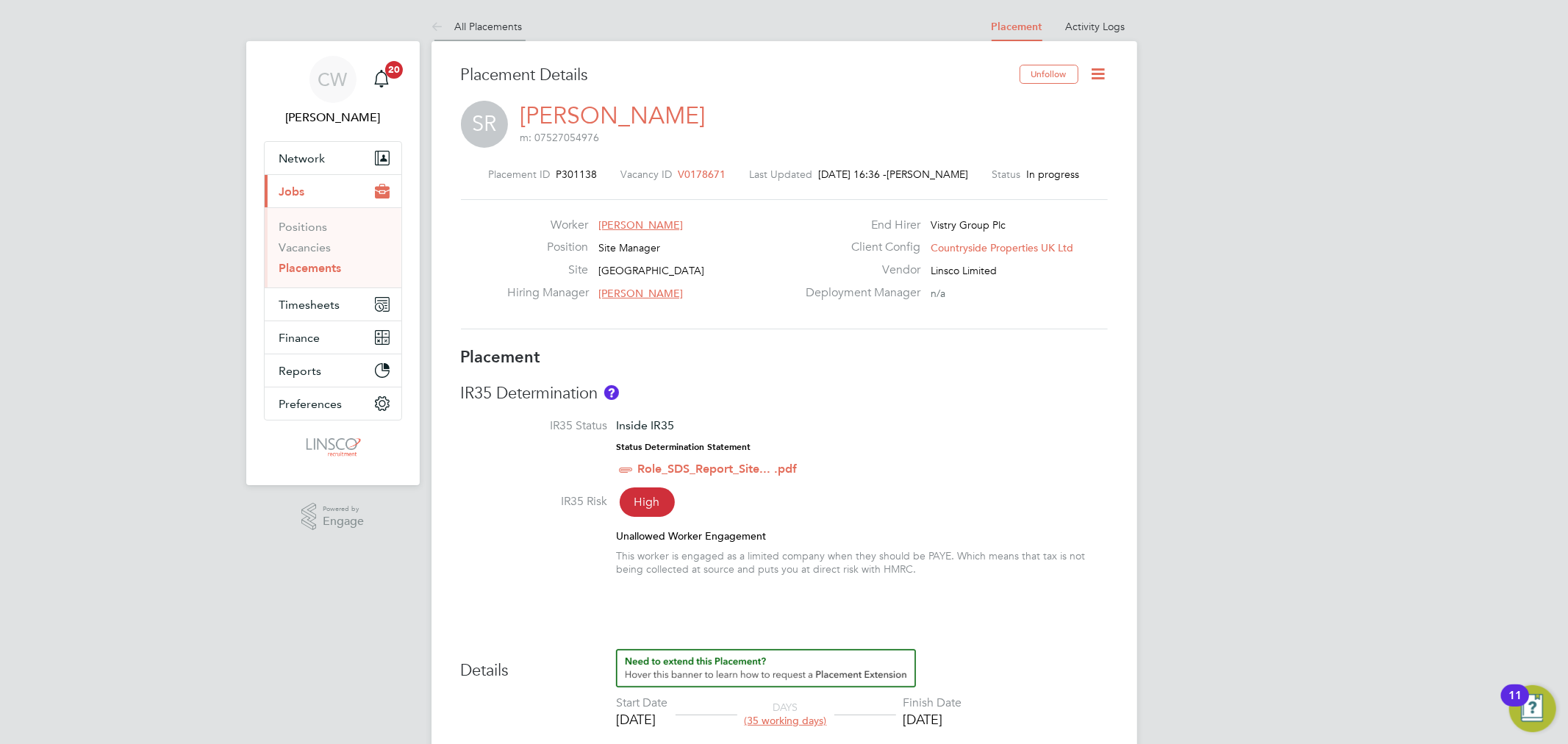
click at [479, 23] on link "All Placements" at bounding box center [477, 26] width 91 height 14
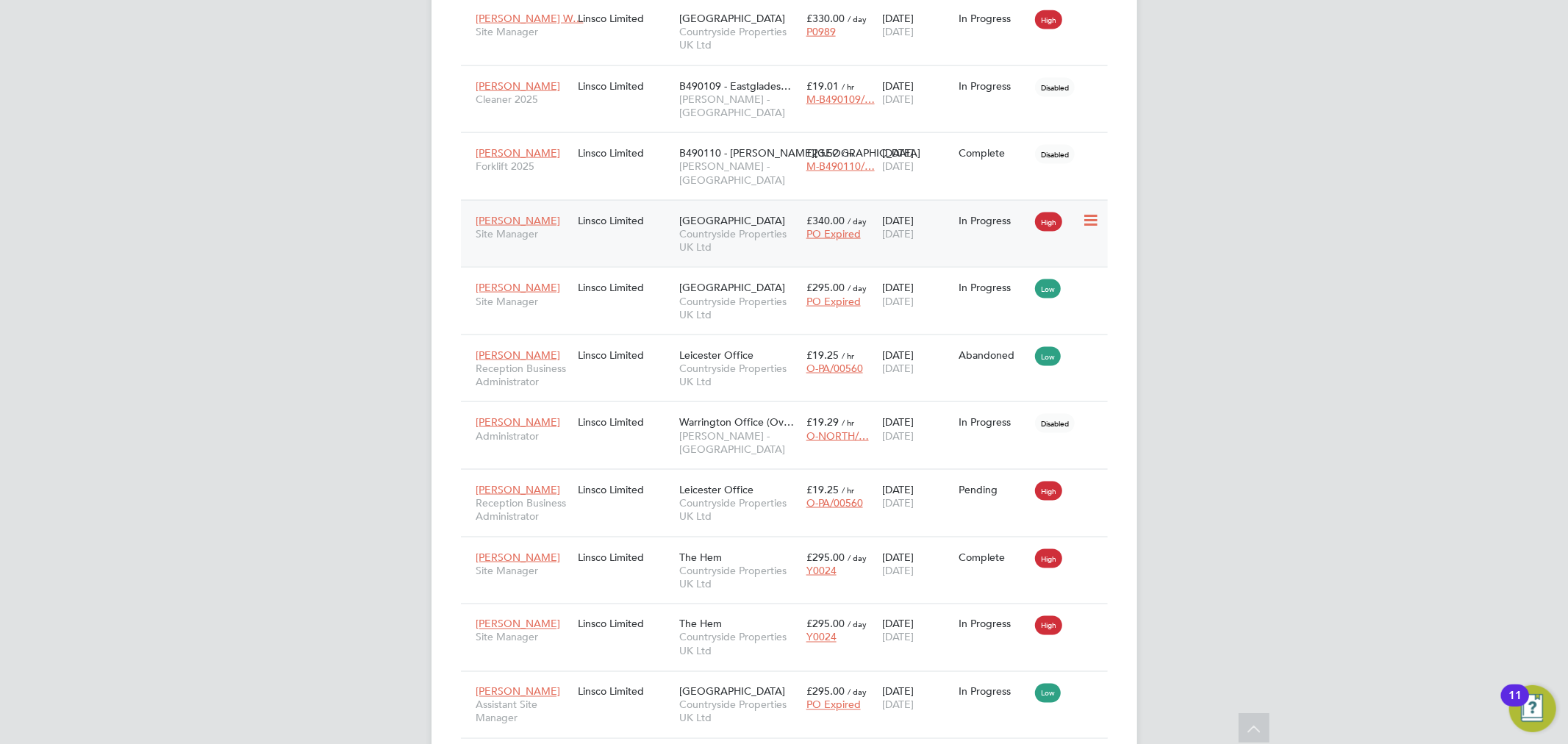
click at [610, 200] on div "[PERSON_NAME] Site Manager Linsco Limited [GEOGRAPHIC_DATA] Countryside Propert…" at bounding box center [784, 233] width 647 height 68
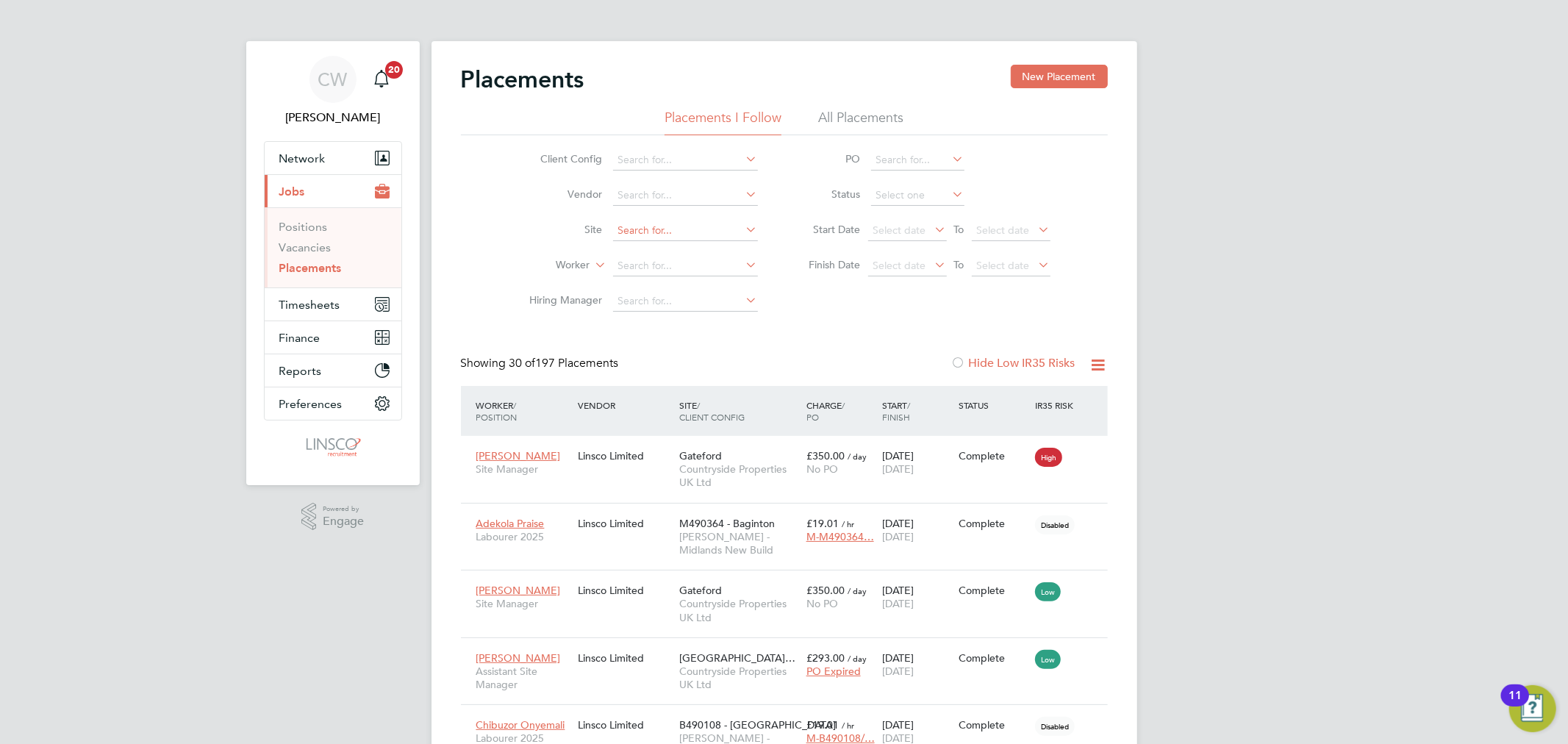
click at [641, 225] on input at bounding box center [686, 230] width 145 height 21
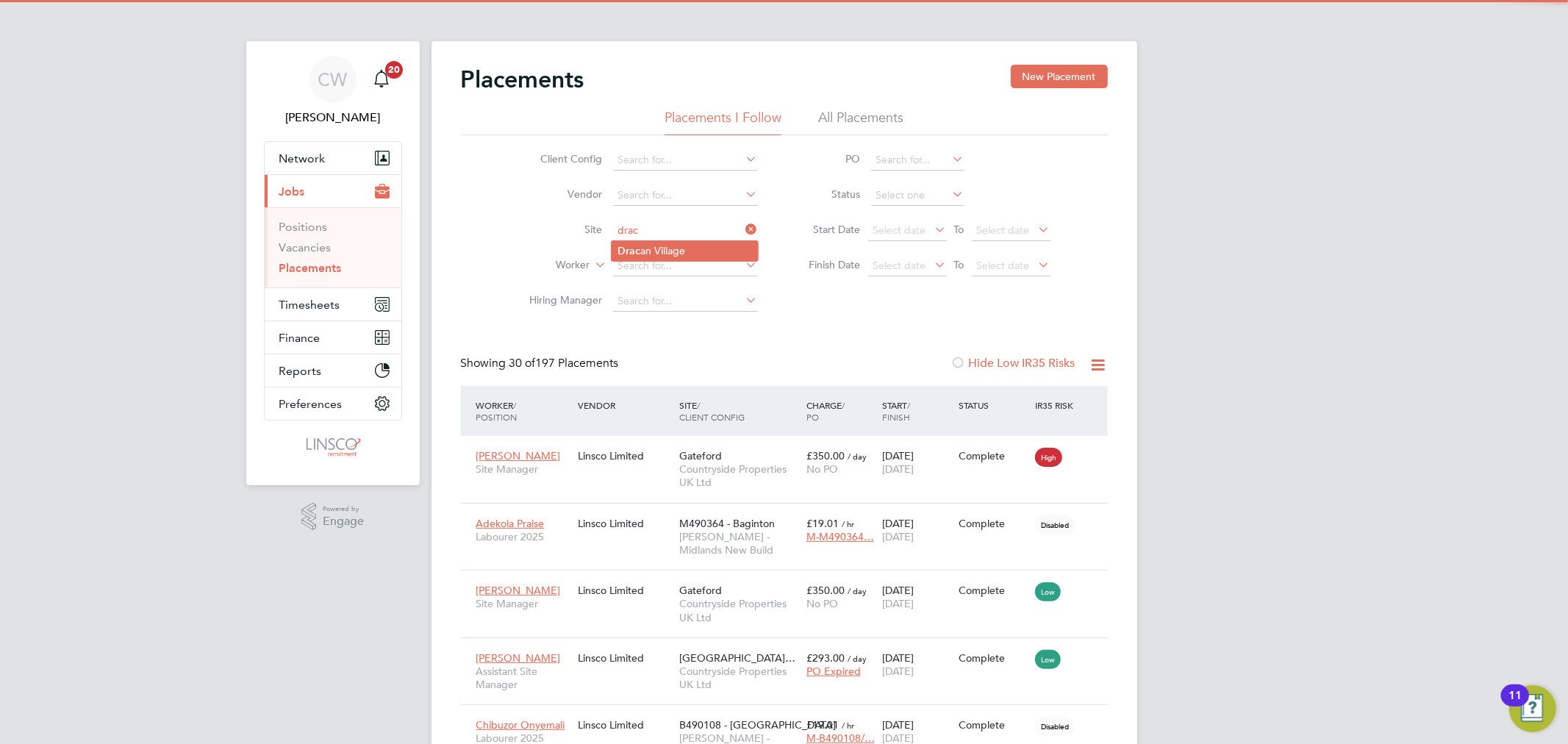
click at [658, 241] on li "Drac an Village" at bounding box center [685, 251] width 146 height 20
type input "[GEOGRAPHIC_DATA]"
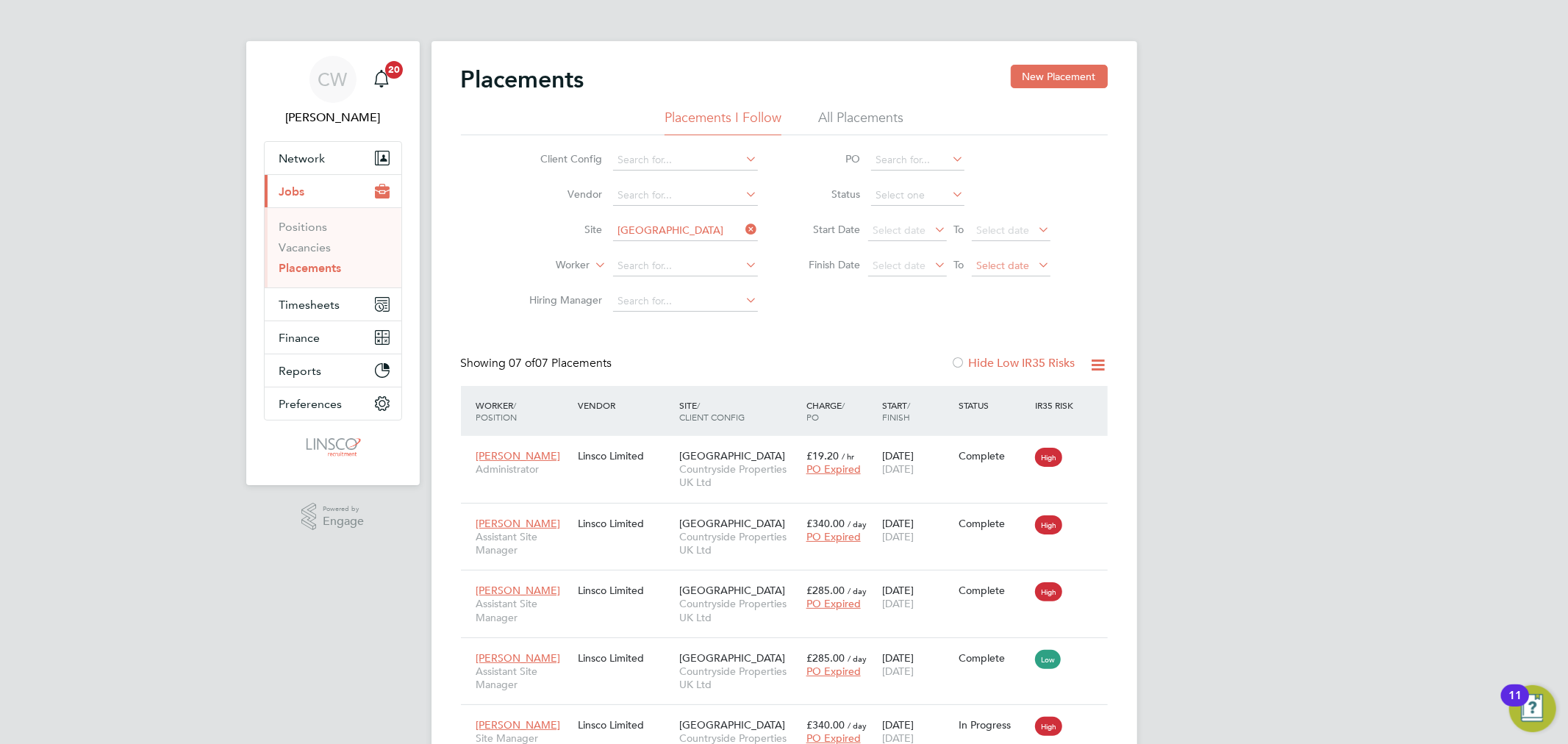
click at [1024, 262] on span "Select date" at bounding box center [1003, 265] width 53 height 14
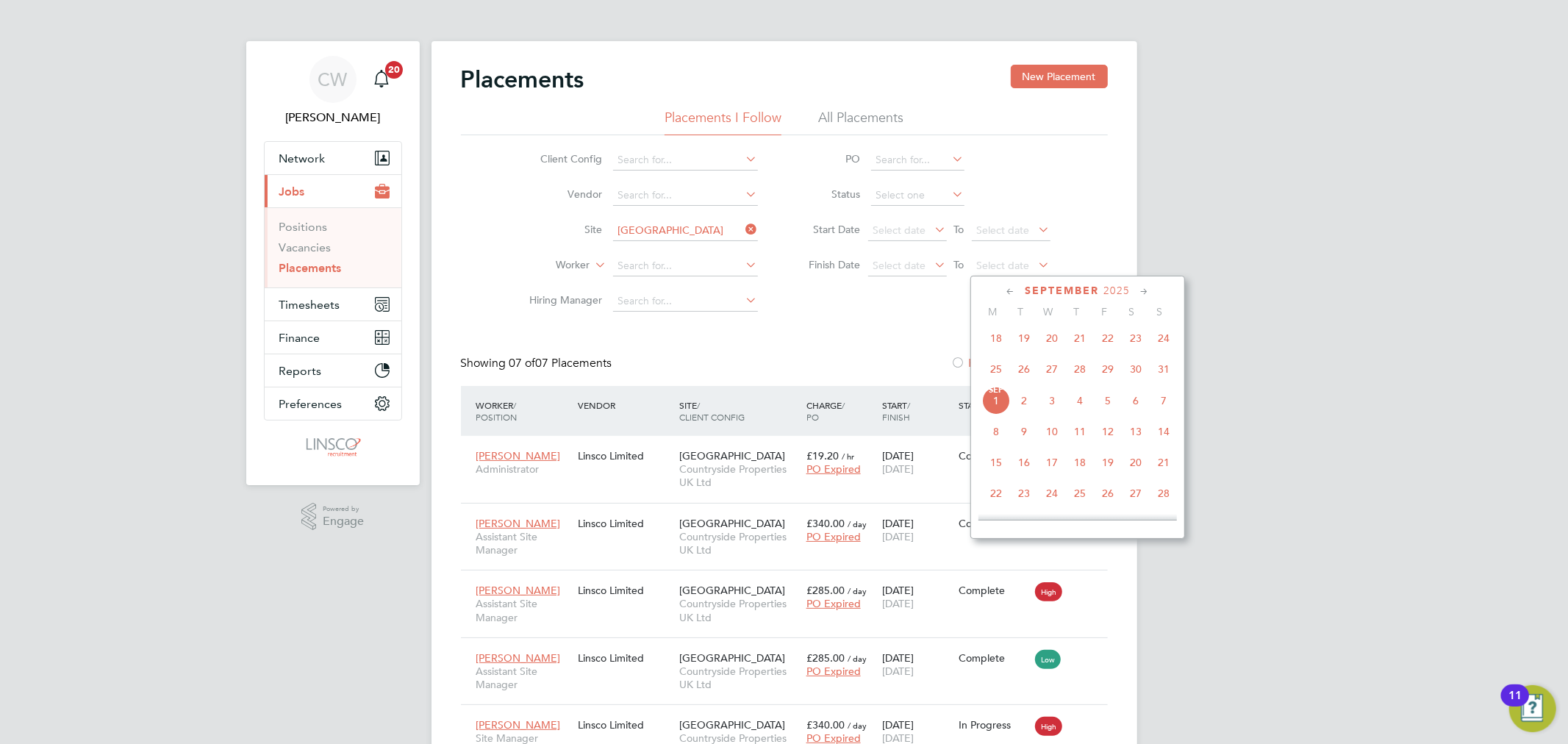
click at [1162, 372] on span "31" at bounding box center [1163, 368] width 28 height 28
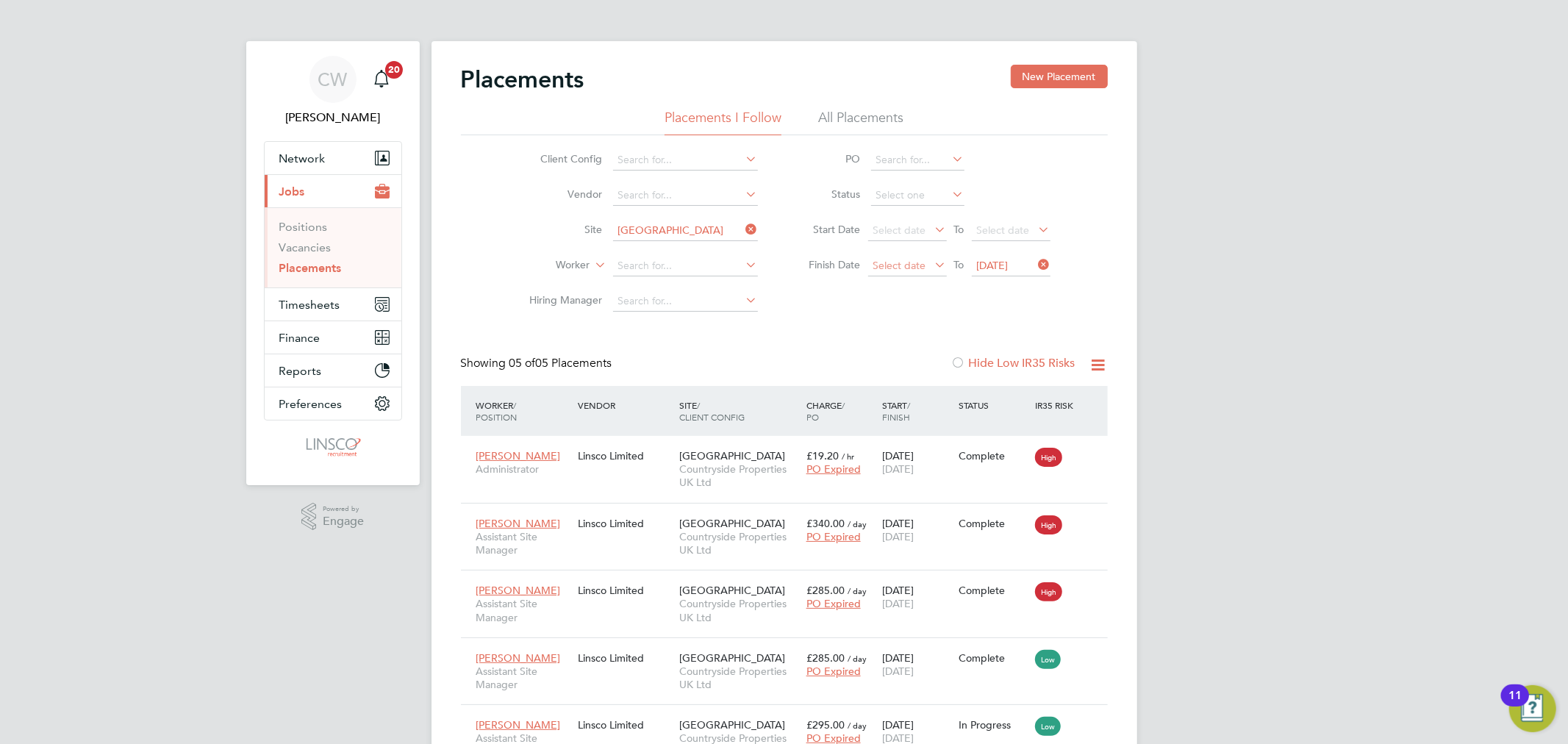
click at [922, 269] on span "Select date" at bounding box center [900, 265] width 53 height 14
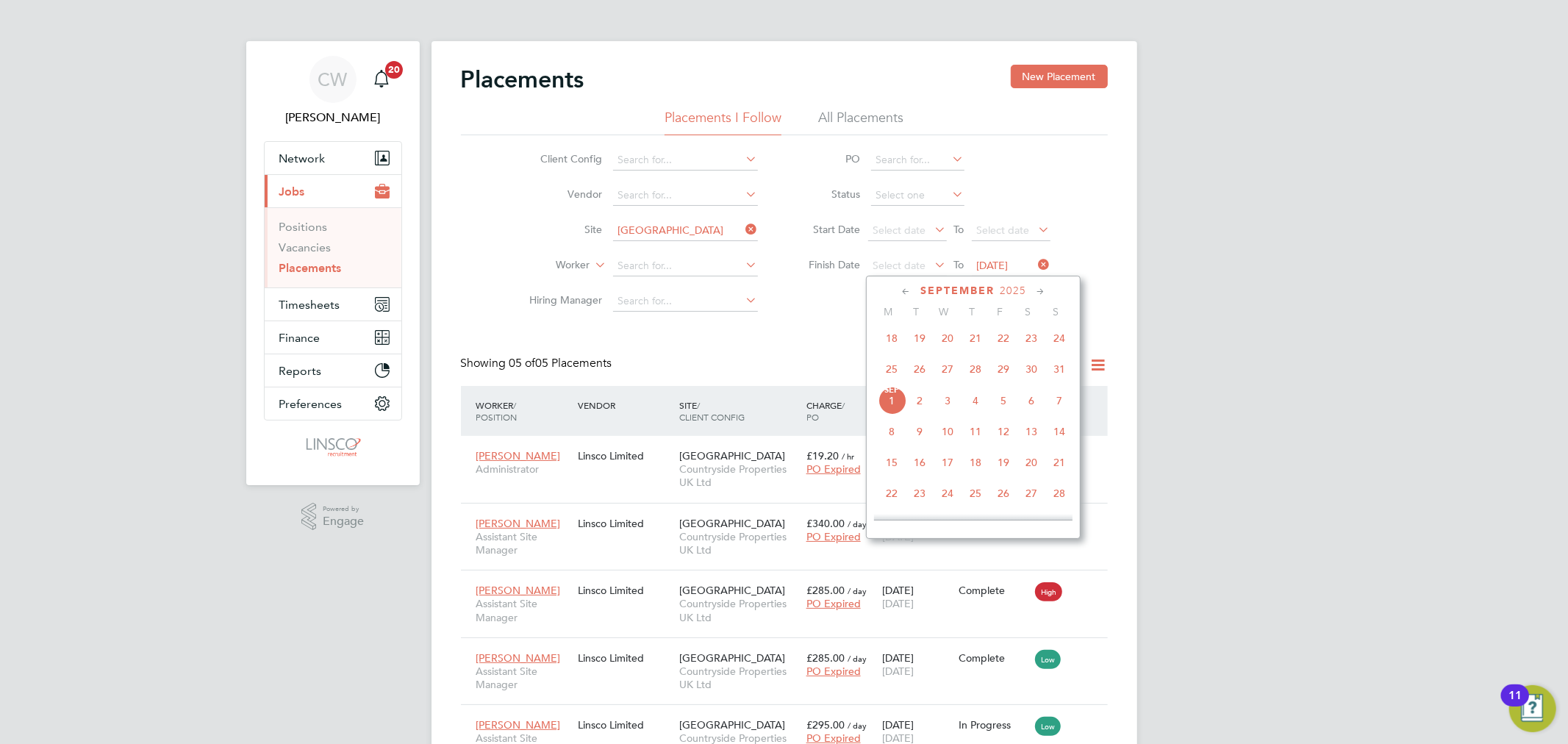
click at [1053, 377] on span "31" at bounding box center [1059, 368] width 28 height 28
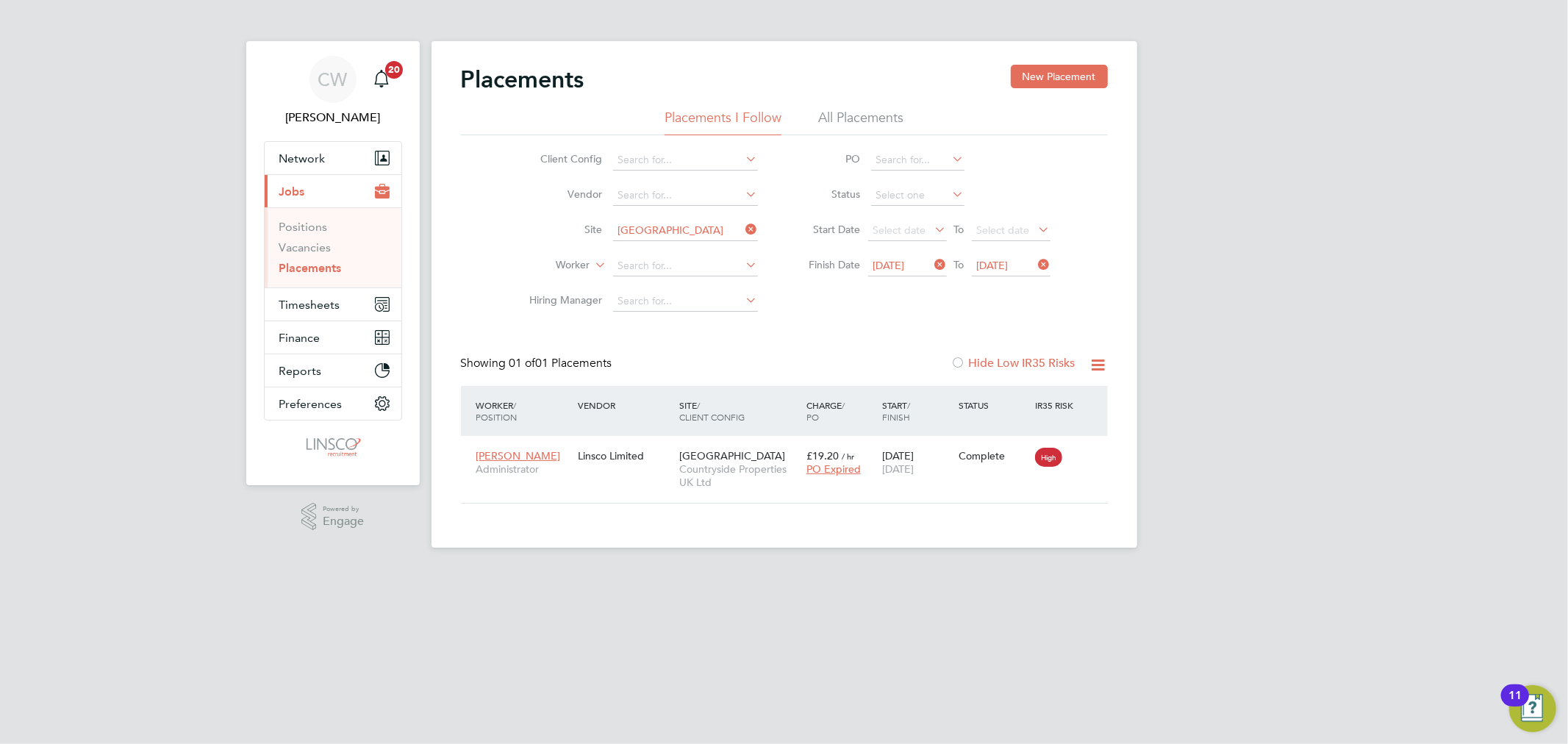
click at [1036, 263] on icon at bounding box center [1036, 265] width 0 height 21
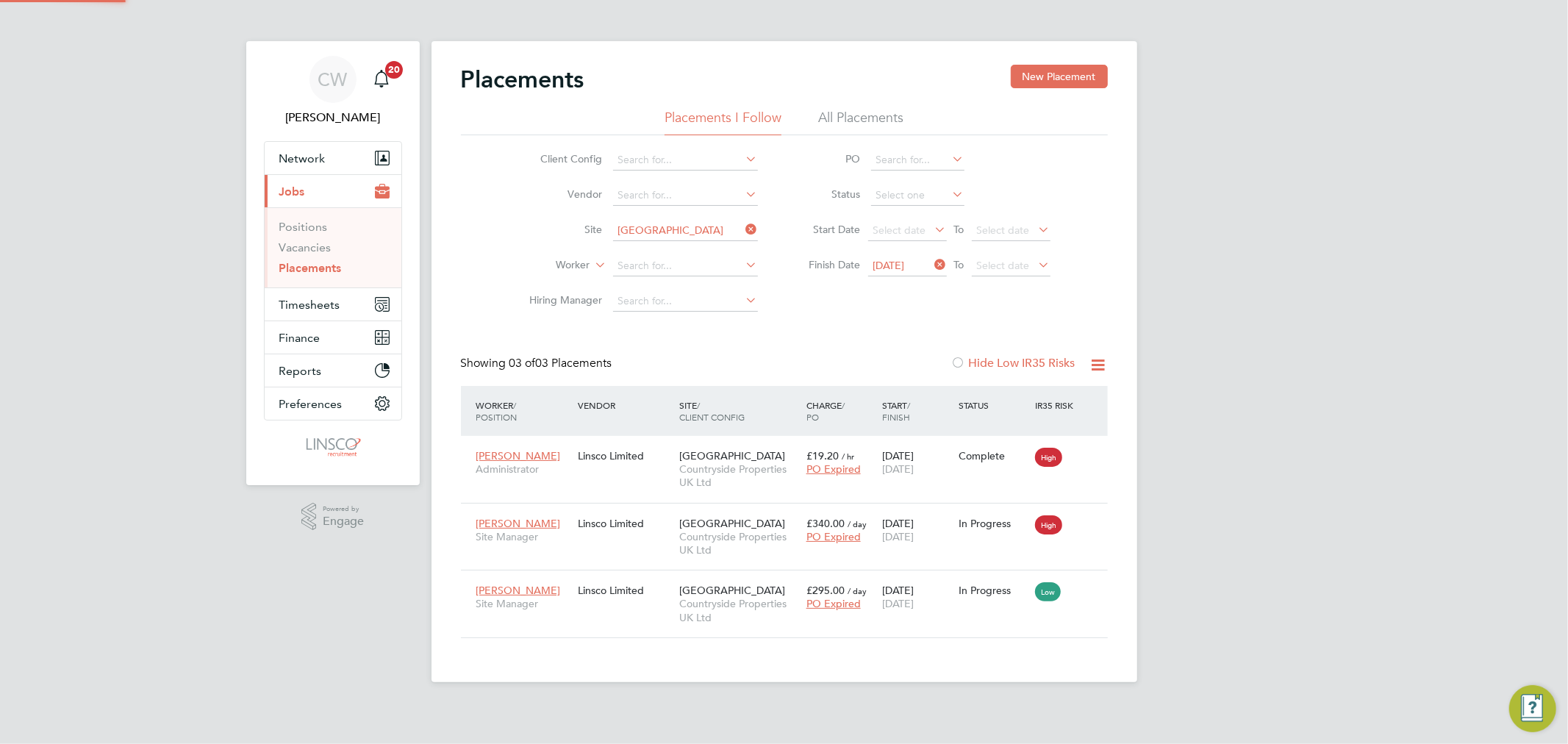
click at [1036, 266] on icon at bounding box center [1036, 265] width 0 height 21
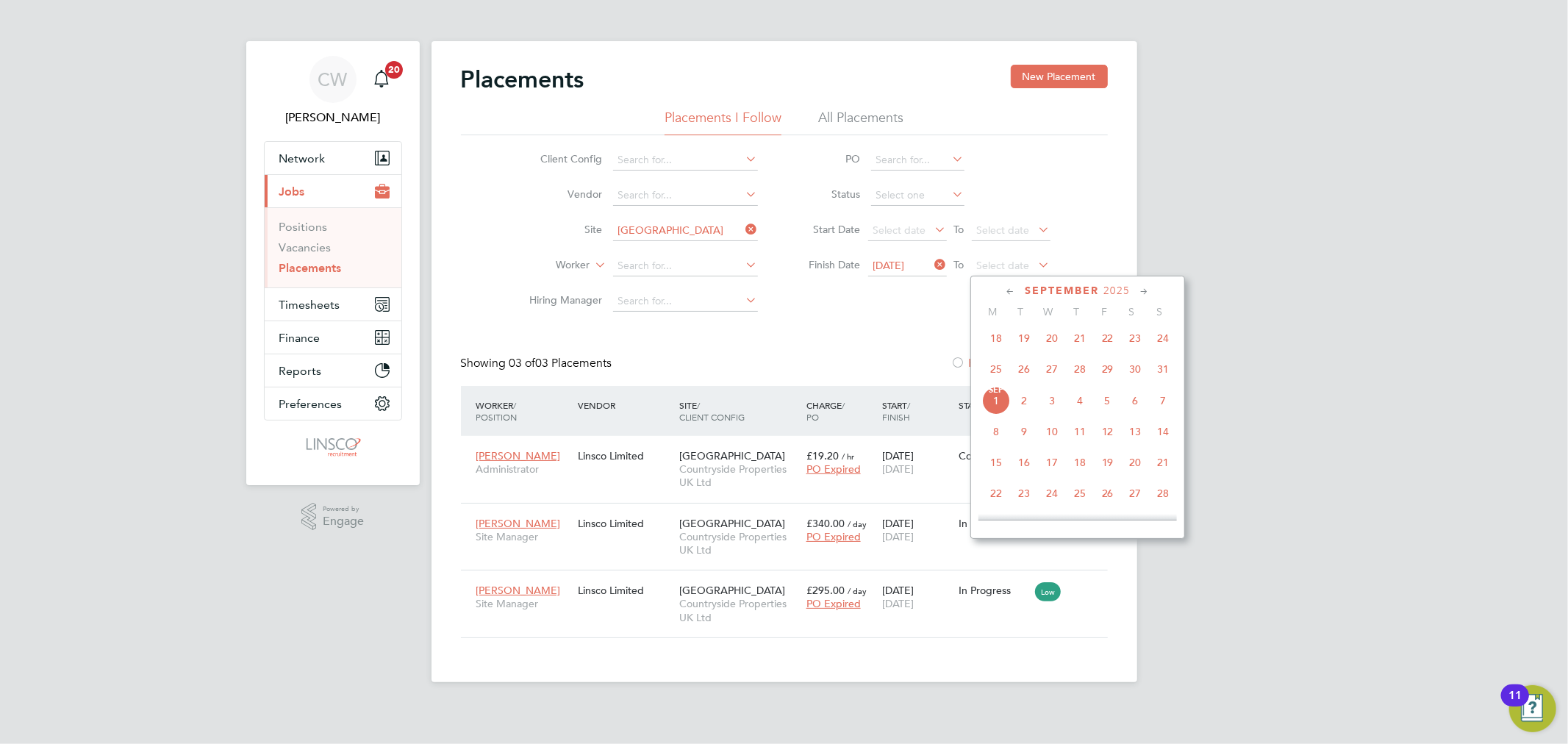
click at [880, 304] on div "Client Config Vendor Site Dracan Village Worker Hiring Manager PO Status Start …" at bounding box center [784, 227] width 647 height 183
